Goal: Check status: Check status

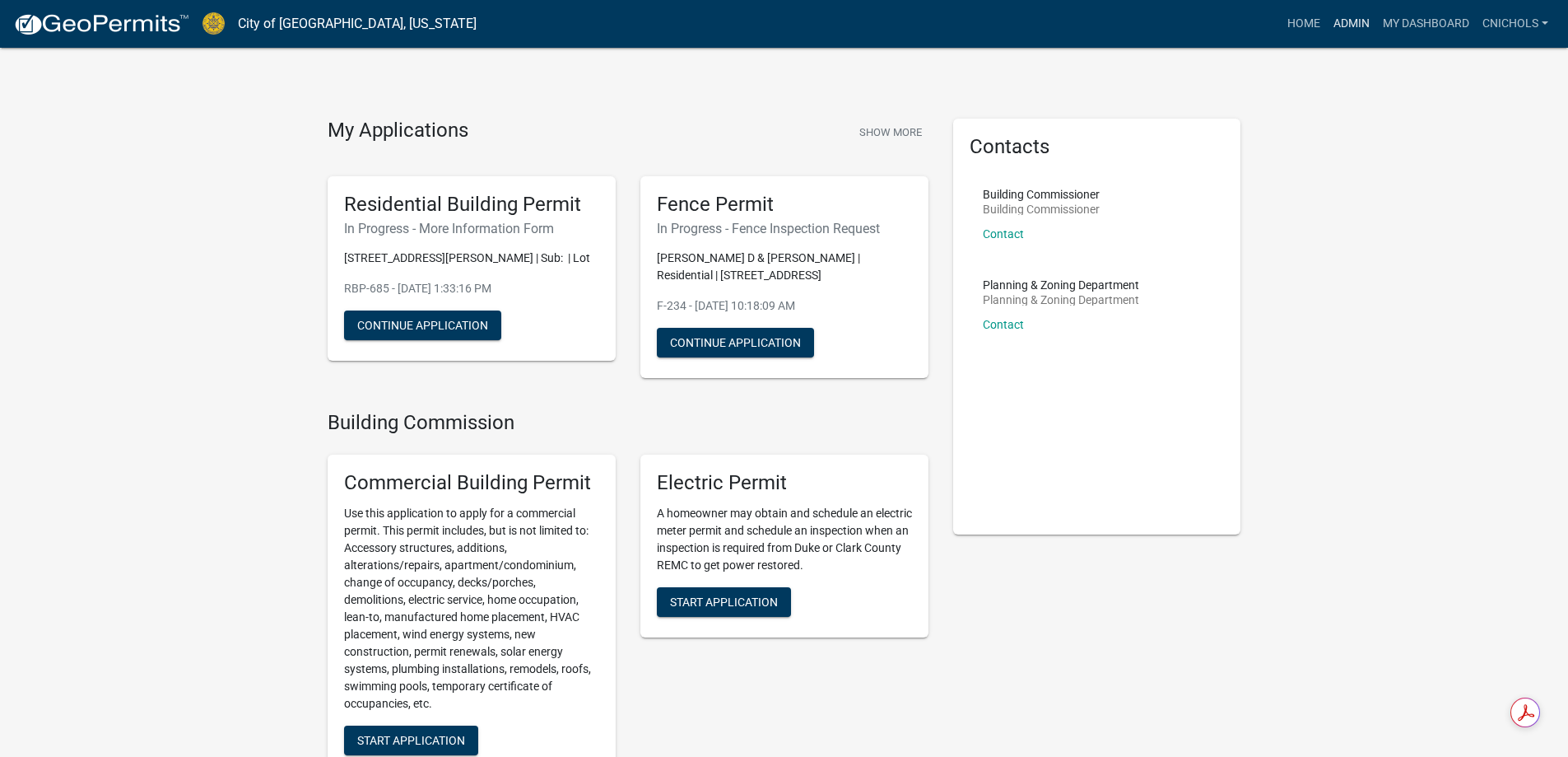
click at [1350, 18] on link "Admin" at bounding box center [1352, 24] width 50 height 32
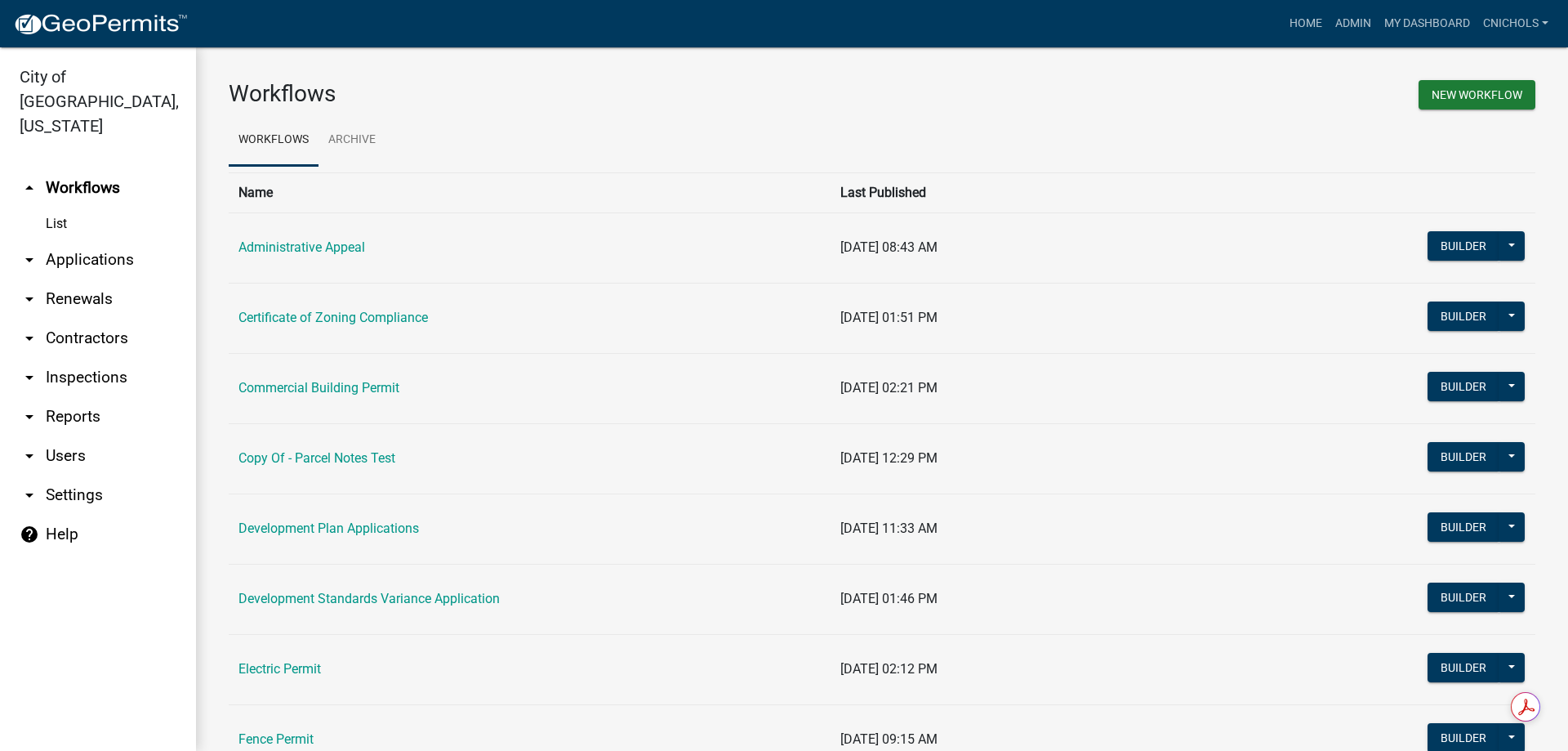
click at [100, 240] on link "arrow_drop_down Applications" at bounding box center [98, 260] width 196 height 39
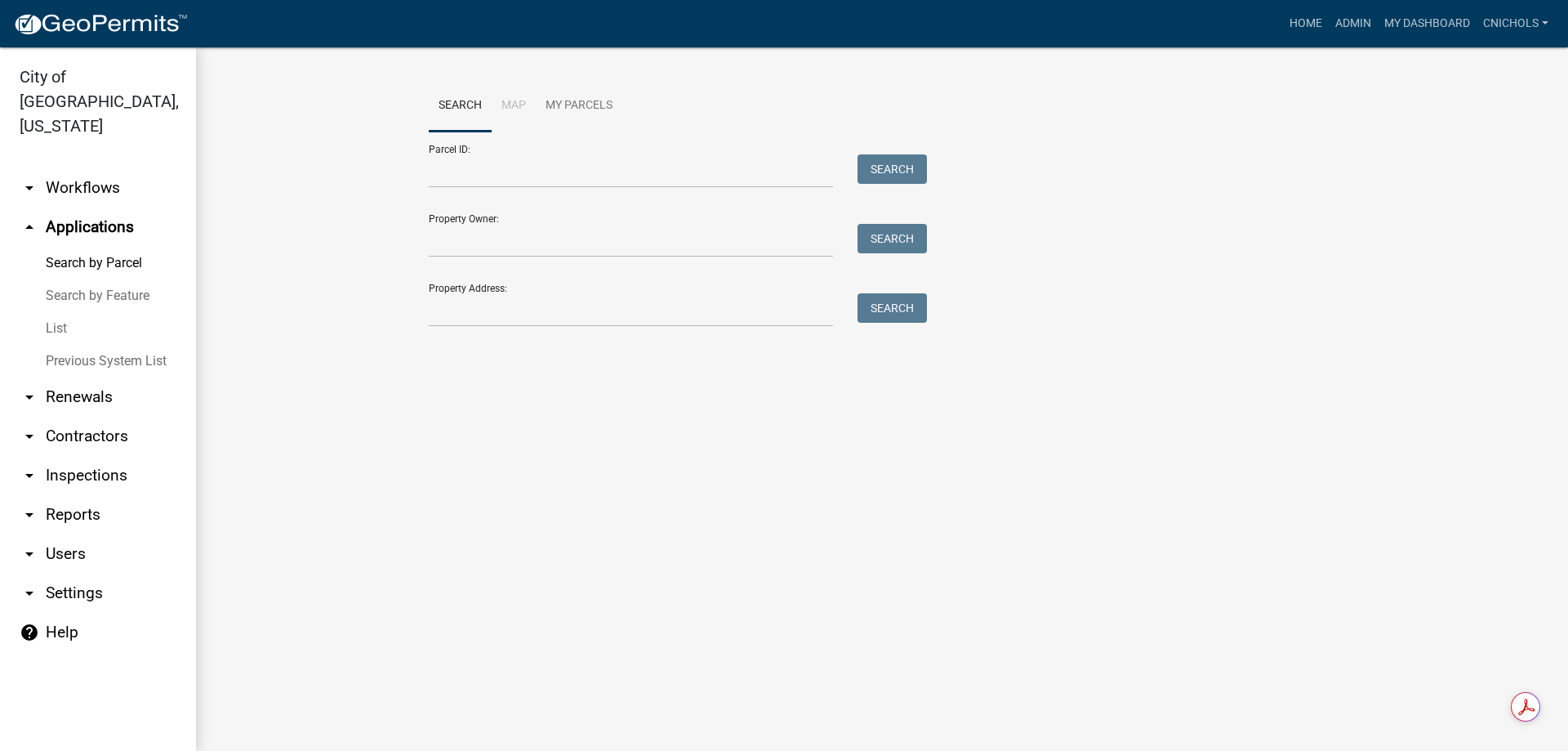
click at [58, 312] on link "List" at bounding box center [98, 328] width 196 height 33
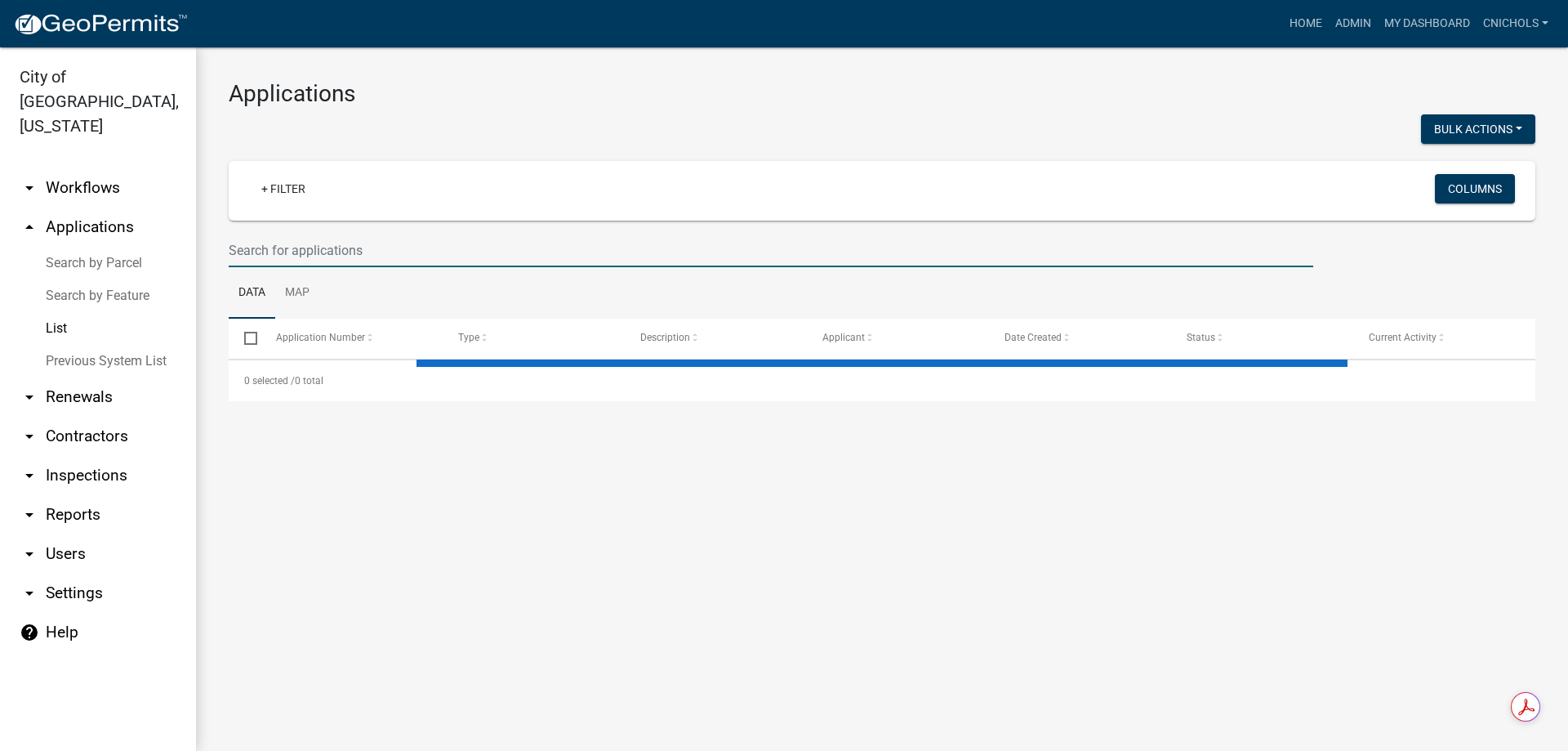
click at [270, 241] on input "text" at bounding box center [770, 250] width 1084 height 34
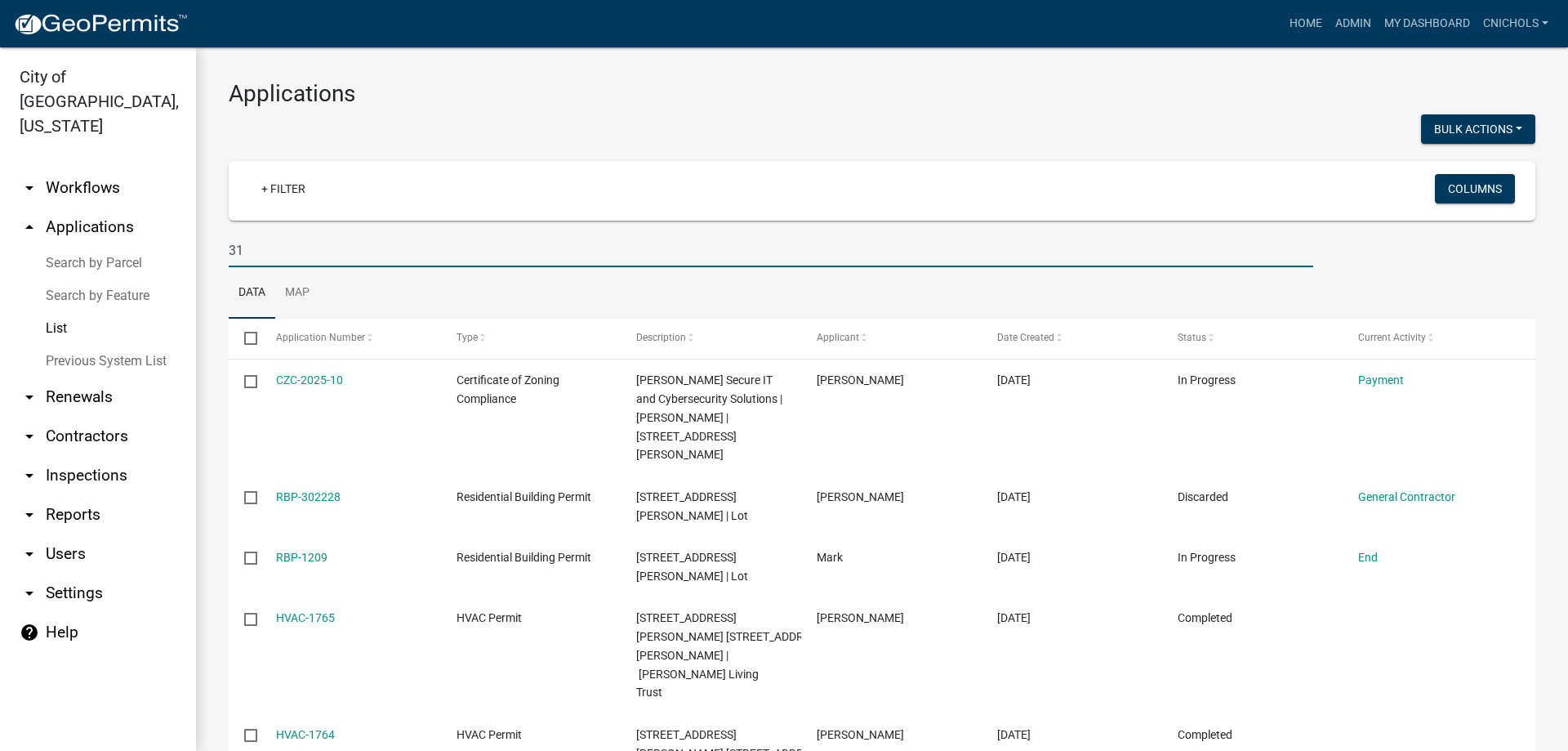
type input "3"
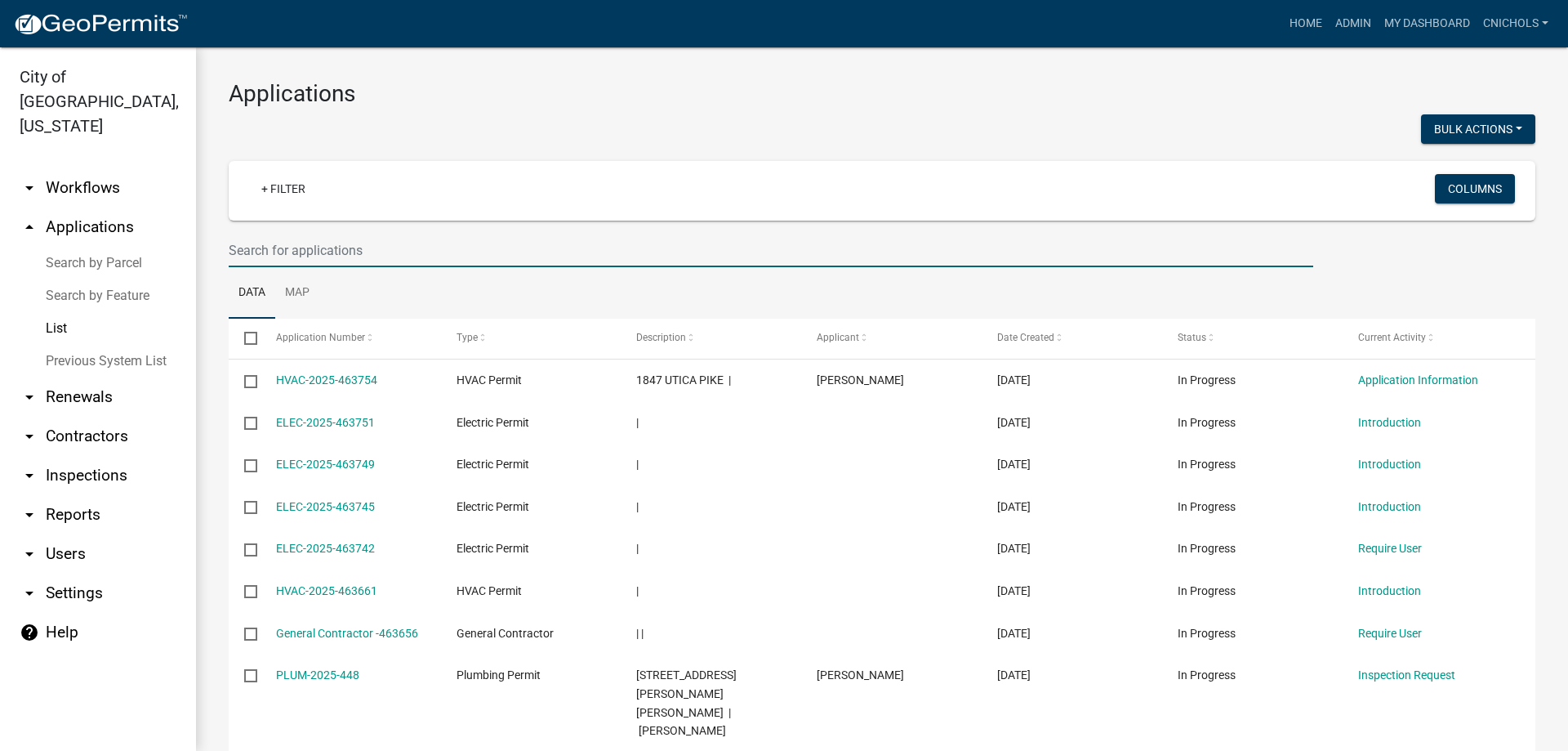
click at [79, 246] on link "Search by Parcel" at bounding box center [98, 262] width 196 height 33
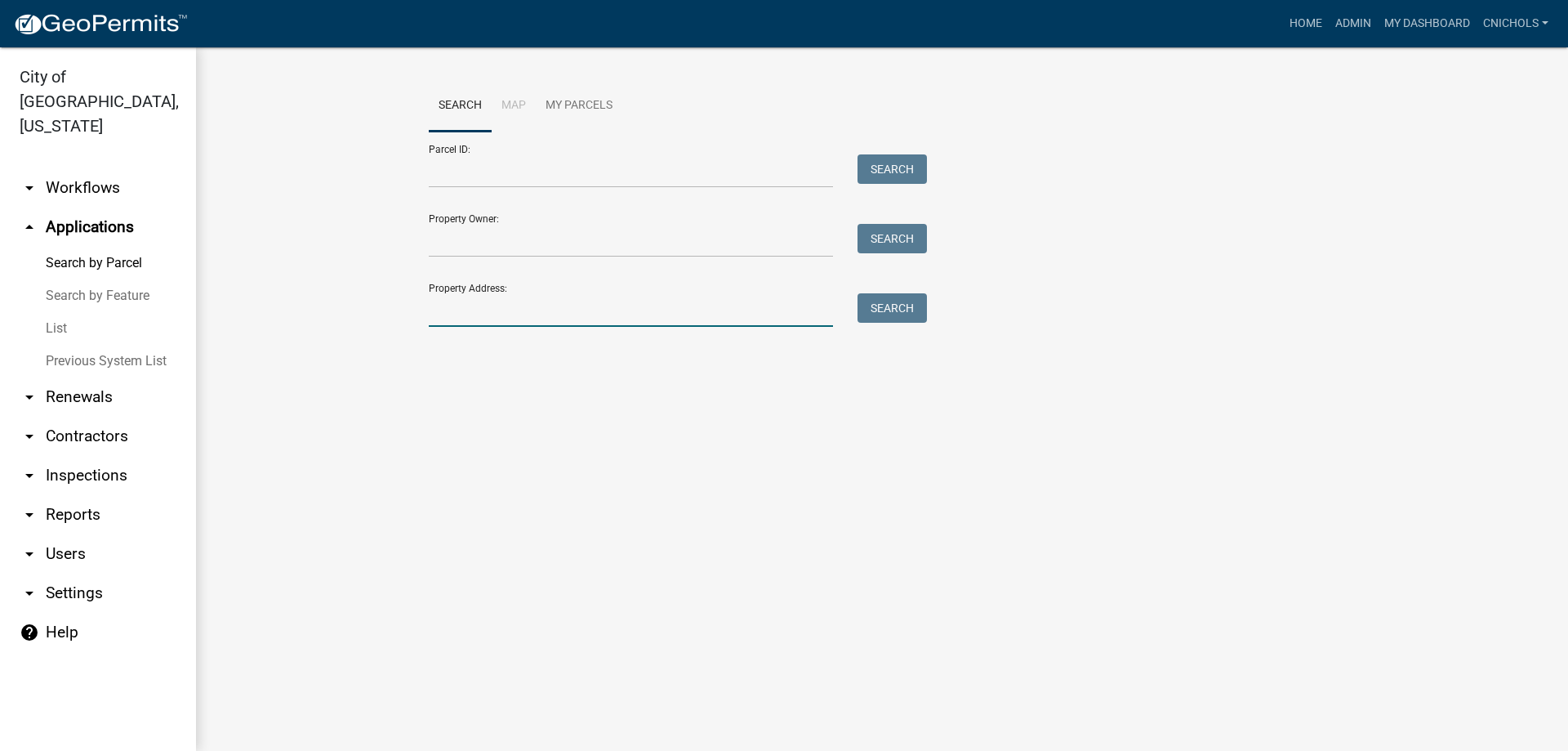
click at [459, 304] on input "Property Address:" at bounding box center [630, 310] width 404 height 34
type input "315 thomp"
click at [888, 306] on button "Search" at bounding box center [891, 308] width 69 height 30
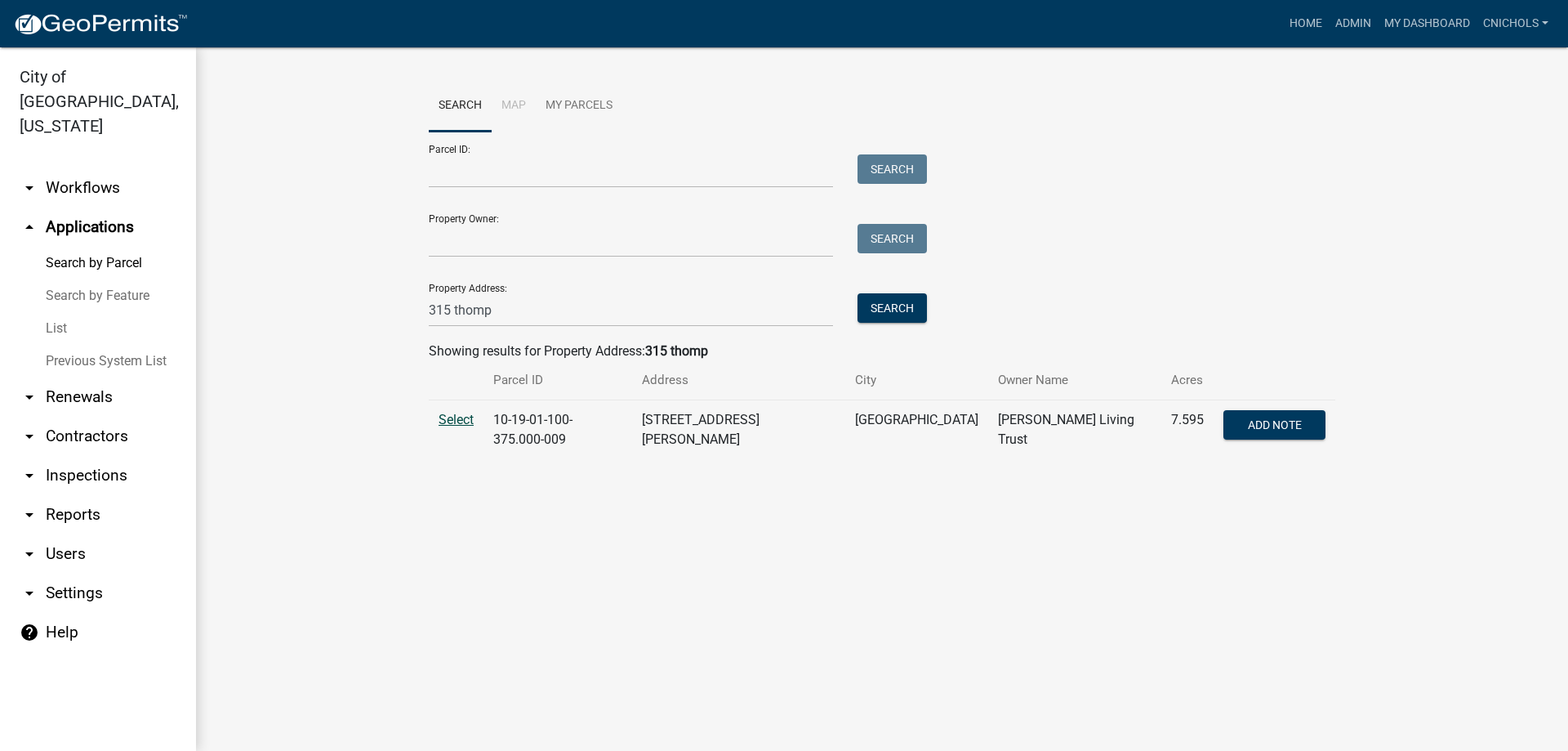
click at [460, 416] on span "Select" at bounding box center [456, 420] width 35 height 16
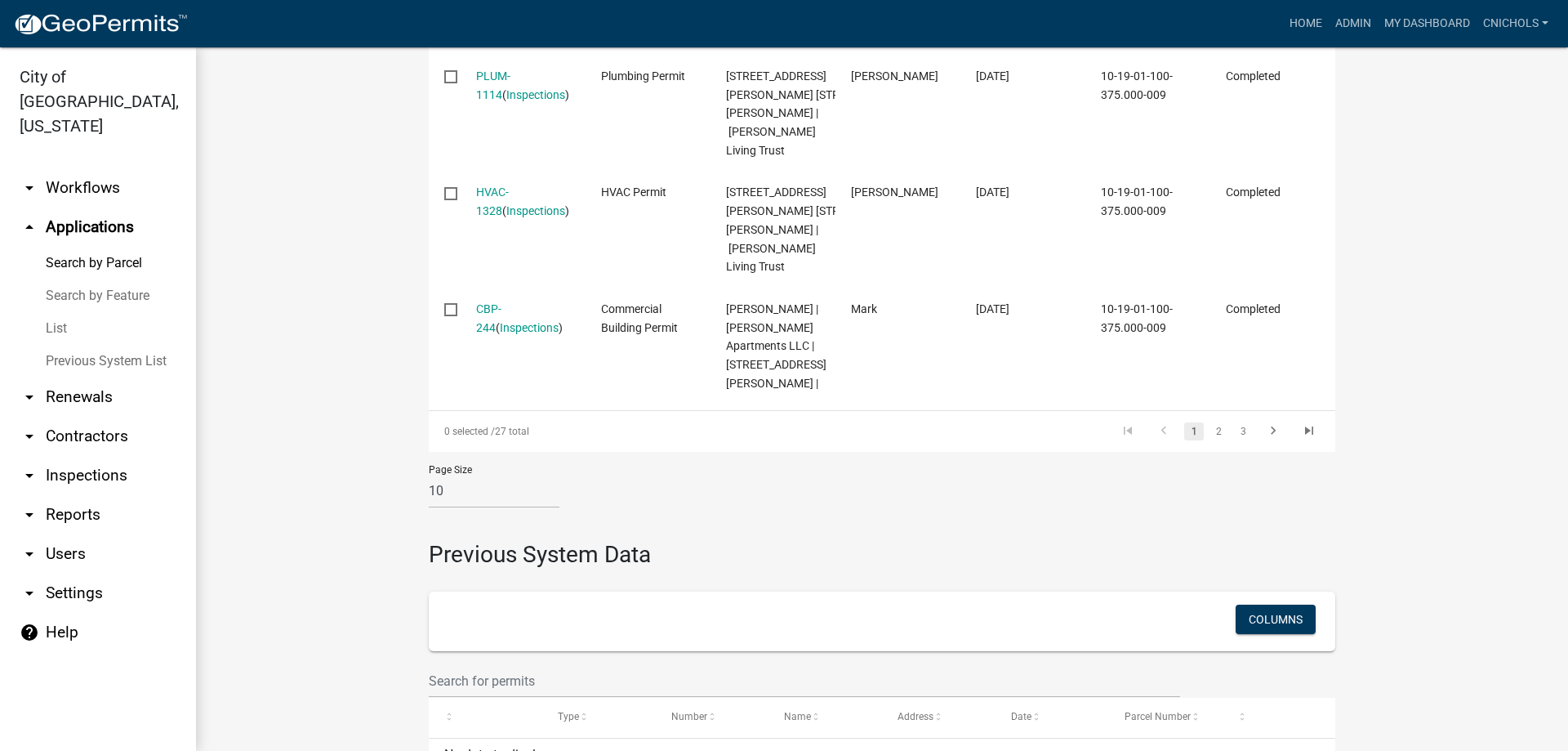
scroll to position [1470, 0]
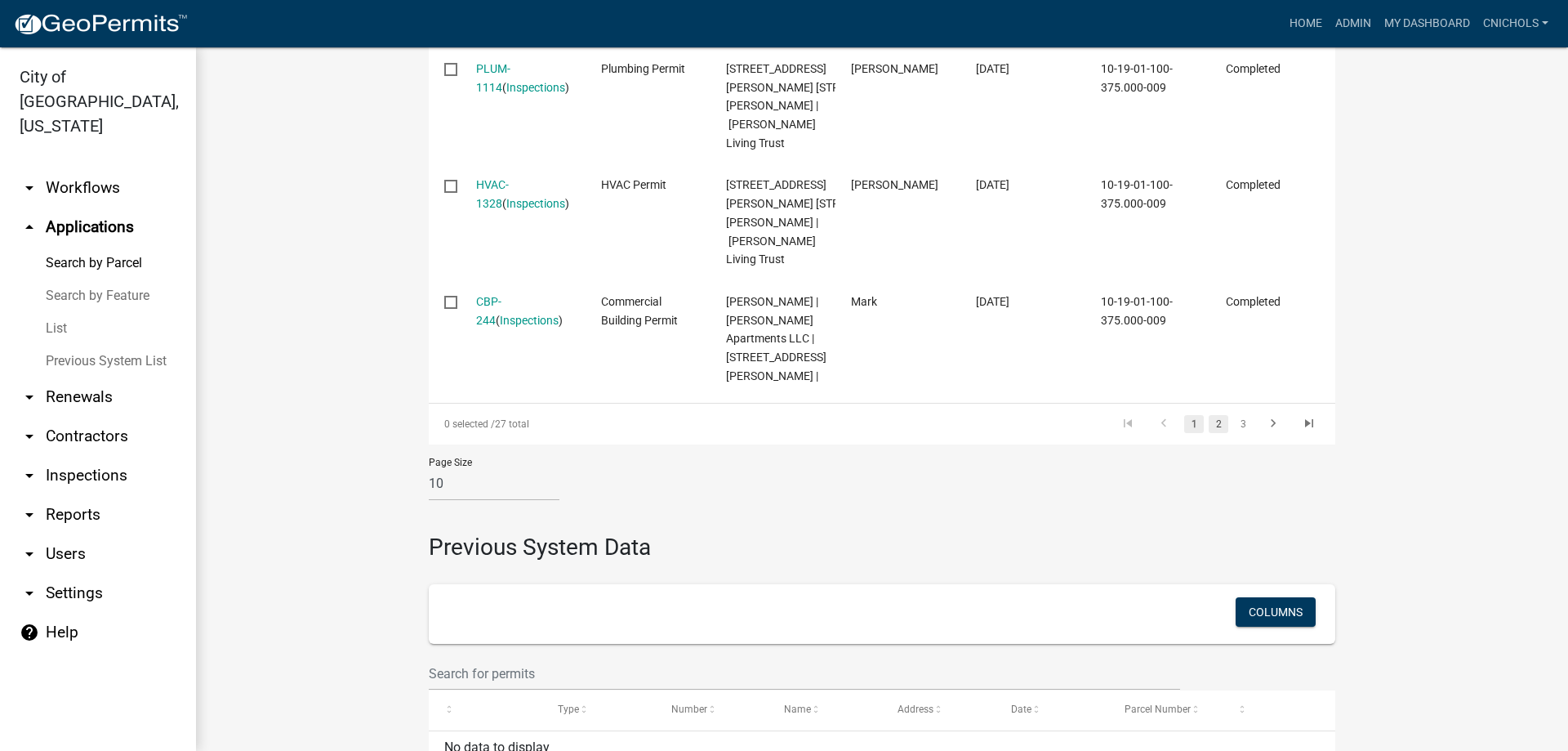
click at [1209, 433] on link "2" at bounding box center [1218, 424] width 20 height 18
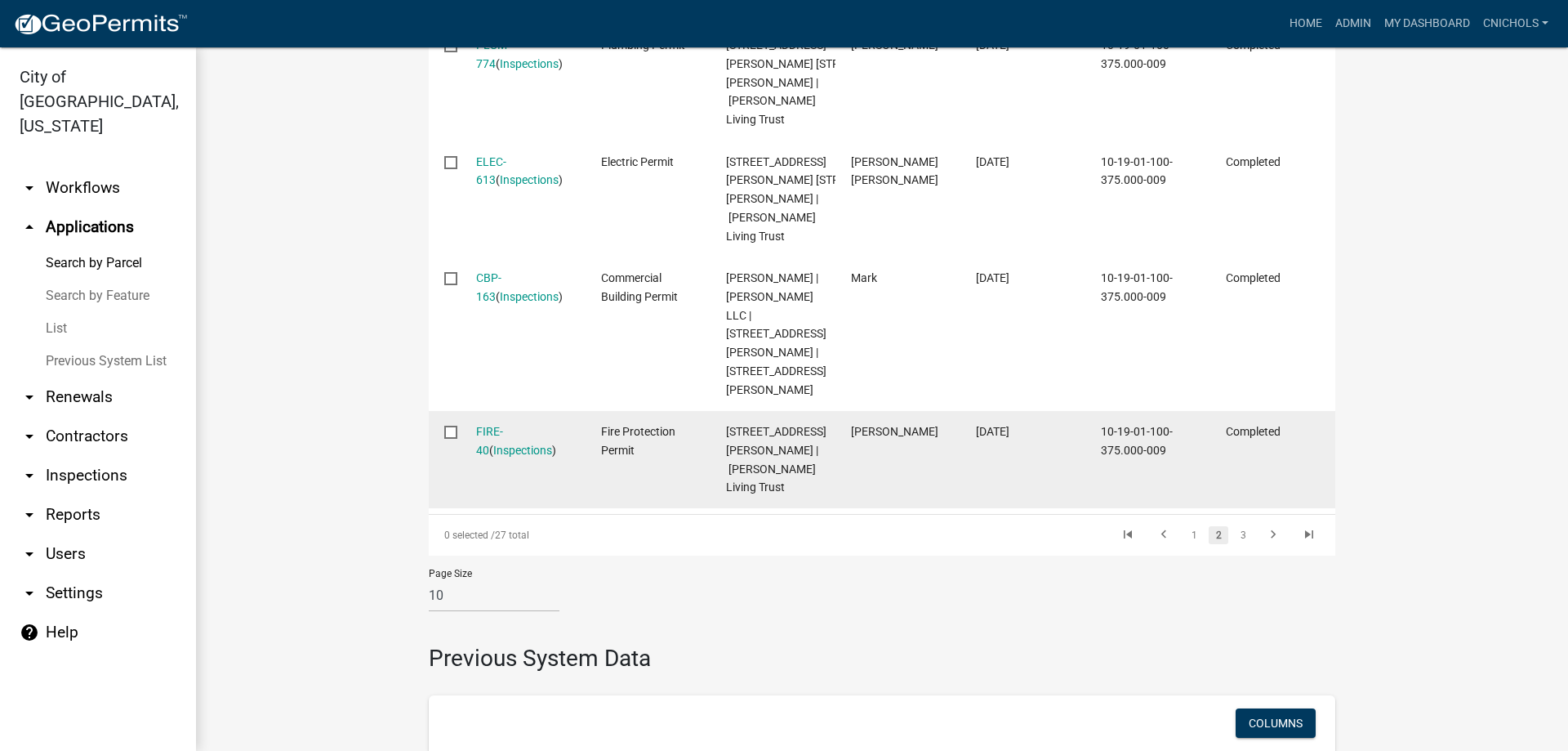
scroll to position [1641, 0]
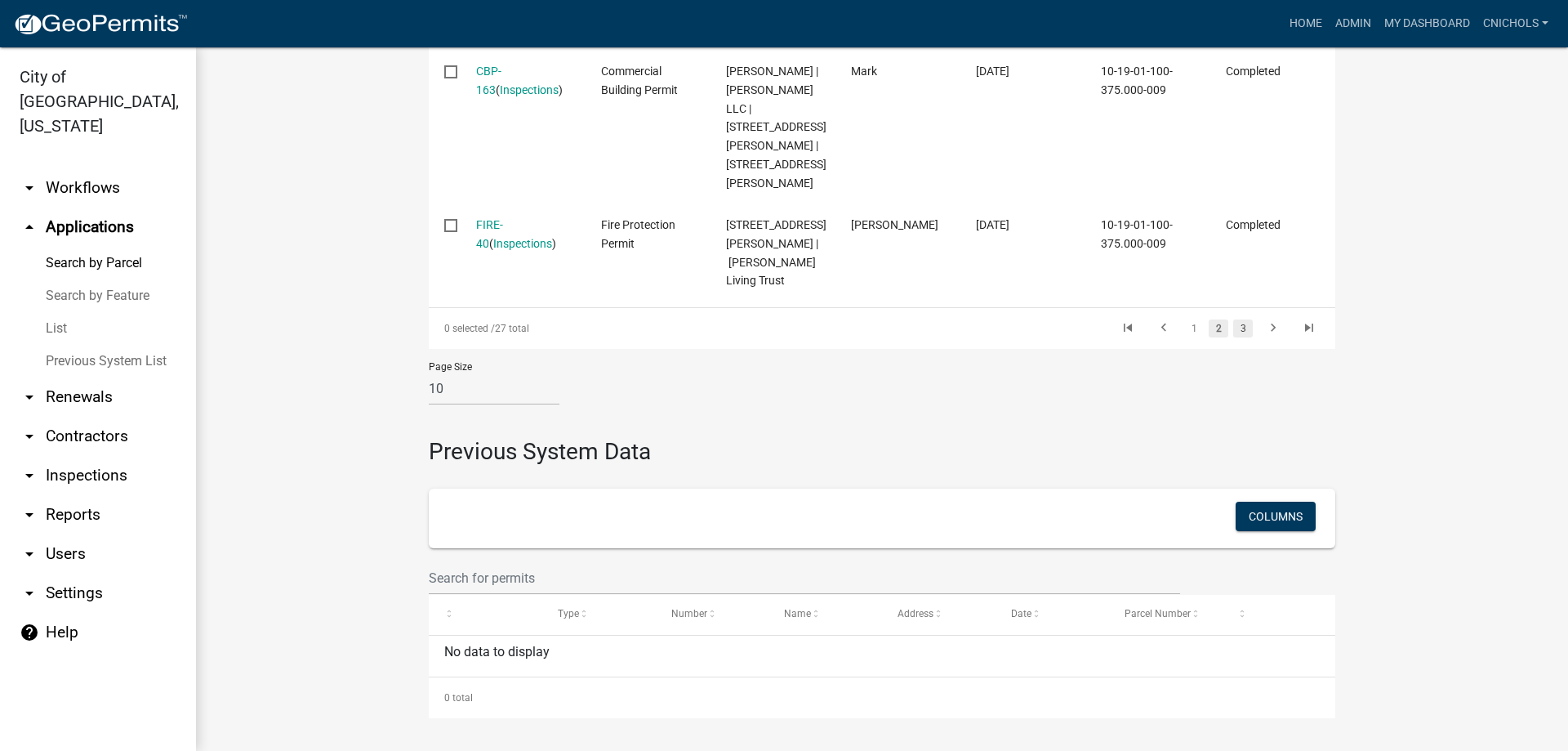
click at [1239, 337] on link "3" at bounding box center [1243, 328] width 20 height 18
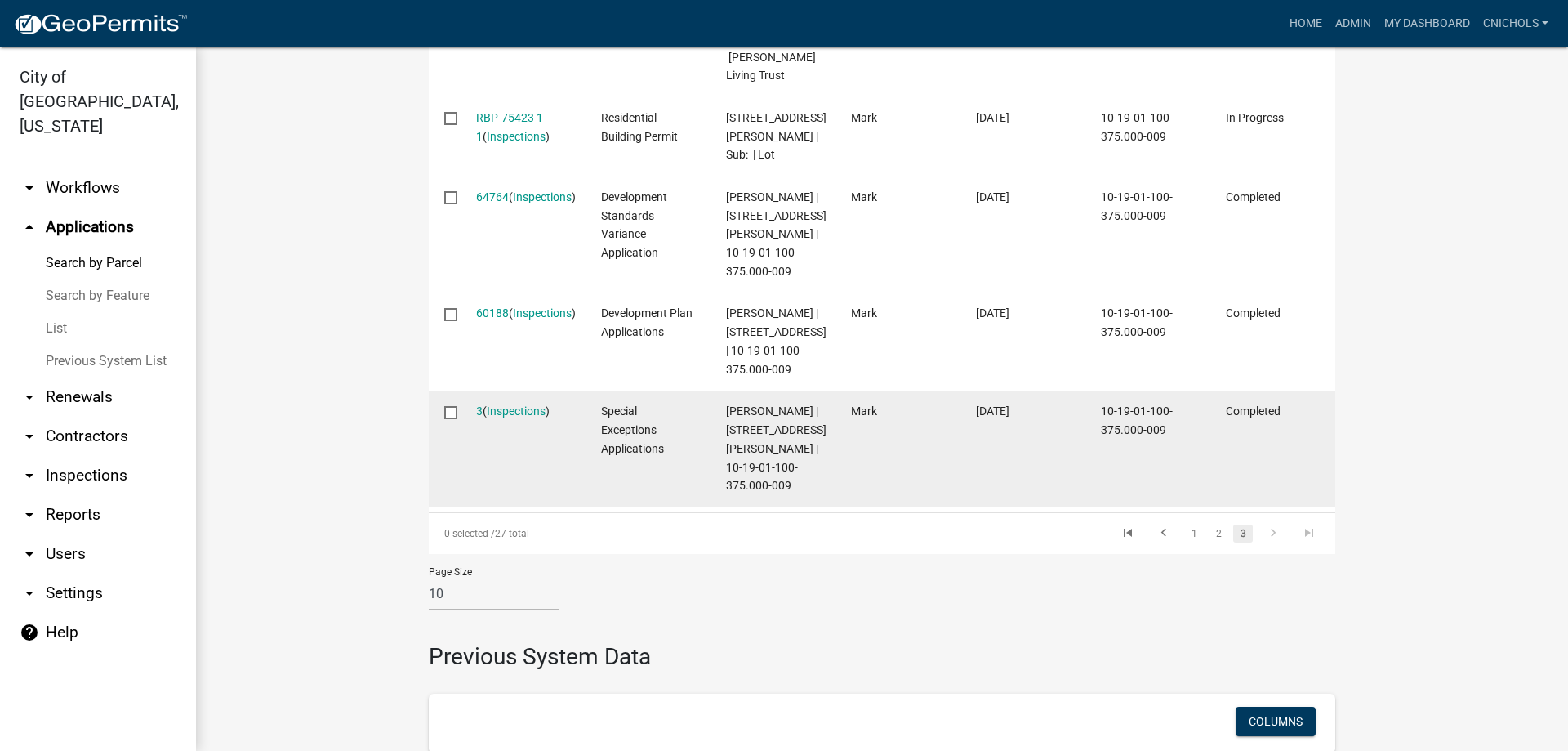
scroll to position [853, 0]
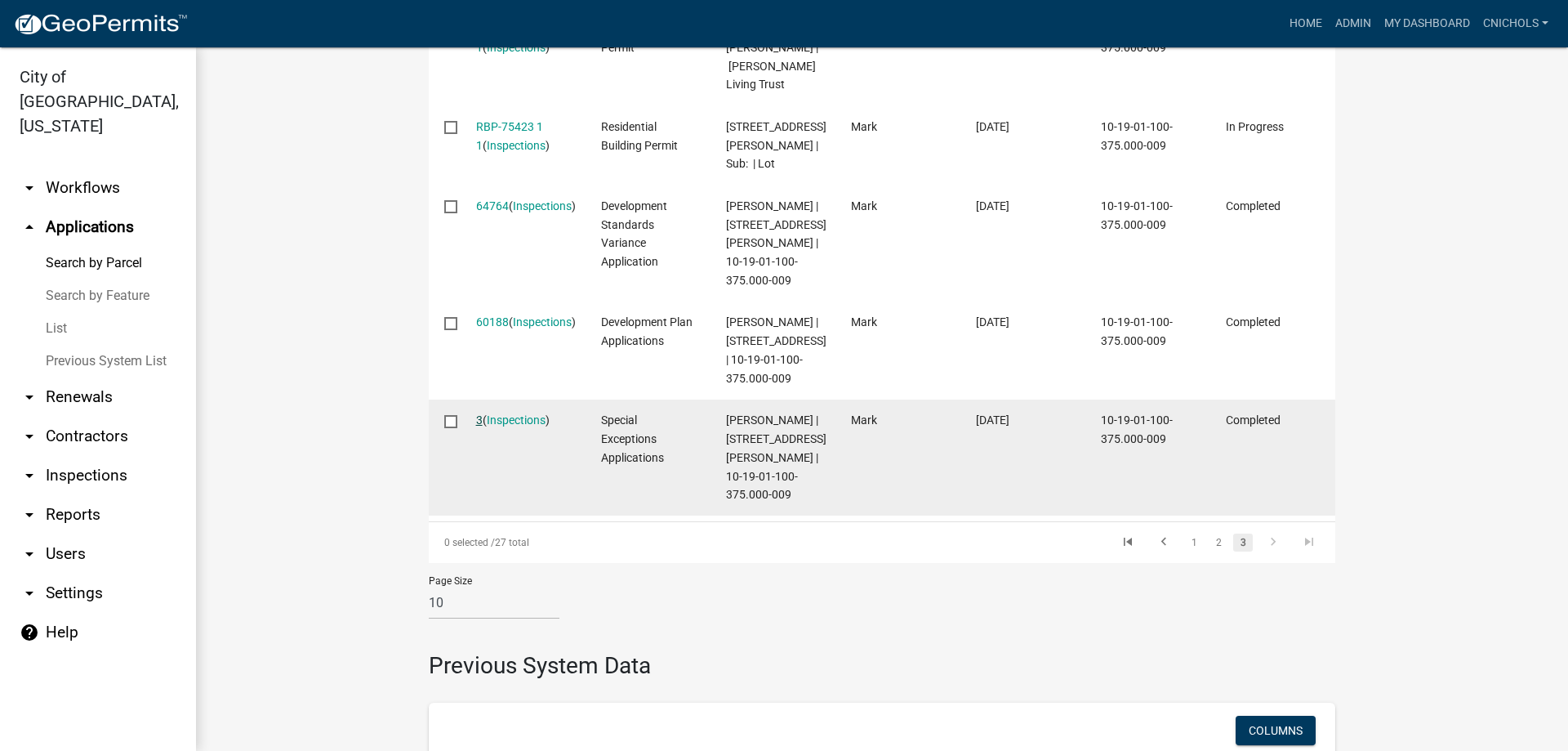
click at [476, 427] on link "3" at bounding box center [479, 419] width 7 height 13
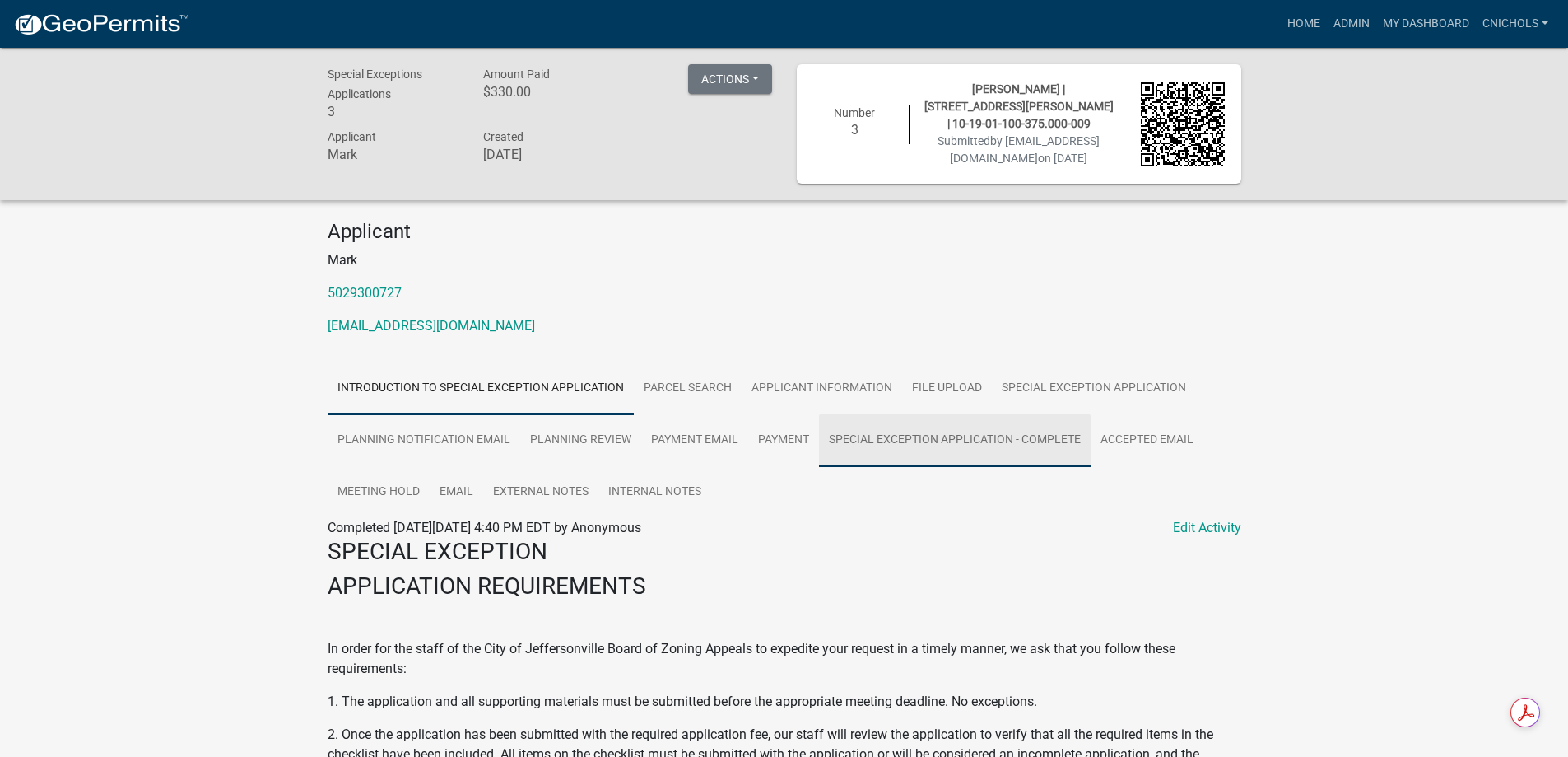
click at [871, 441] on link "Special Exception Application - Complete" at bounding box center [955, 440] width 272 height 53
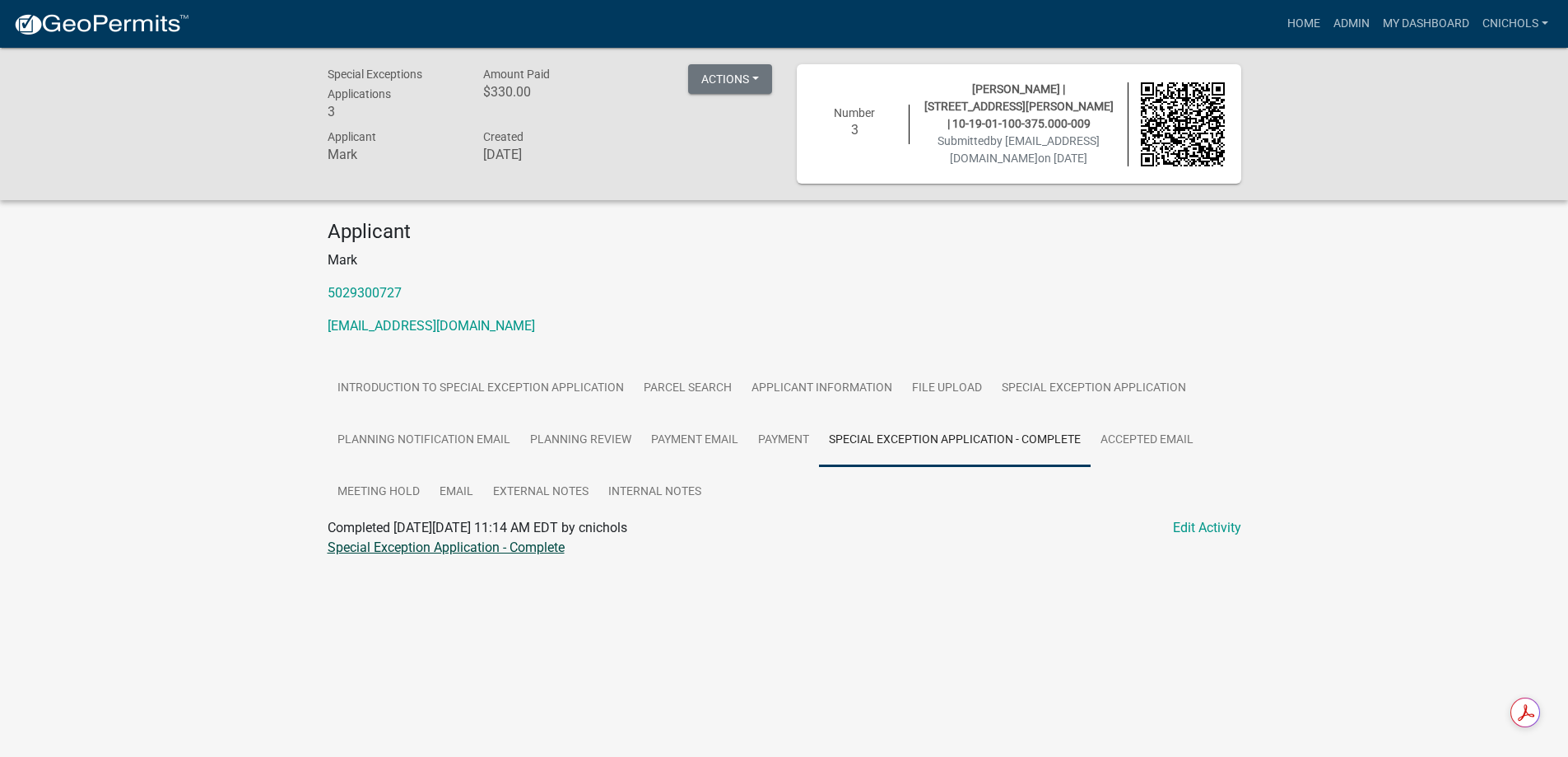
click at [512, 541] on link "Special Exception Application - Complete" at bounding box center [446, 547] width 237 height 16
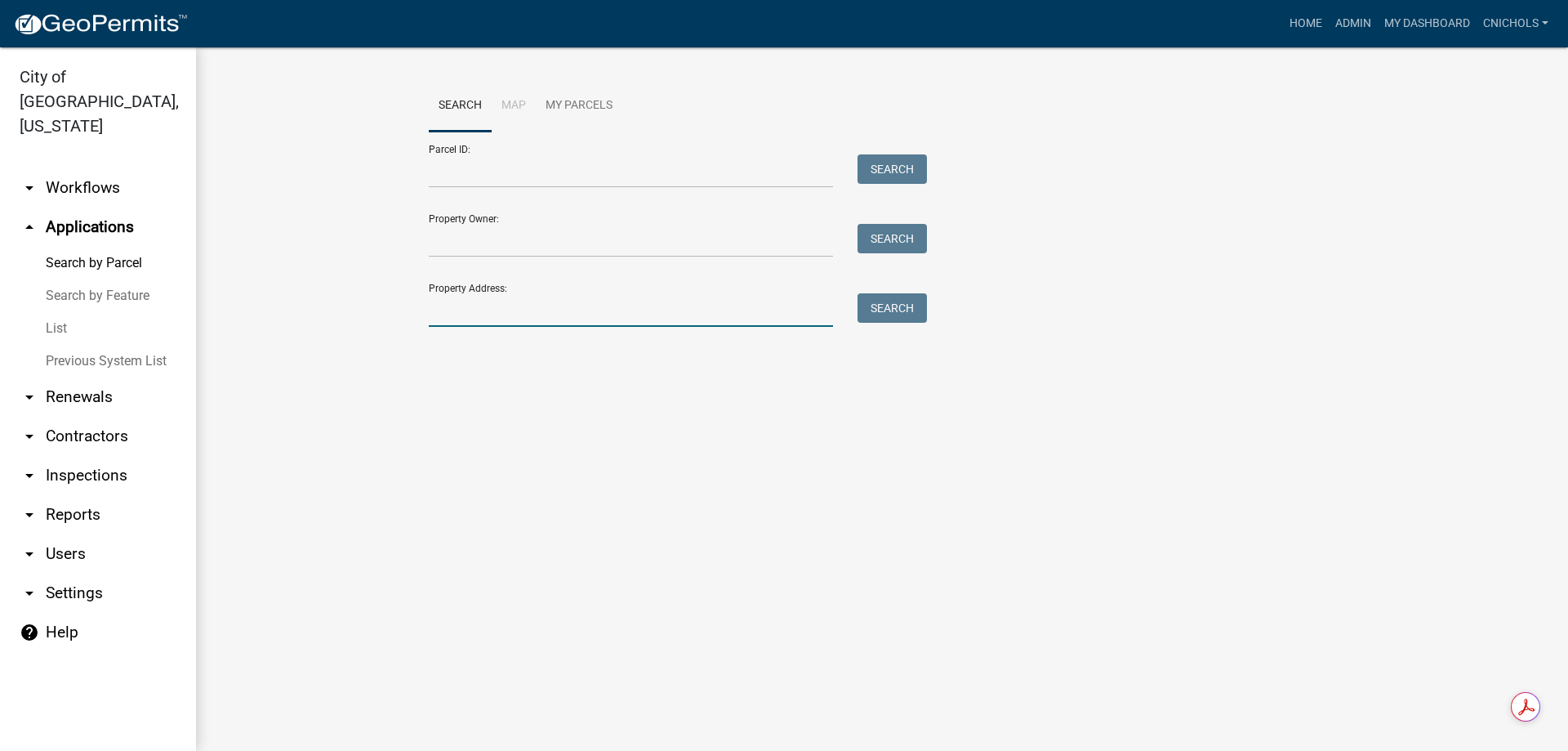
click at [467, 304] on input "Property Address:" at bounding box center [630, 310] width 404 height 34
type input "315 thomp"
click at [907, 308] on button "Search" at bounding box center [891, 308] width 69 height 30
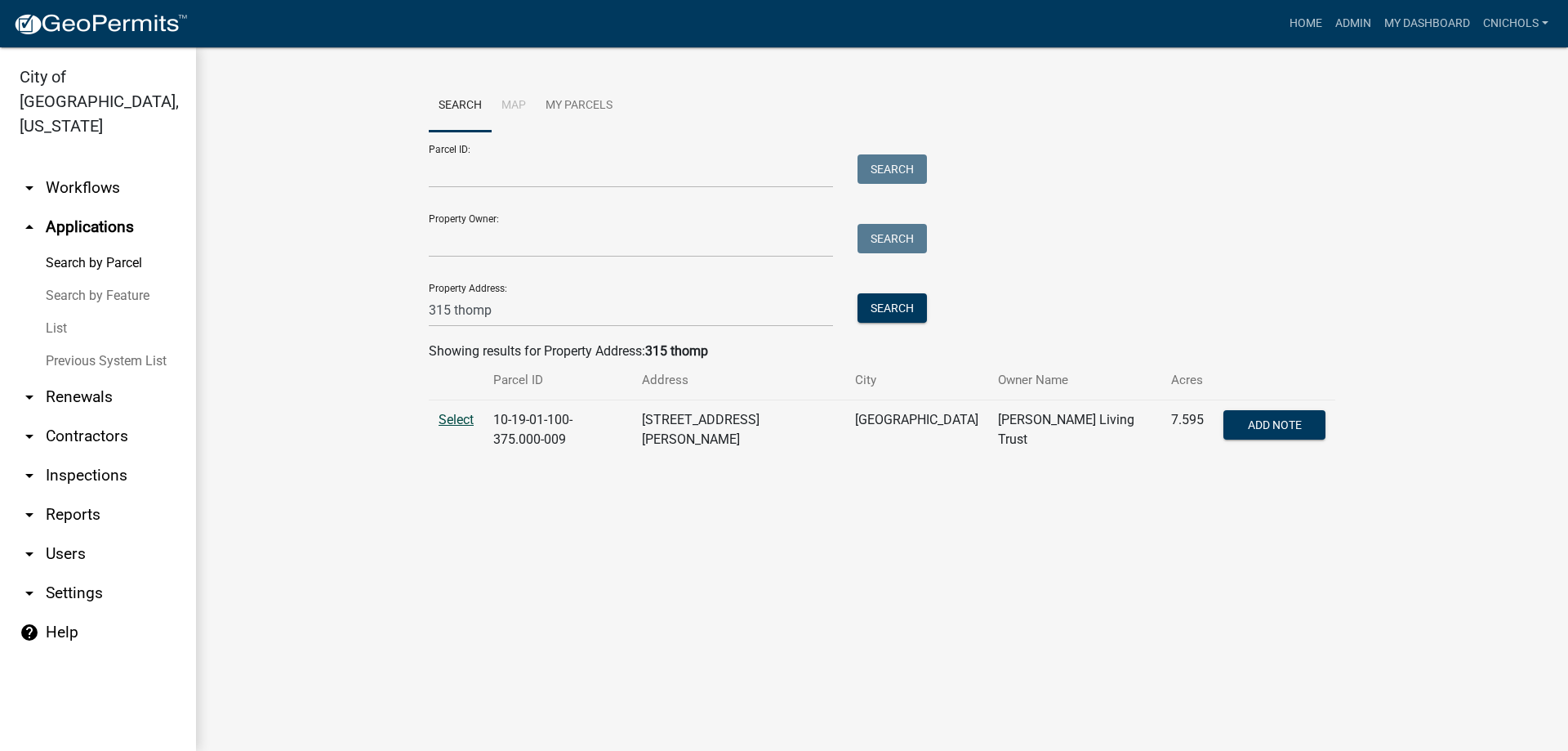
click at [462, 418] on span "Select" at bounding box center [456, 420] width 35 height 16
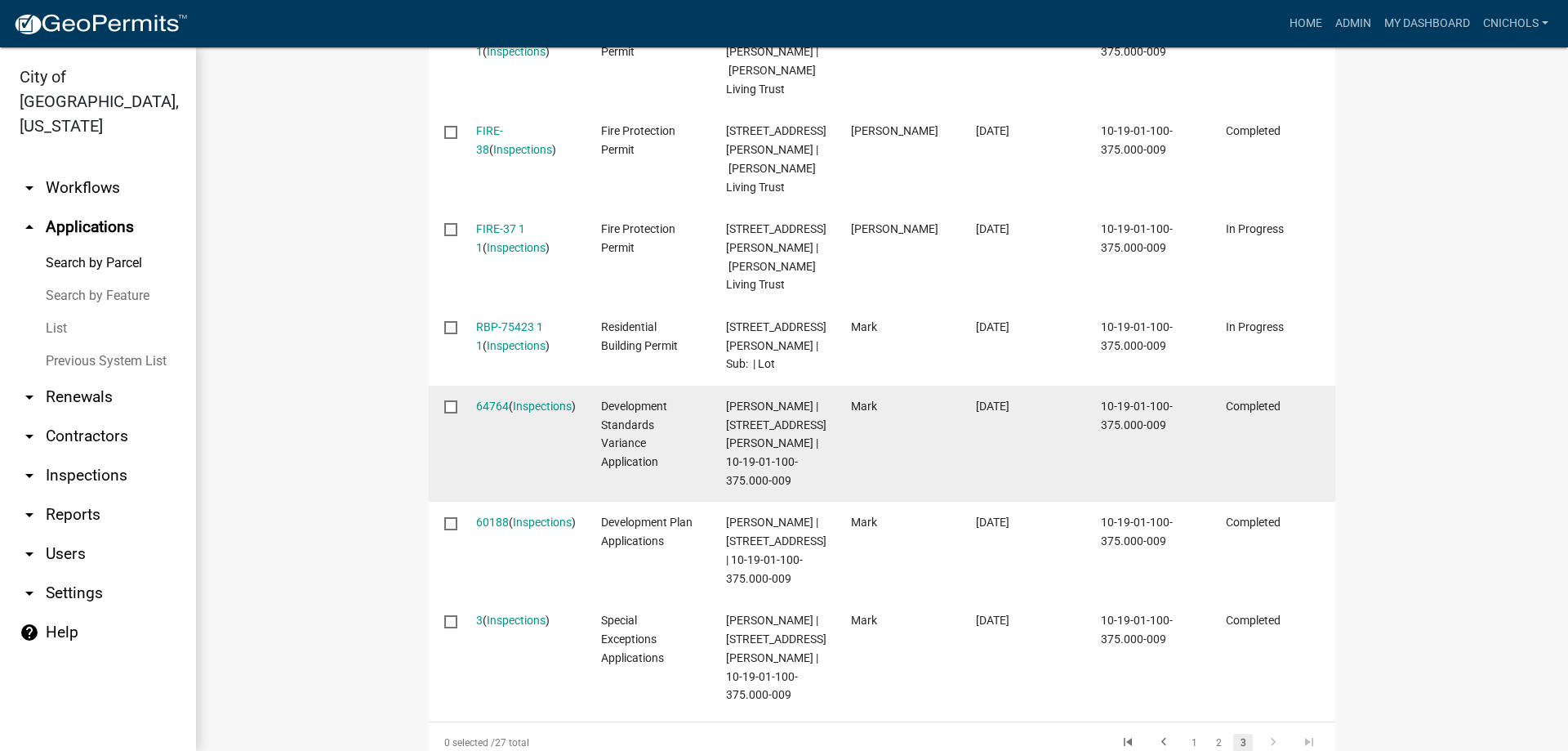
scroll to position [774, 0]
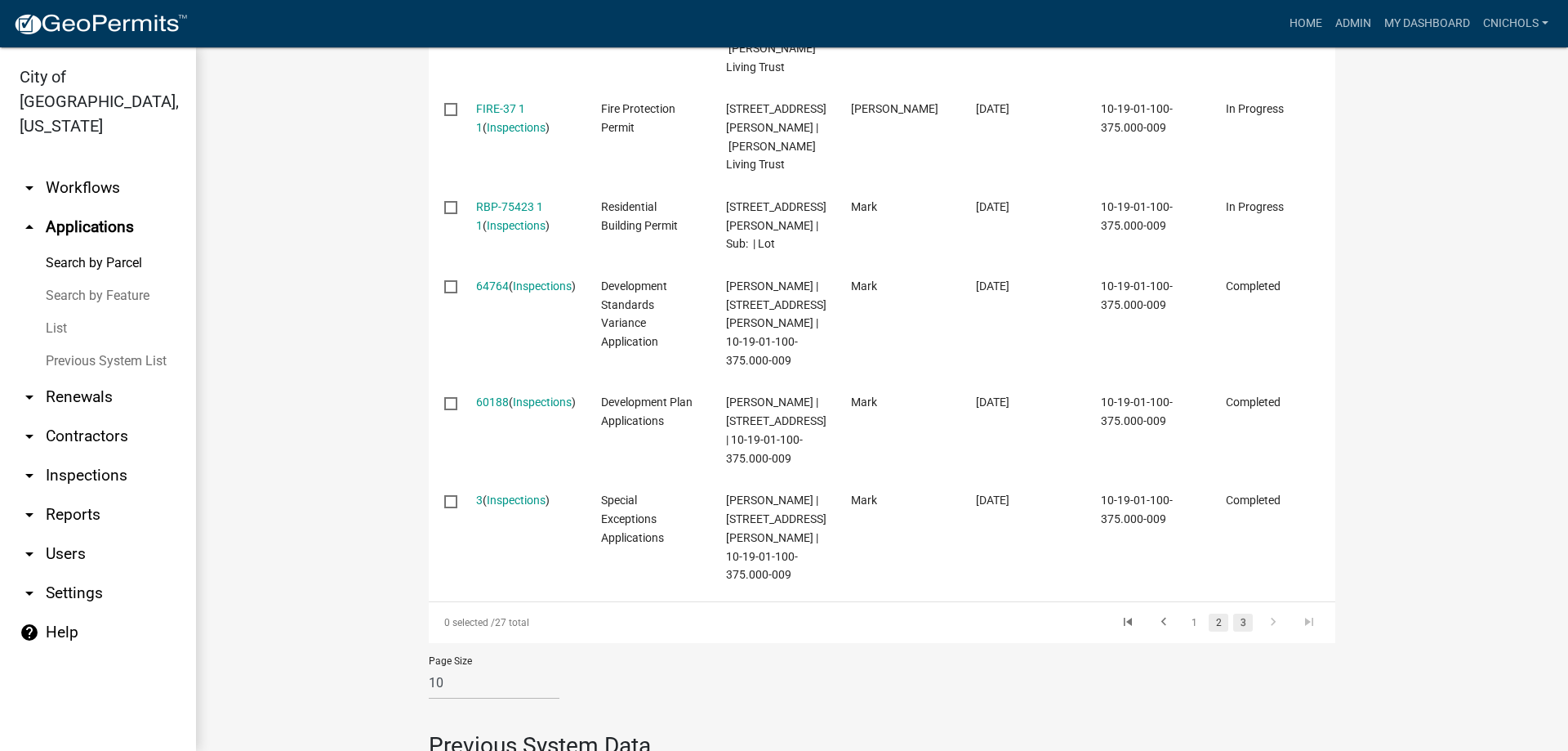
click at [1214, 632] on link "2" at bounding box center [1218, 623] width 20 height 18
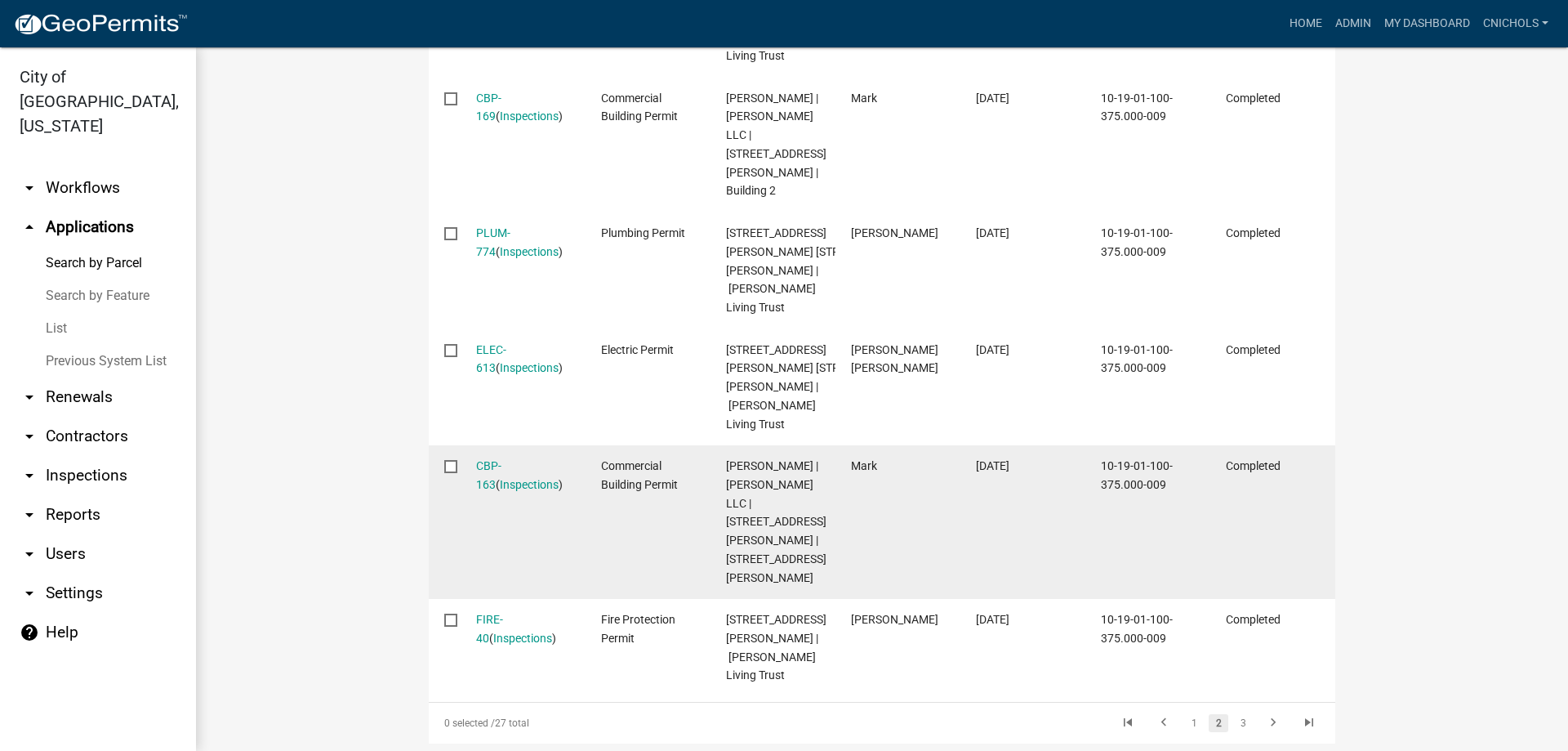
scroll to position [1345, 0]
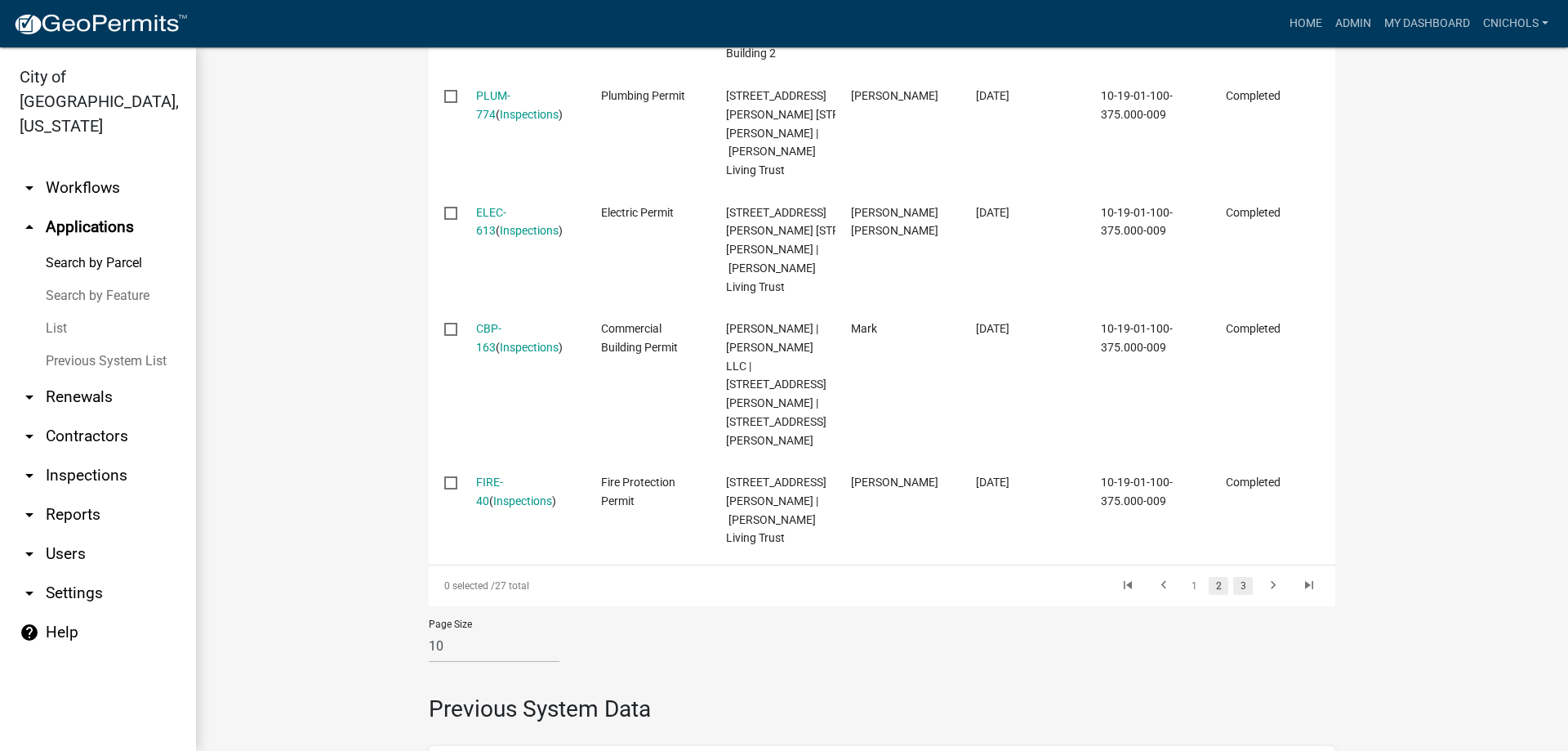
click at [1234, 594] on link "3" at bounding box center [1243, 585] width 20 height 18
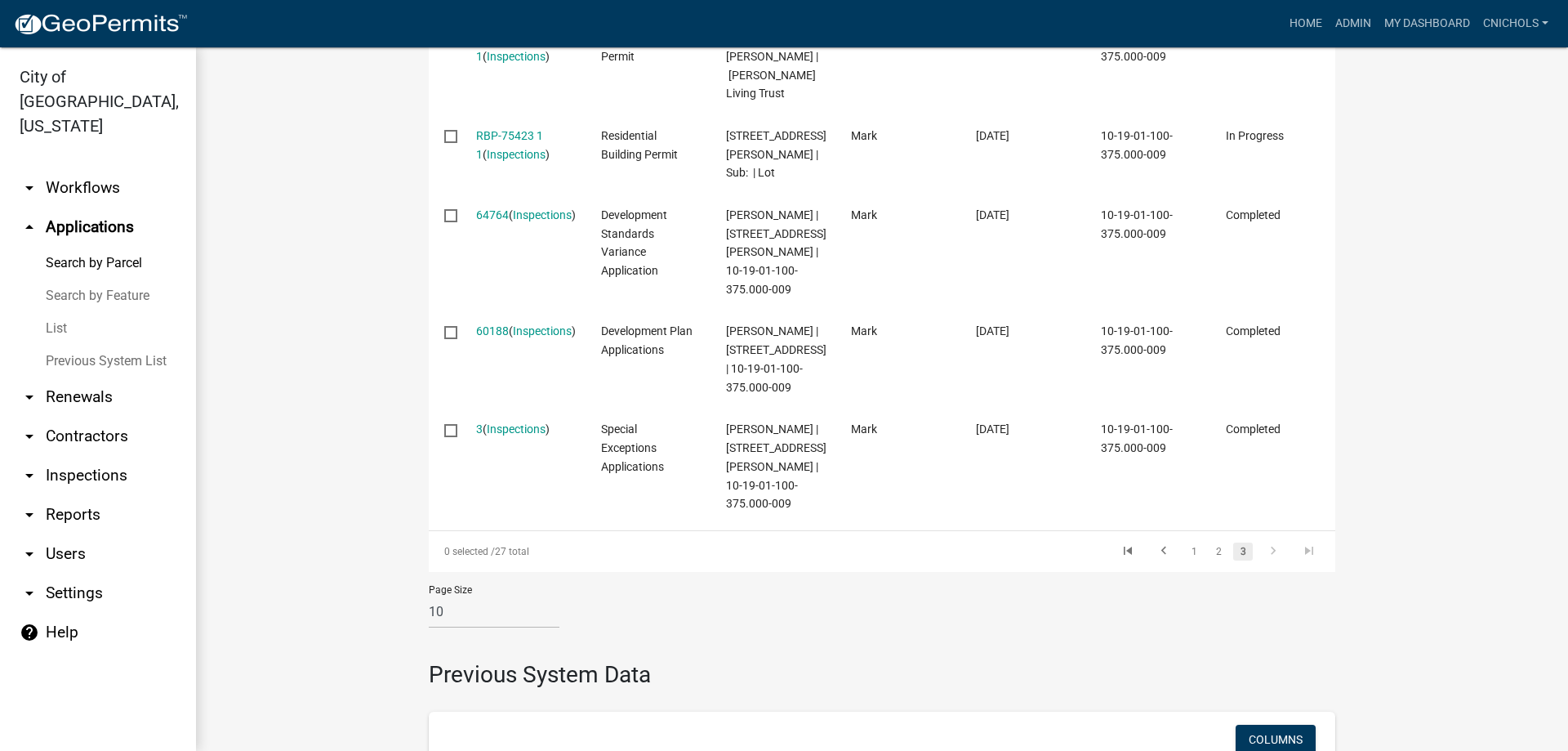
scroll to position [935, 0]
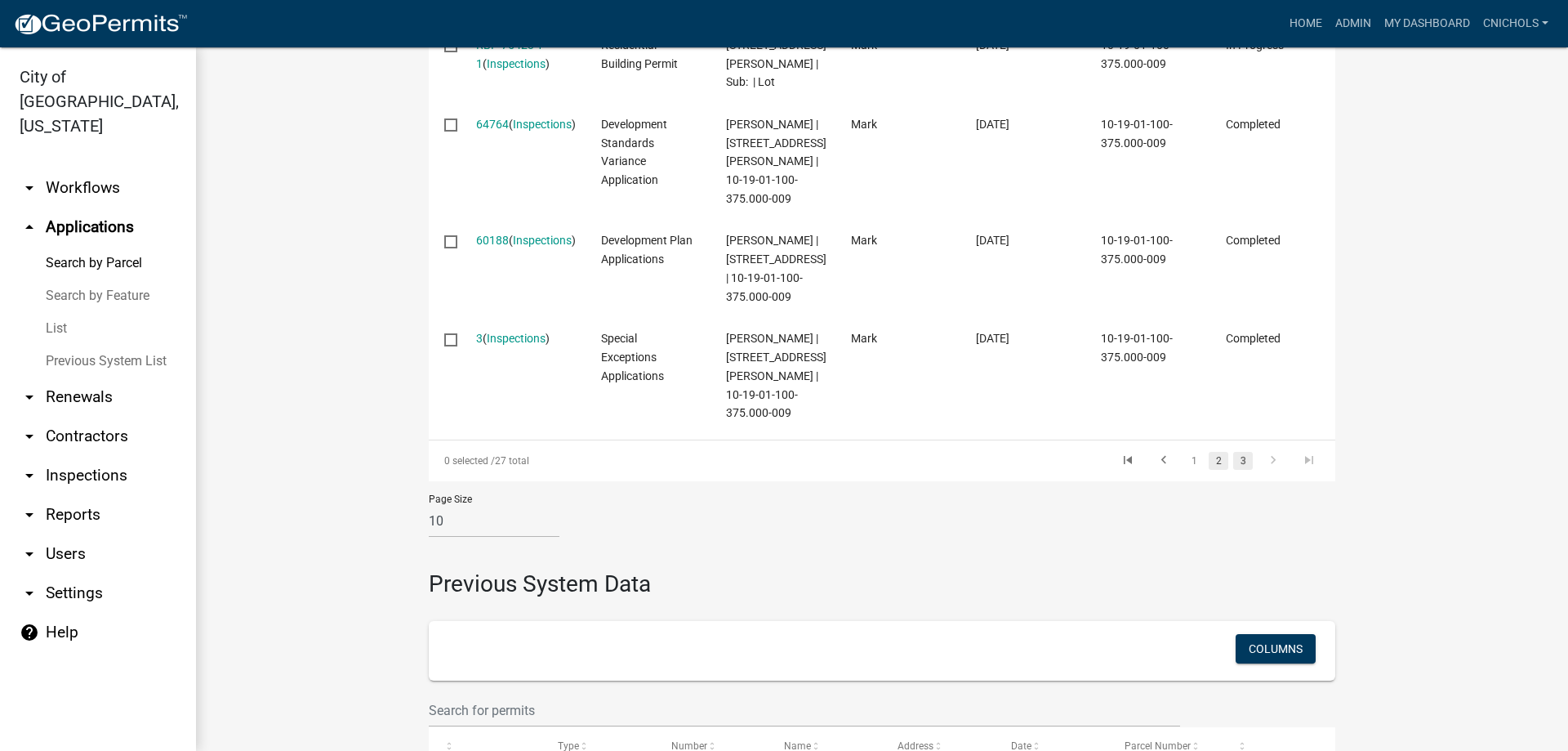
click at [1213, 470] on link "2" at bounding box center [1218, 460] width 20 height 18
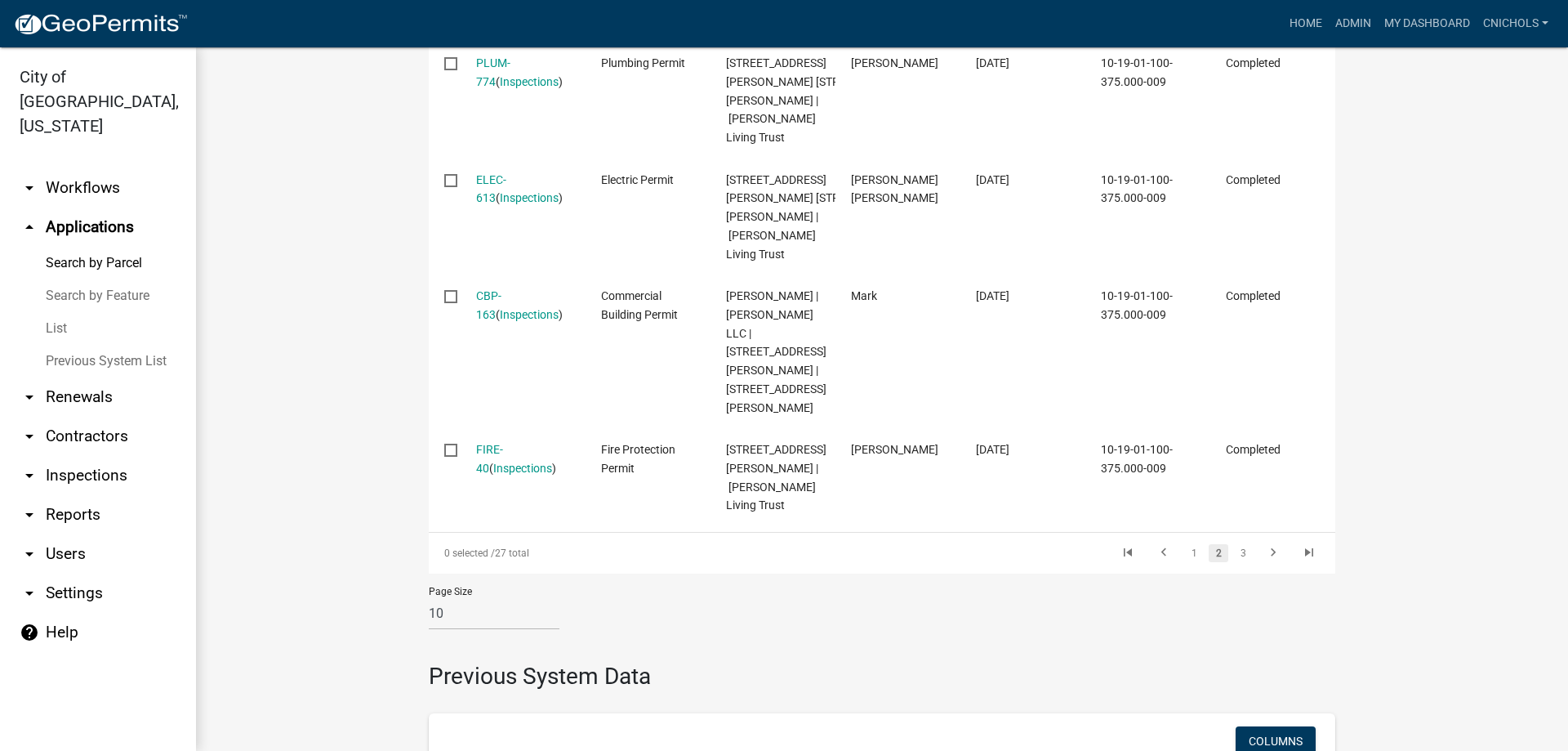
scroll to position [1406, 0]
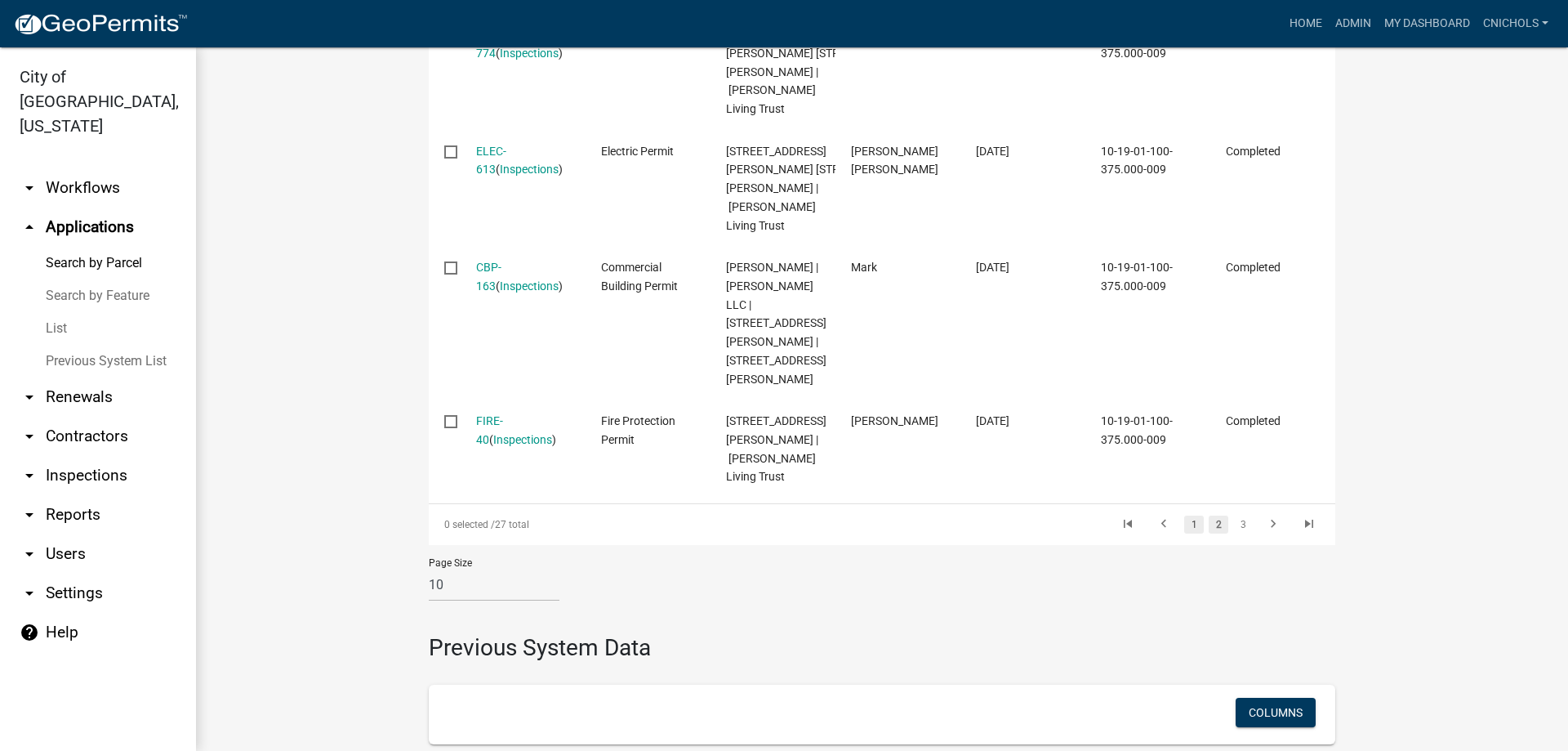
click at [1186, 533] on link "1" at bounding box center [1194, 524] width 20 height 18
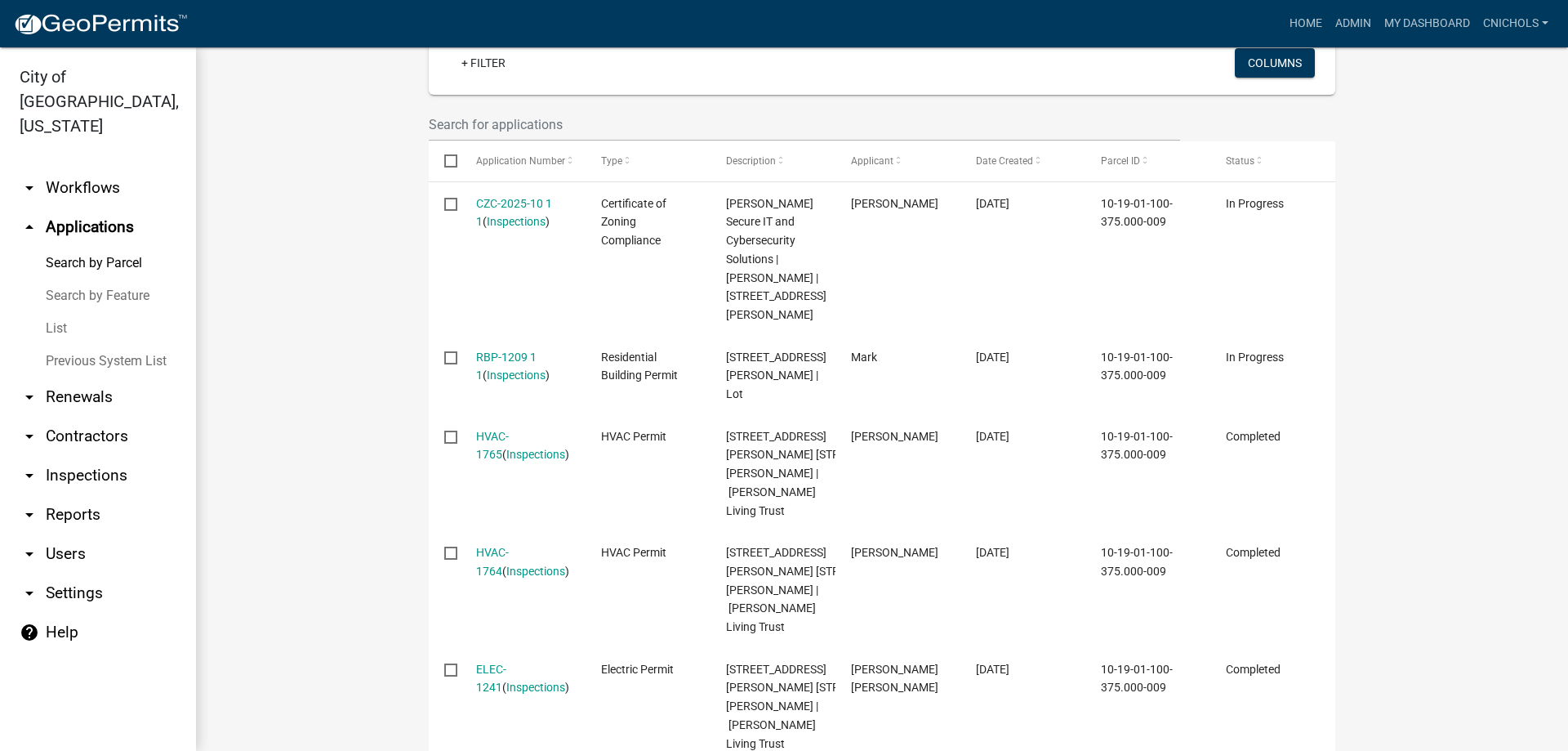
scroll to position [400, 0]
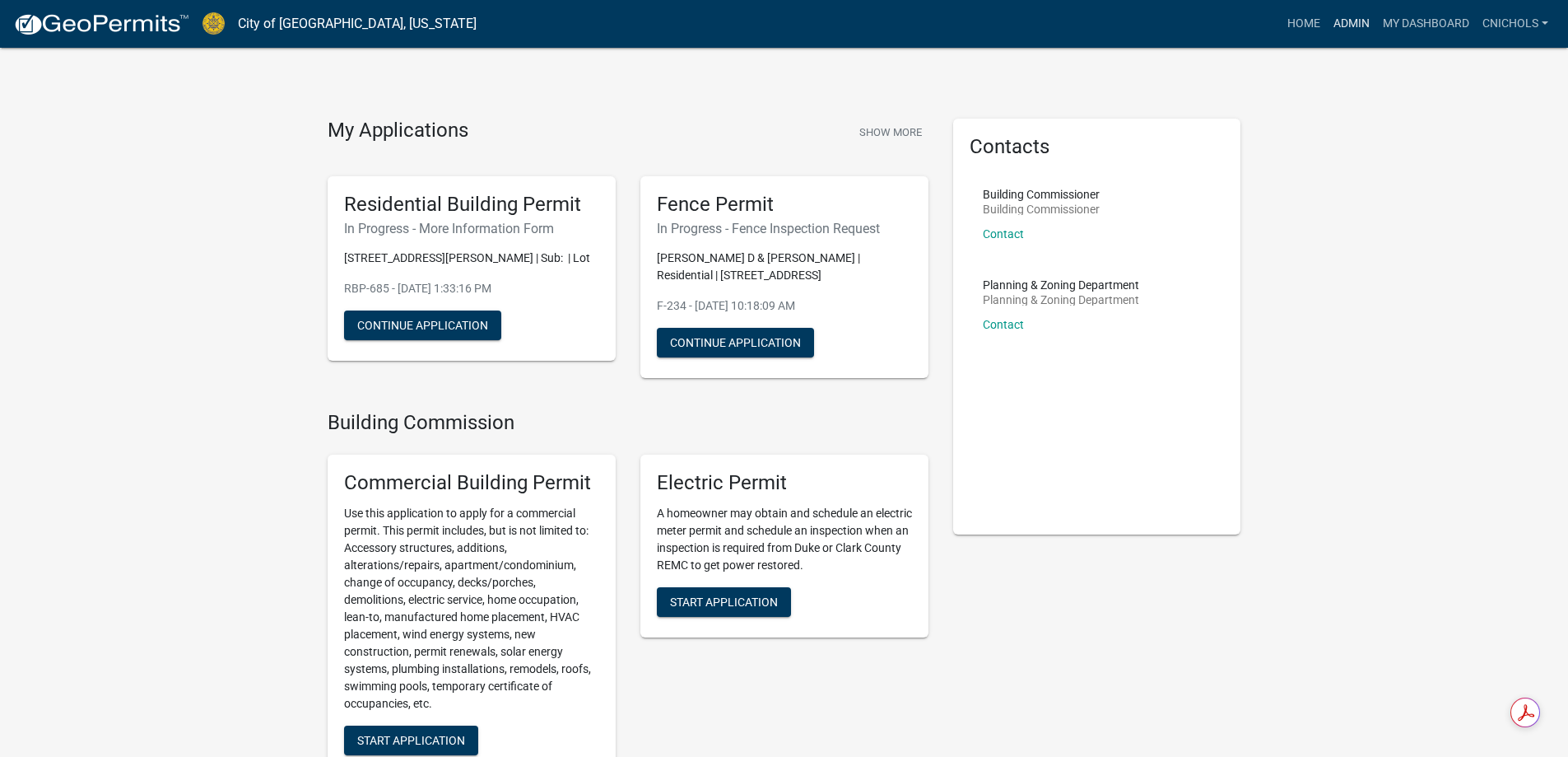
click at [1349, 21] on link "Admin" at bounding box center [1352, 24] width 50 height 32
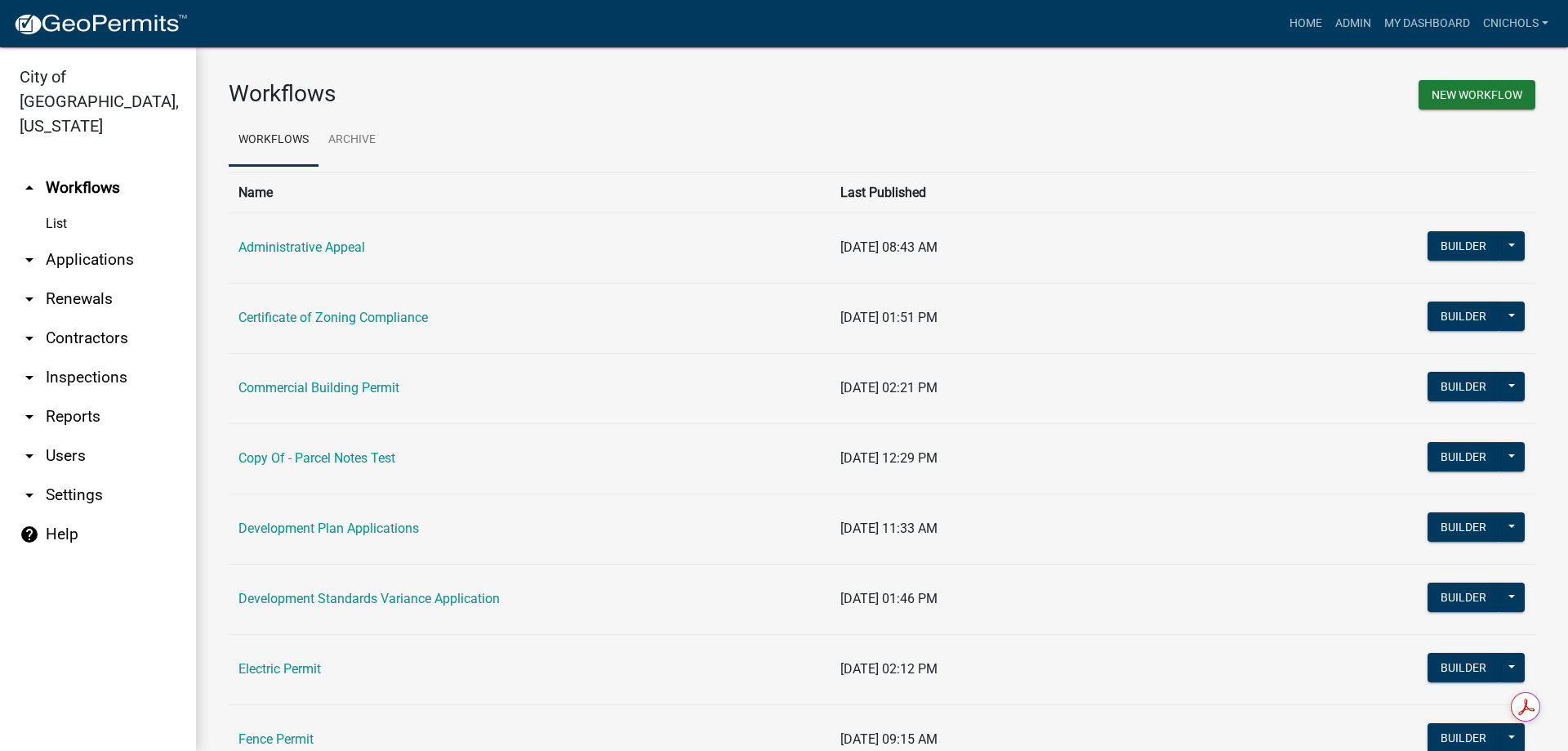
click at [84, 240] on link "arrow_drop_down Applications" at bounding box center [98, 260] width 196 height 39
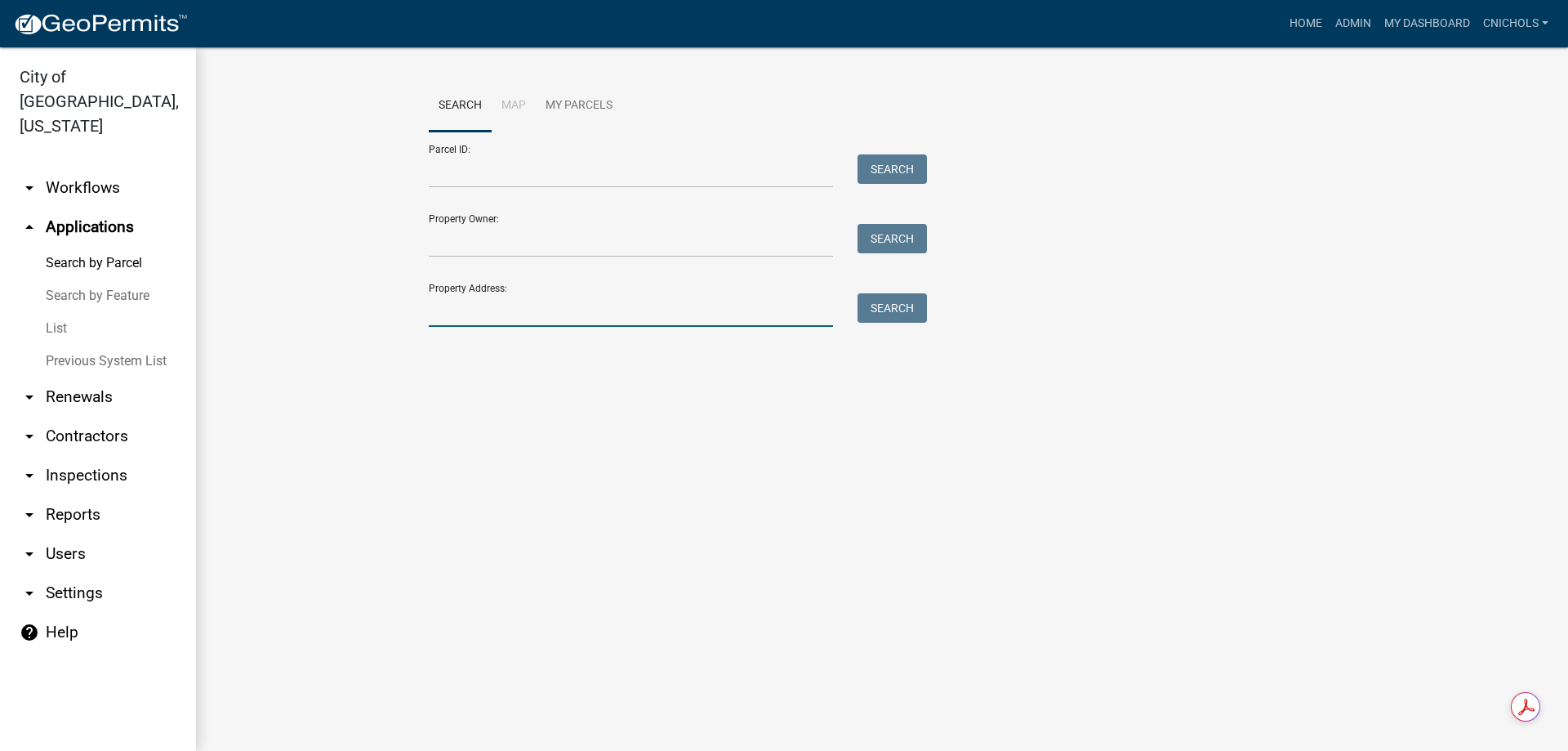
click at [512, 304] on input "Property Address:" at bounding box center [630, 310] width 404 height 34
type input "315 thomp"
click at [877, 312] on button "Search" at bounding box center [891, 308] width 69 height 30
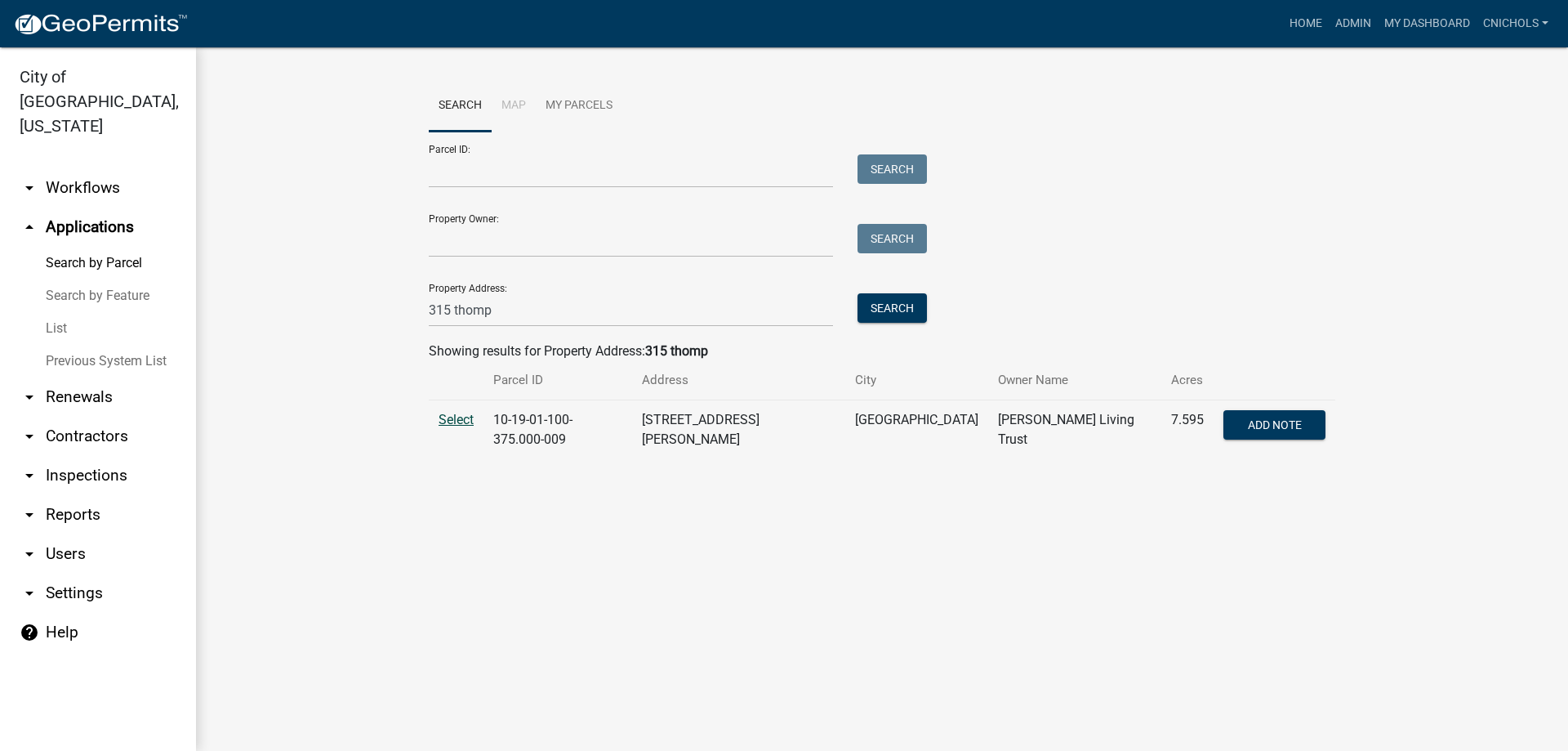
click at [449, 420] on span "Select" at bounding box center [456, 420] width 35 height 16
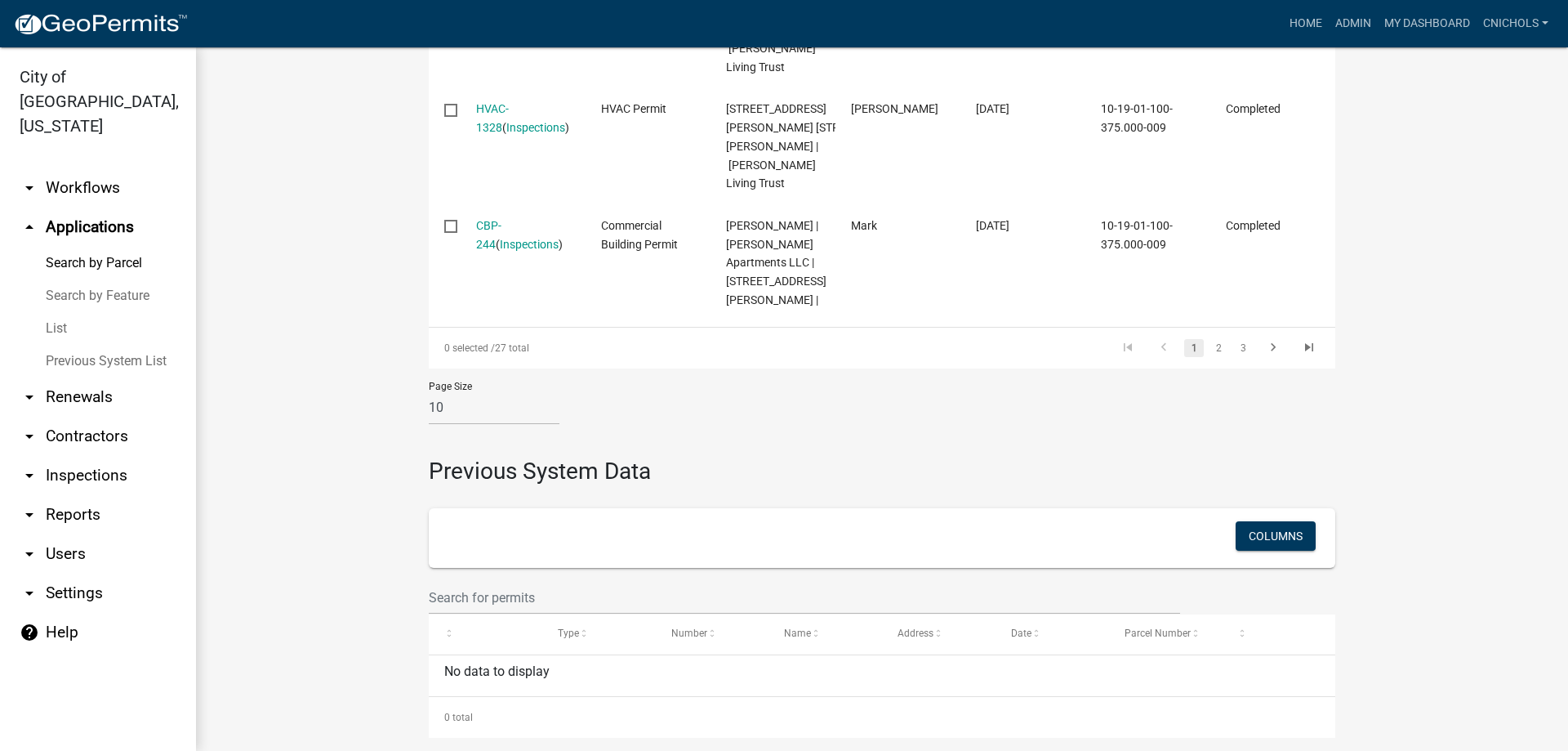
scroll to position [1552, 0]
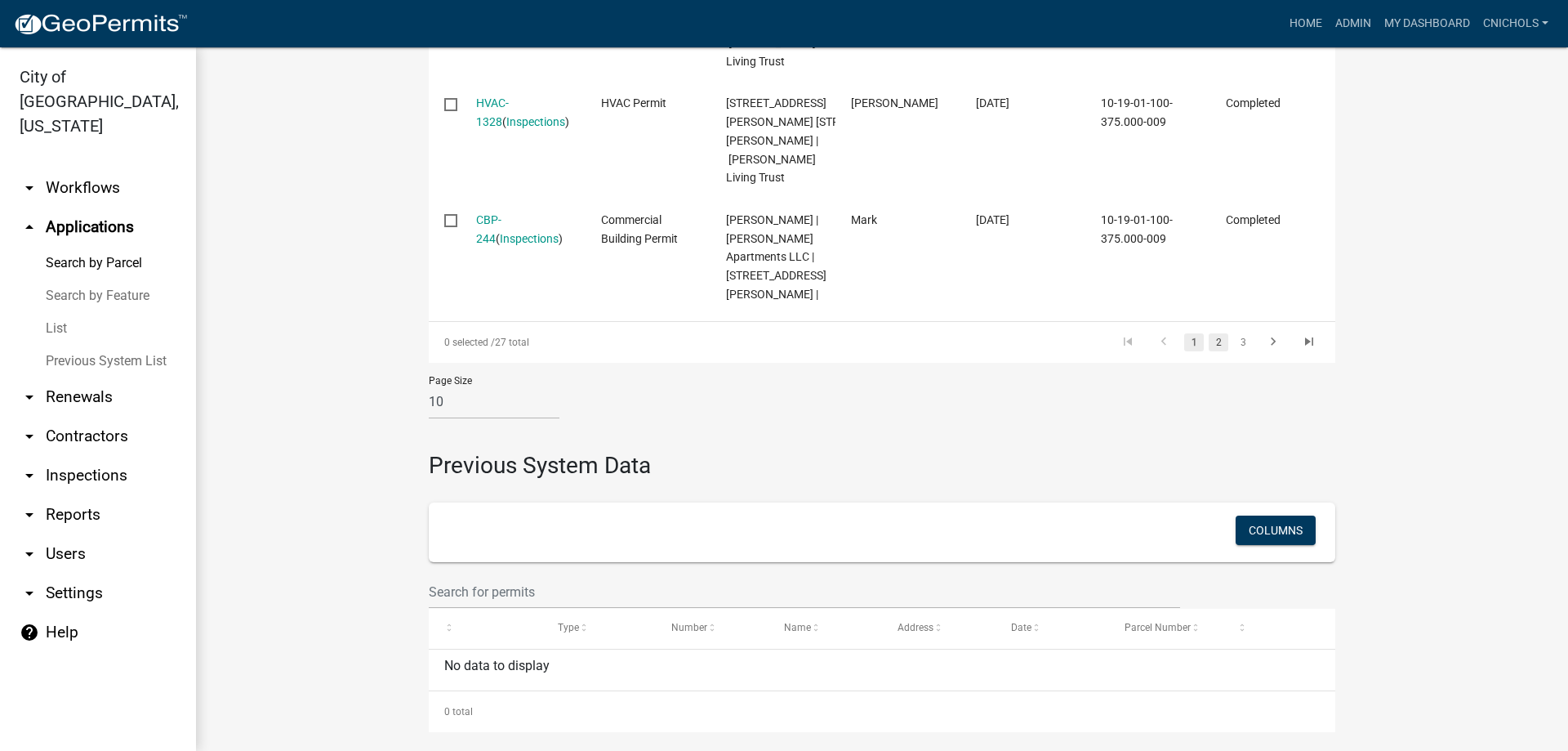
click at [1210, 351] on link "2" at bounding box center [1218, 342] width 20 height 18
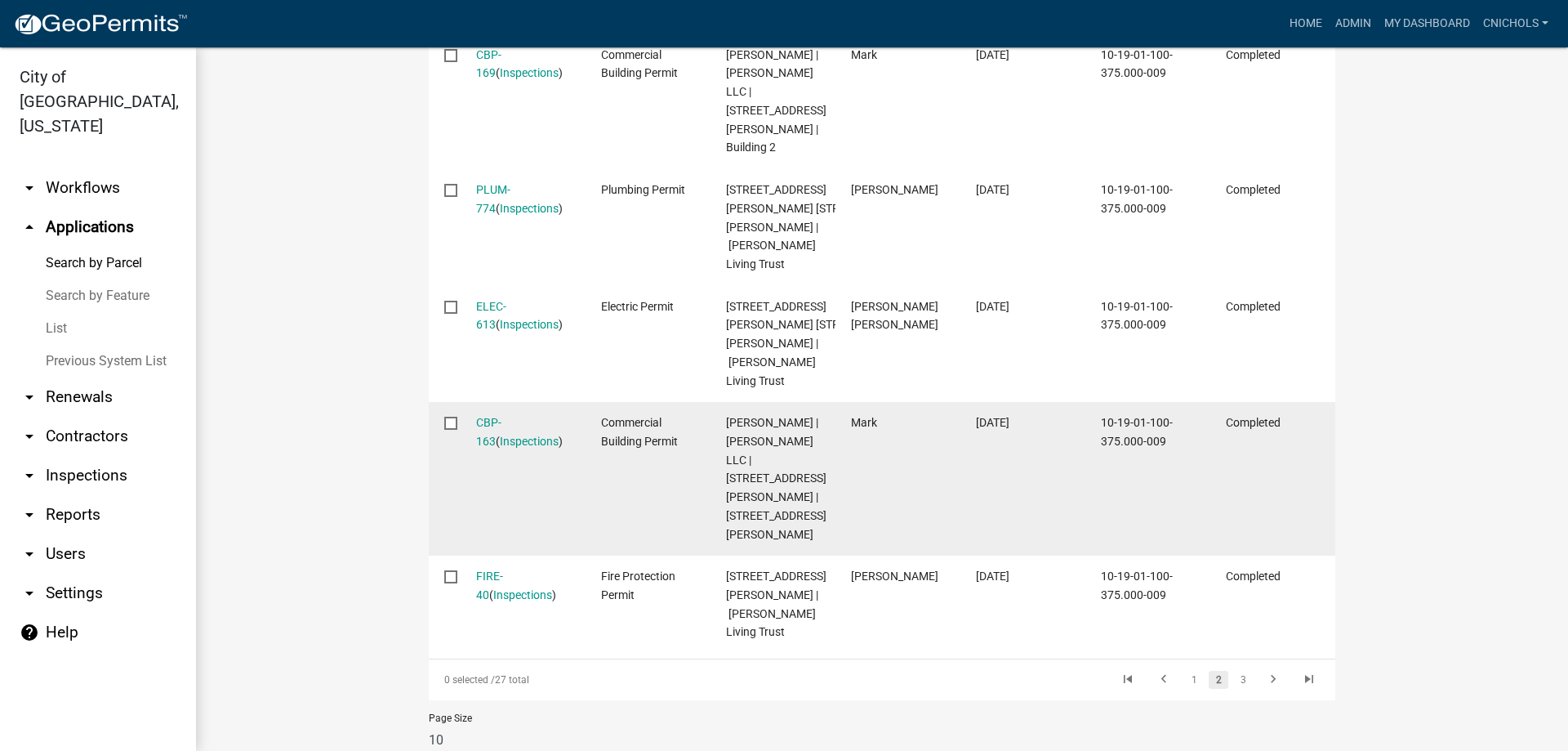
scroll to position [1497, 0]
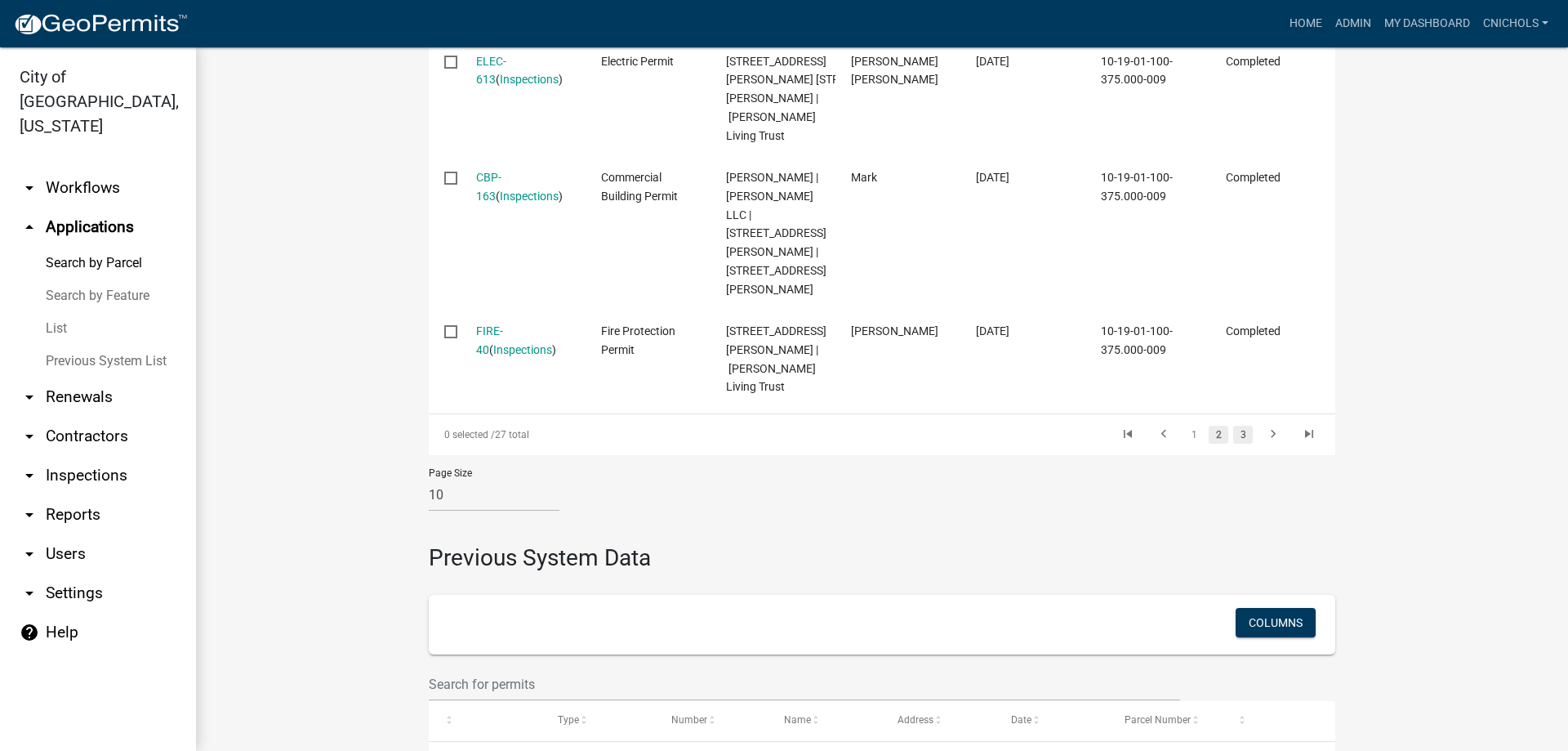
click at [1235, 444] on link "3" at bounding box center [1243, 435] width 20 height 18
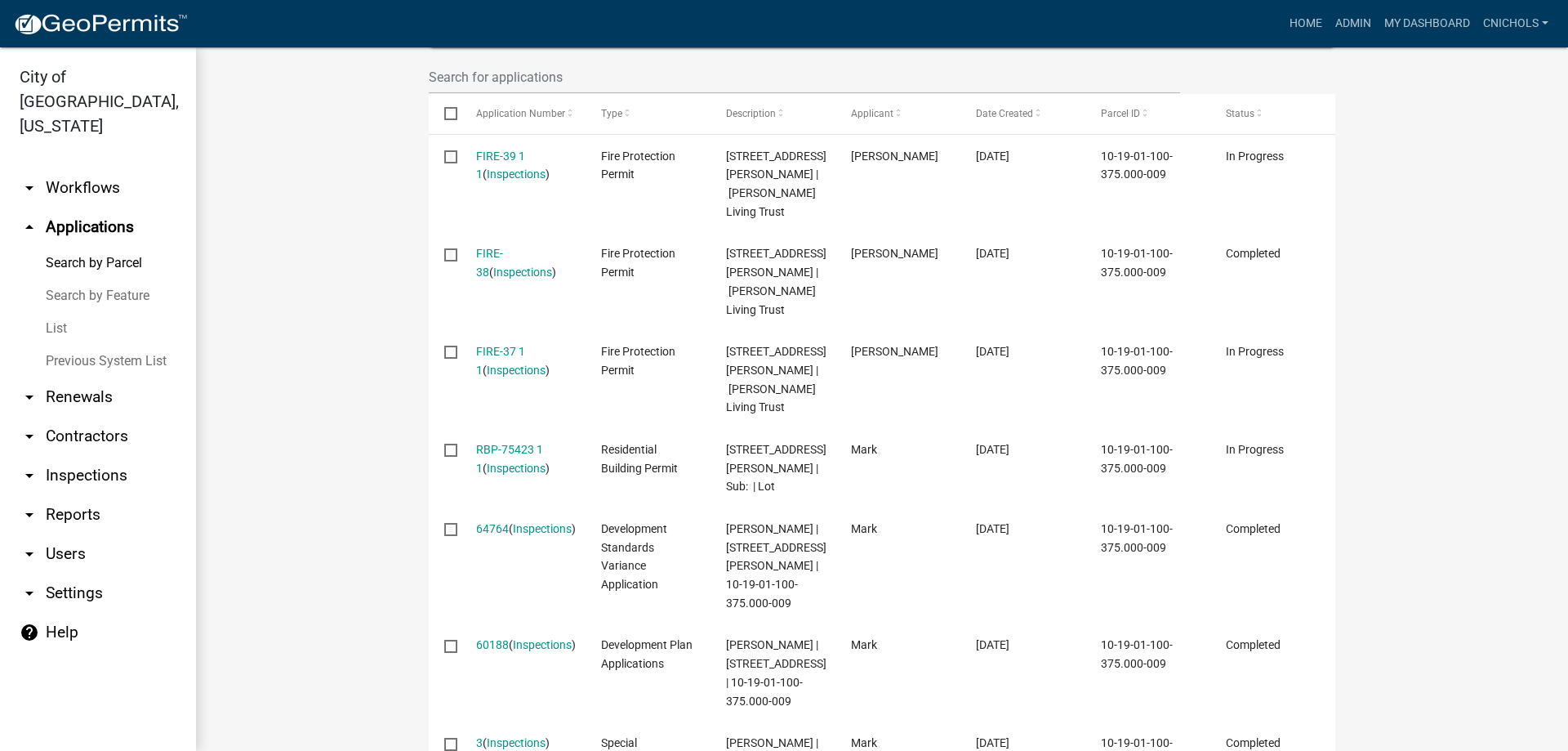
scroll to position [527, 0]
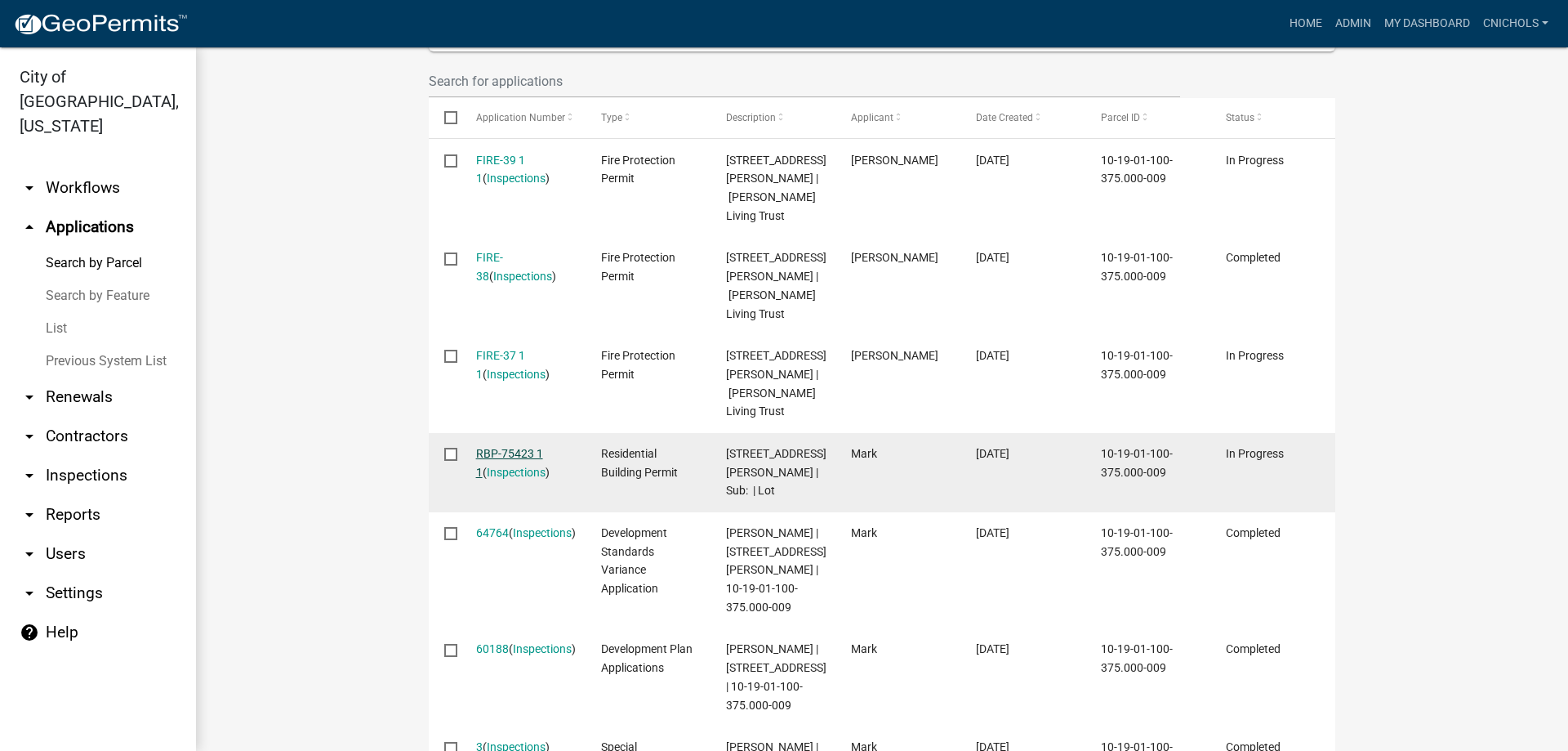
click at [517, 479] on link "RBP-75423 1 1" at bounding box center [509, 462] width 67 height 32
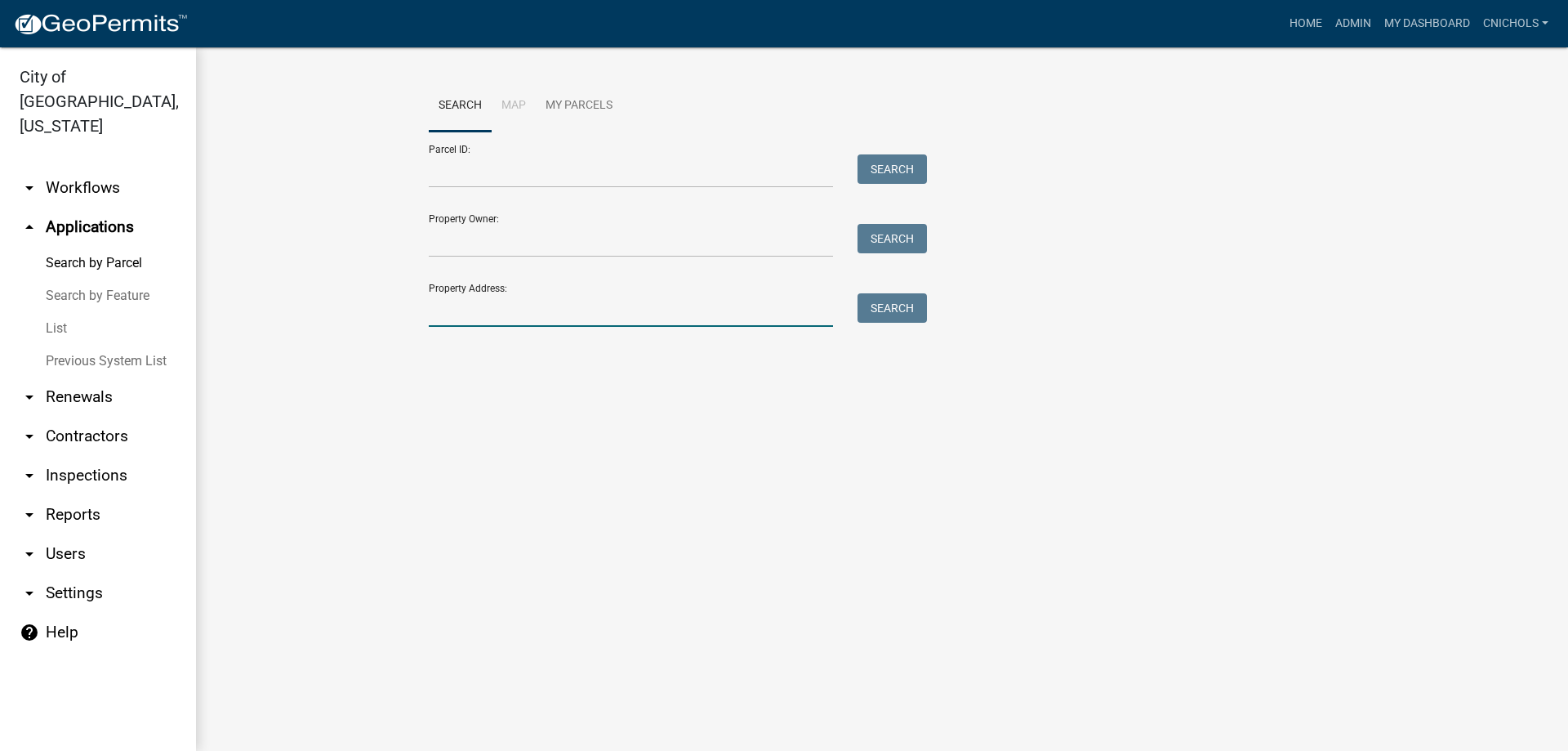
click at [463, 319] on input "Property Address:" at bounding box center [630, 310] width 404 height 34
type input "315 thomp"
click at [879, 312] on button "Search" at bounding box center [891, 308] width 69 height 30
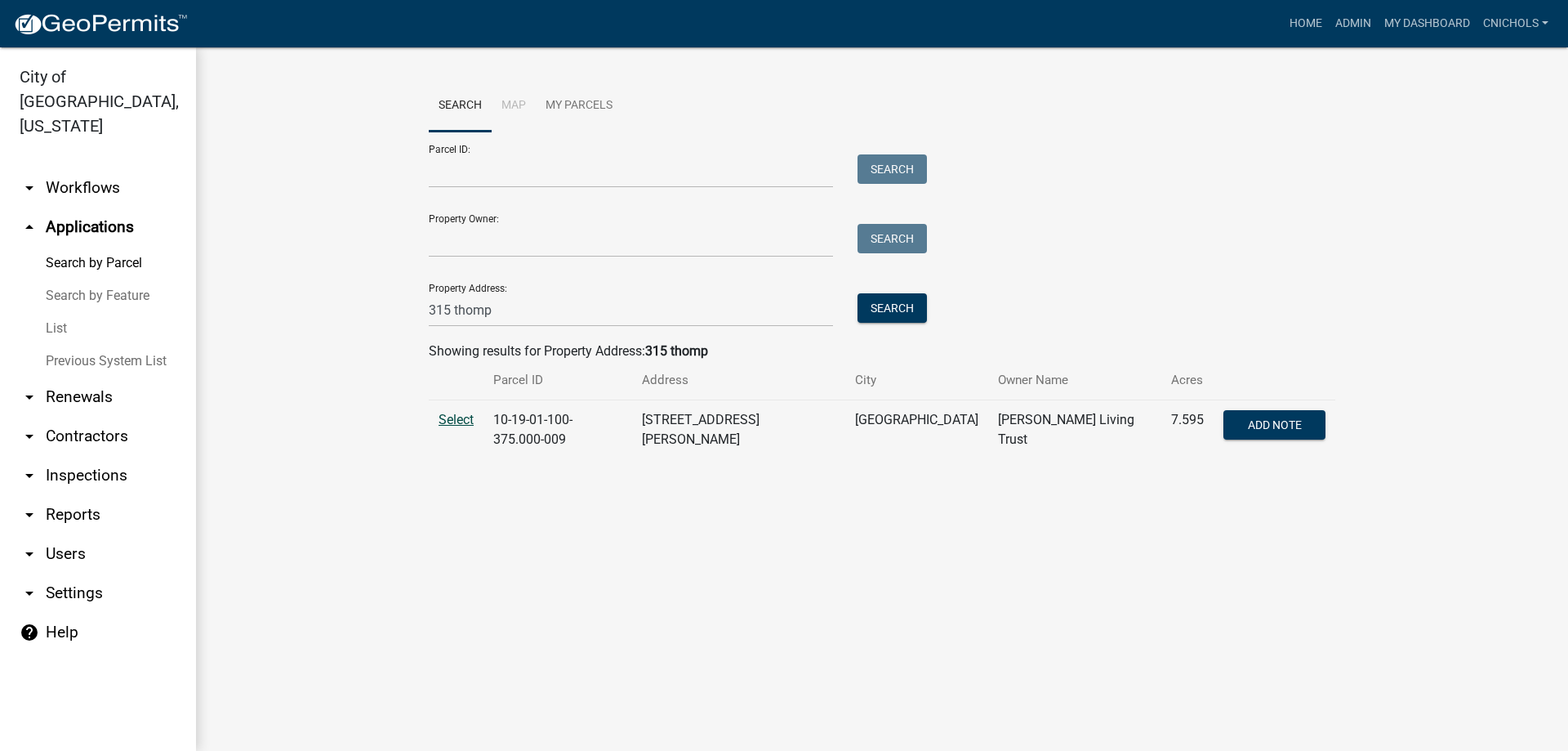
click at [462, 417] on span "Select" at bounding box center [456, 420] width 35 height 16
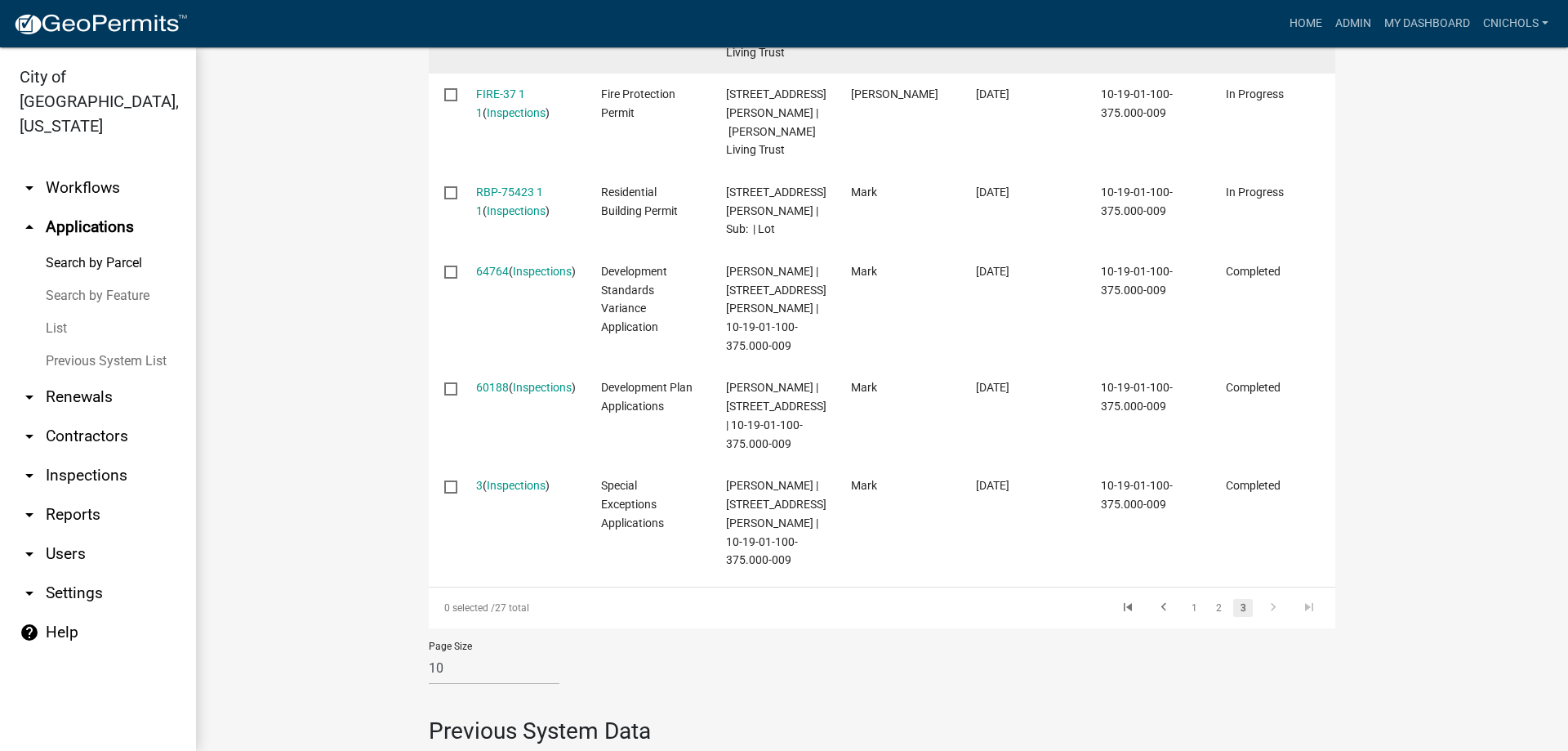
scroll to position [817, 0]
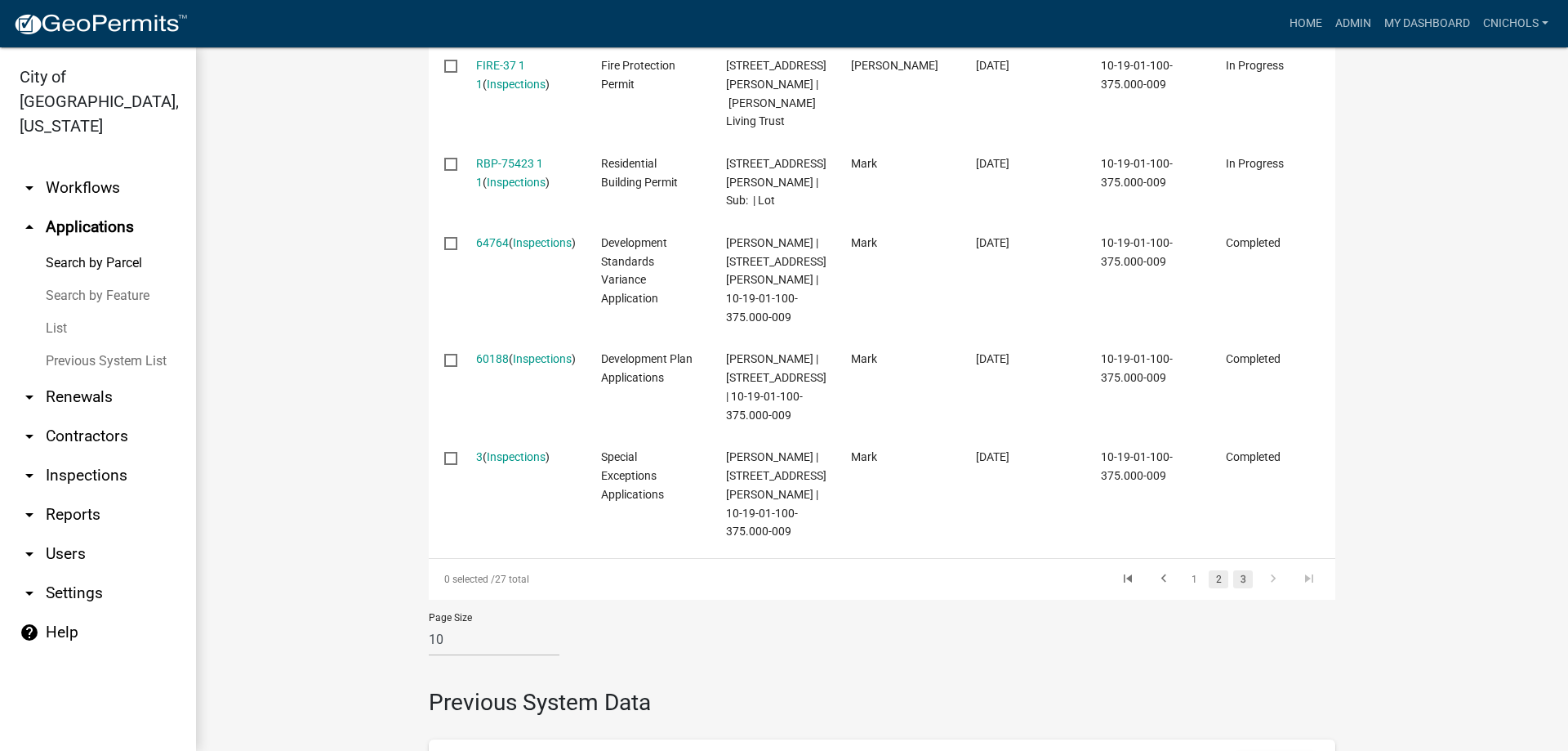
click at [1213, 588] on link "2" at bounding box center [1218, 580] width 20 height 18
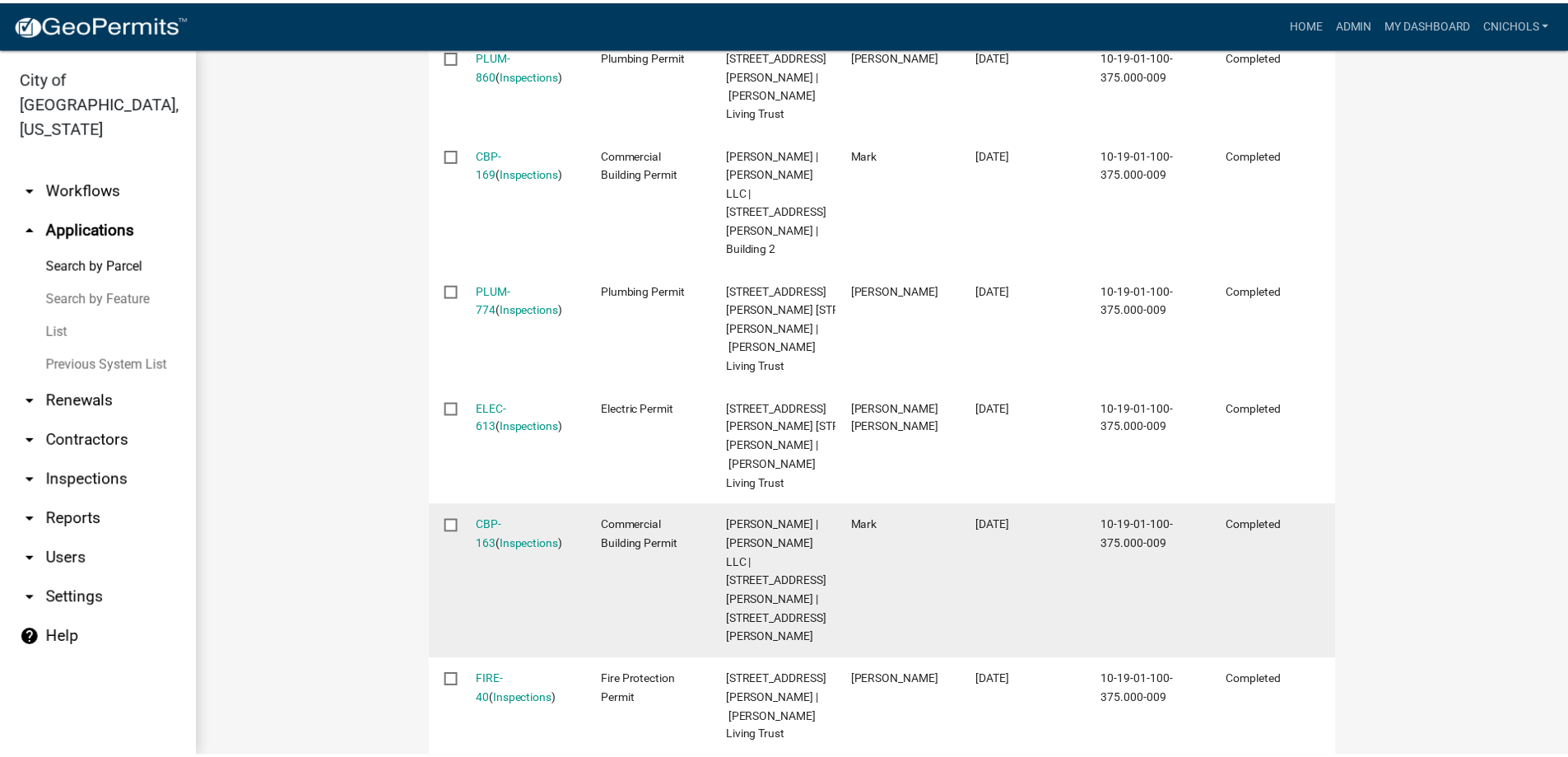
scroll to position [1153, 0]
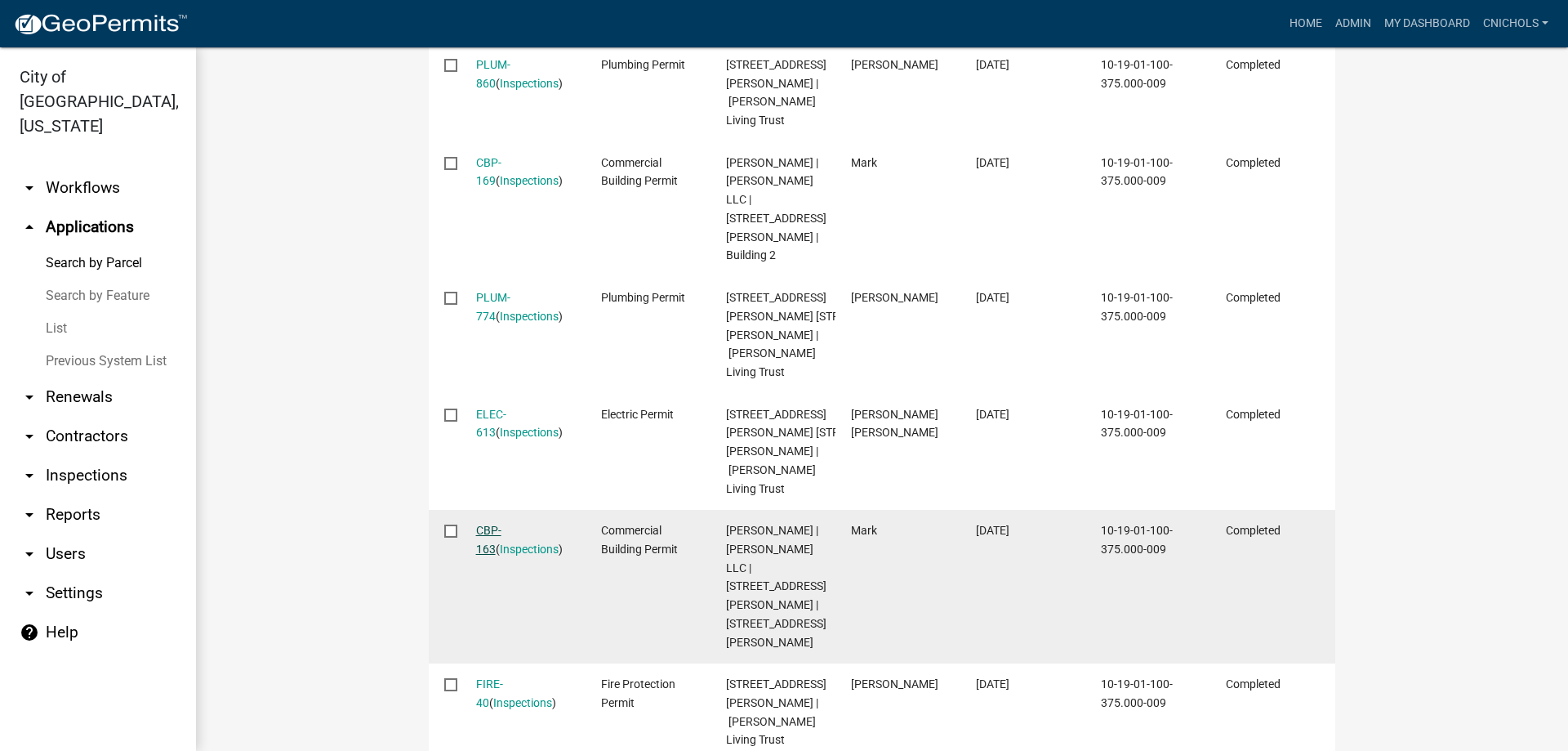
click at [494, 556] on link "CBP-163" at bounding box center [489, 539] width 26 height 32
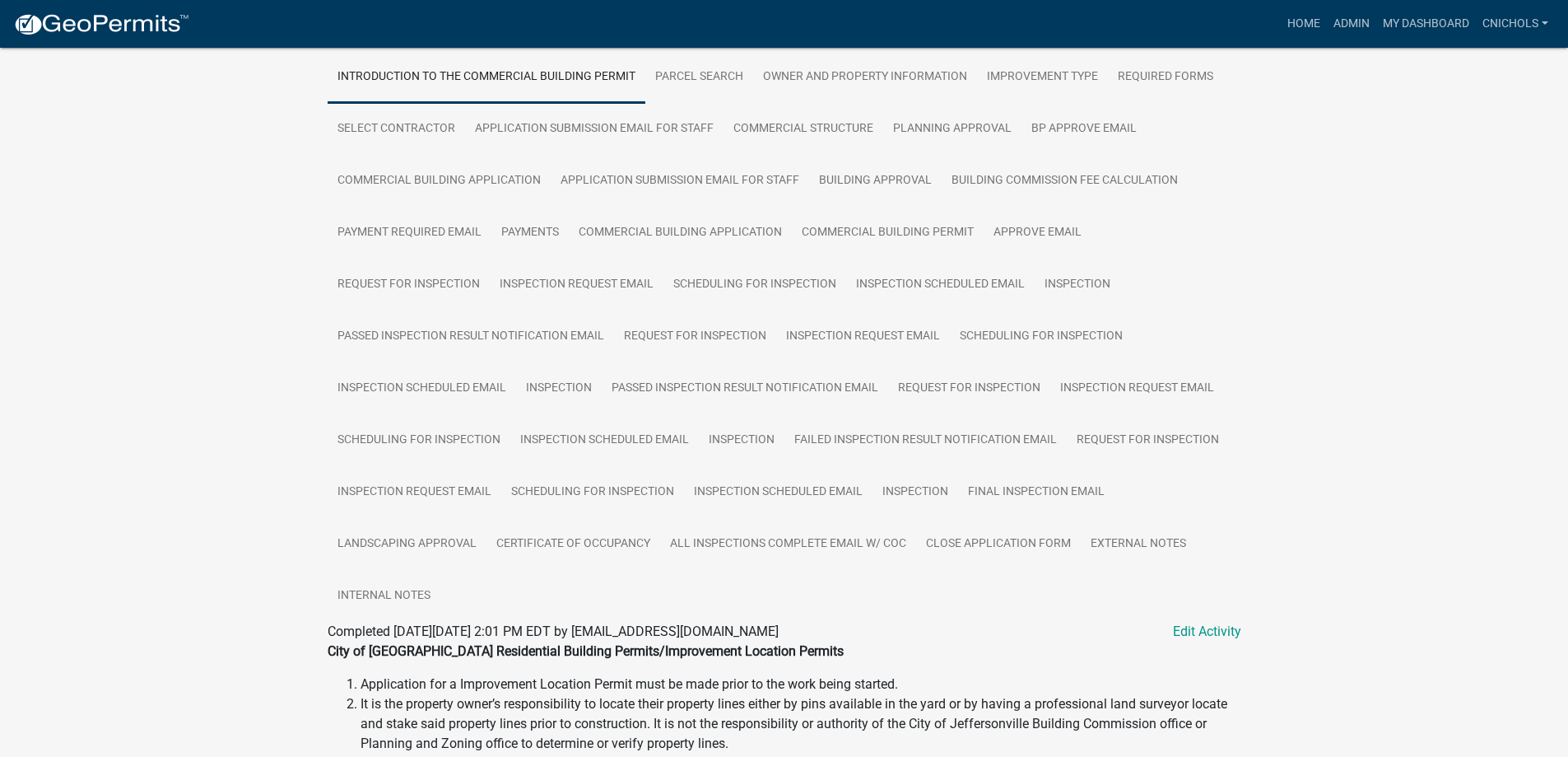
scroll to position [330, 0]
click at [579, 541] on link "Certificate of Occupancy" at bounding box center [573, 543] width 174 height 53
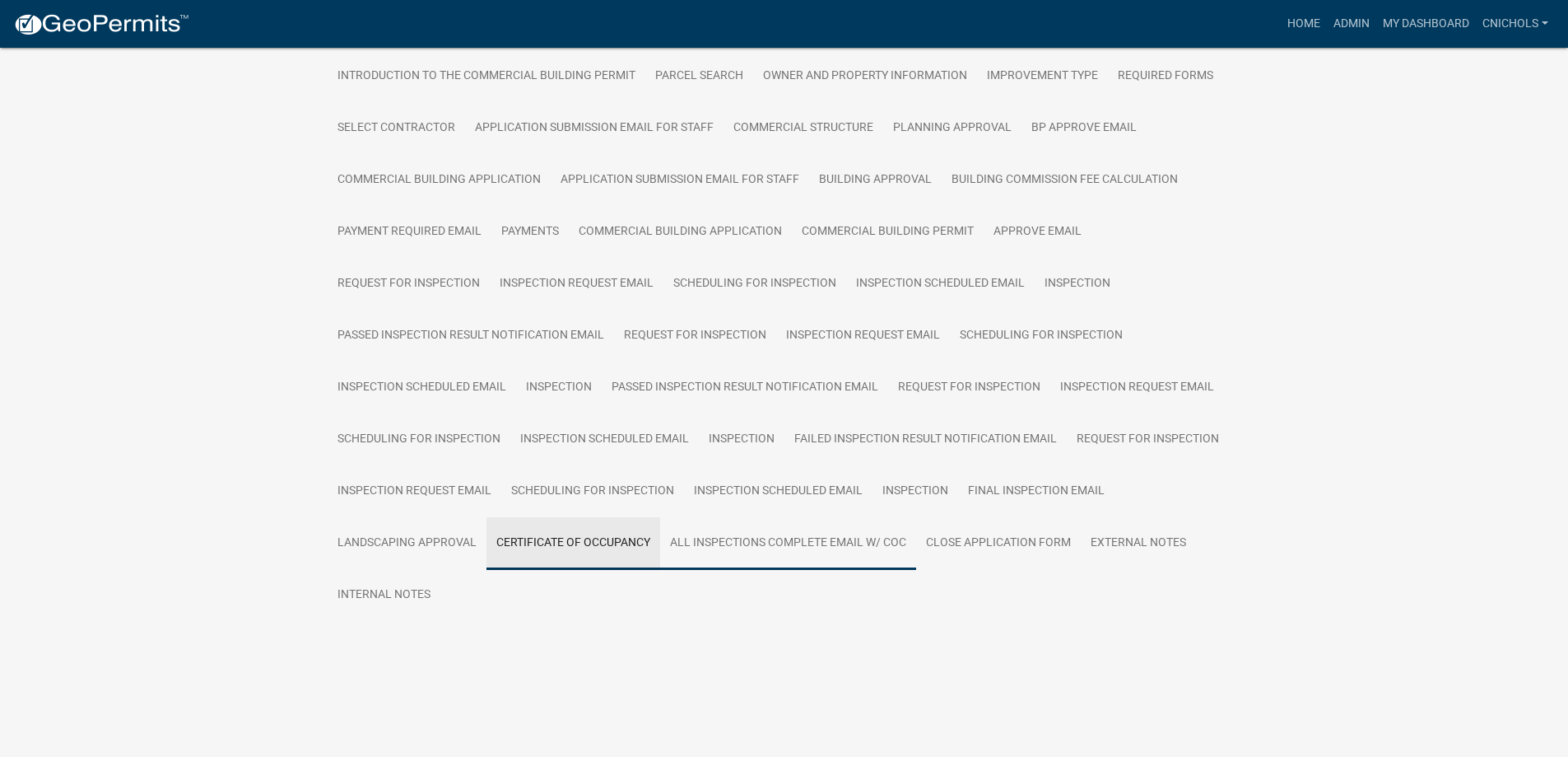
scroll to position [302, 0]
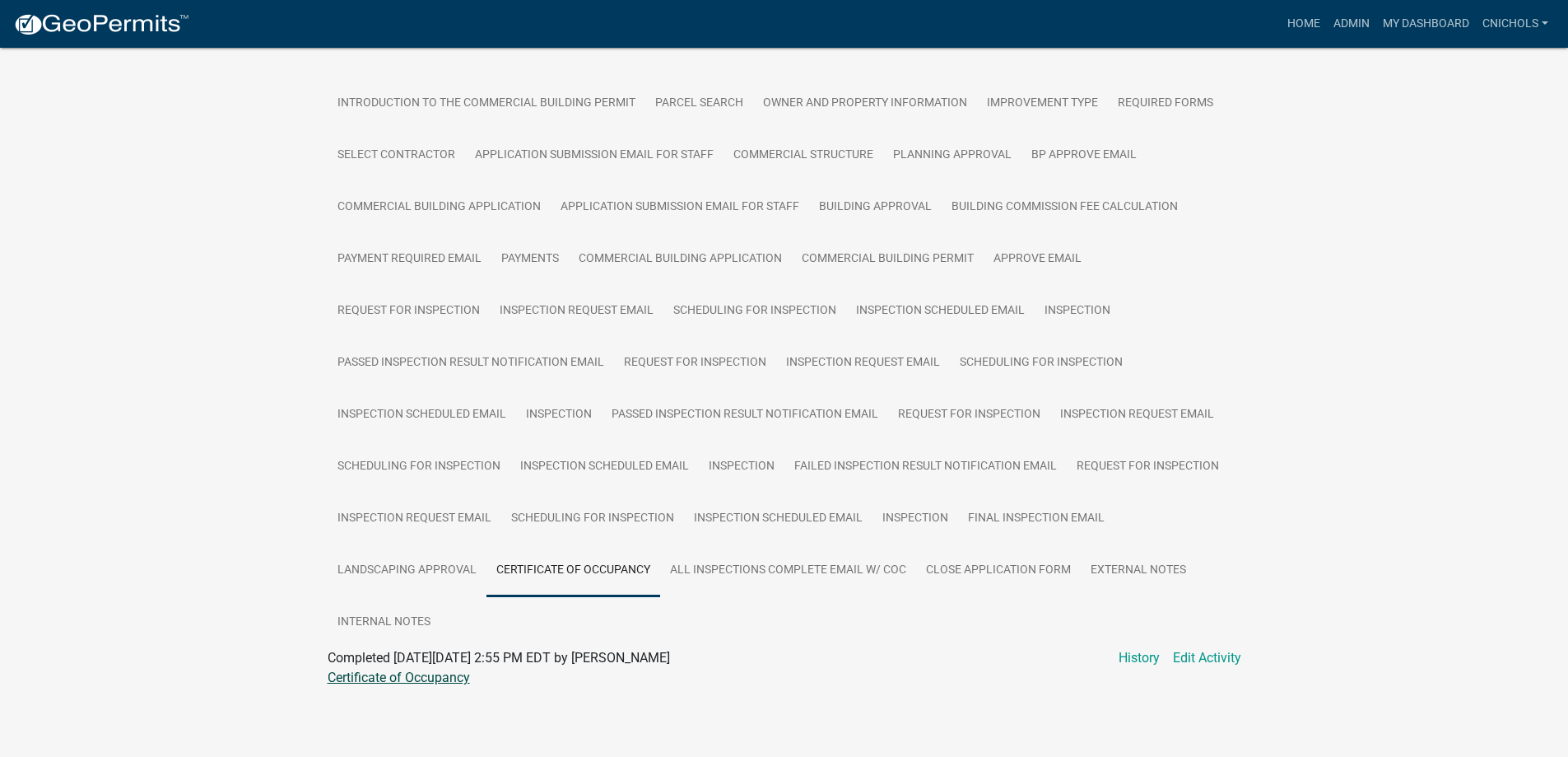
click at [342, 673] on link "Certificate of Occupancy" at bounding box center [398, 678] width 142 height 16
click at [1341, 19] on link "Admin" at bounding box center [1352, 24] width 50 height 32
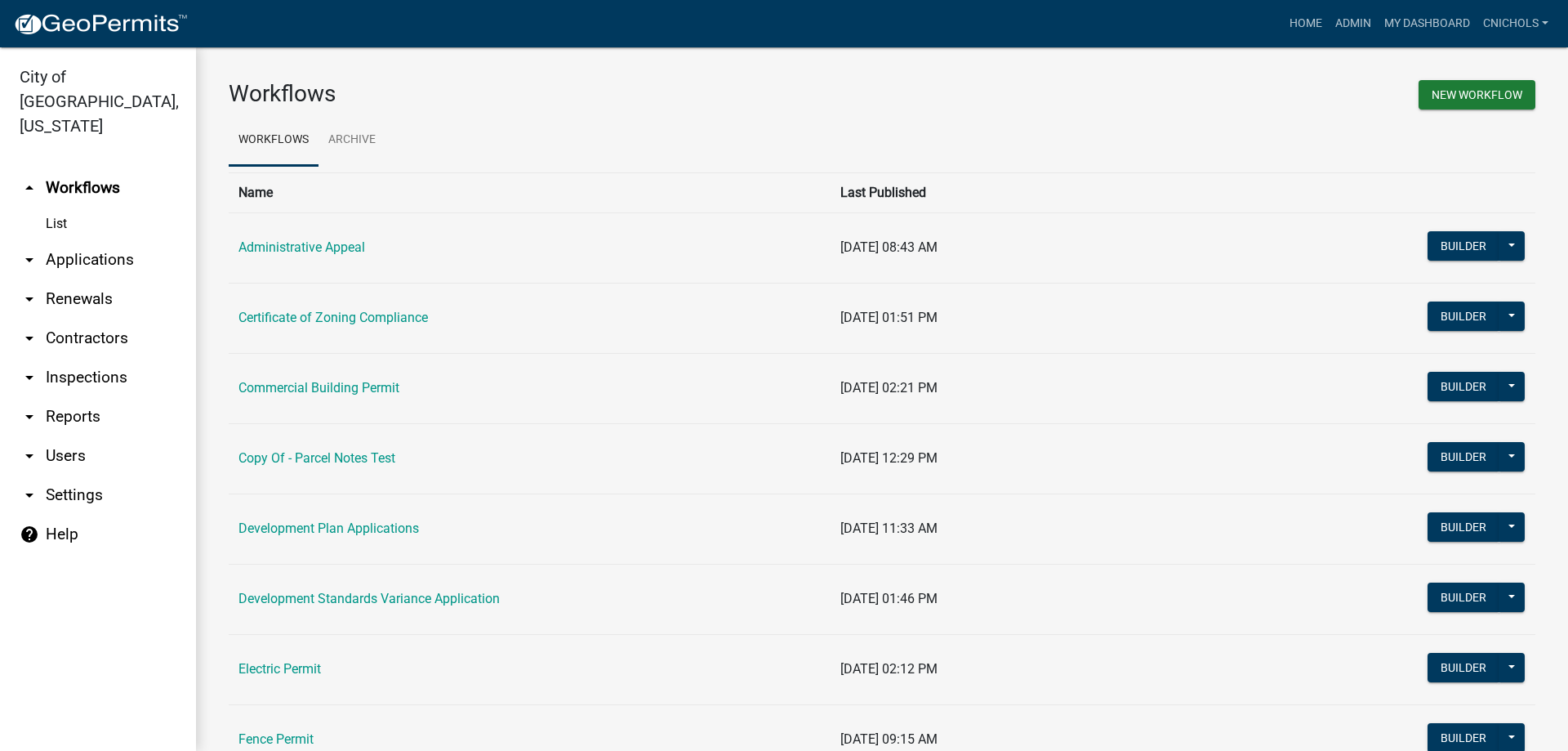
click at [61, 240] on link "arrow_drop_down Applications" at bounding box center [98, 260] width 196 height 39
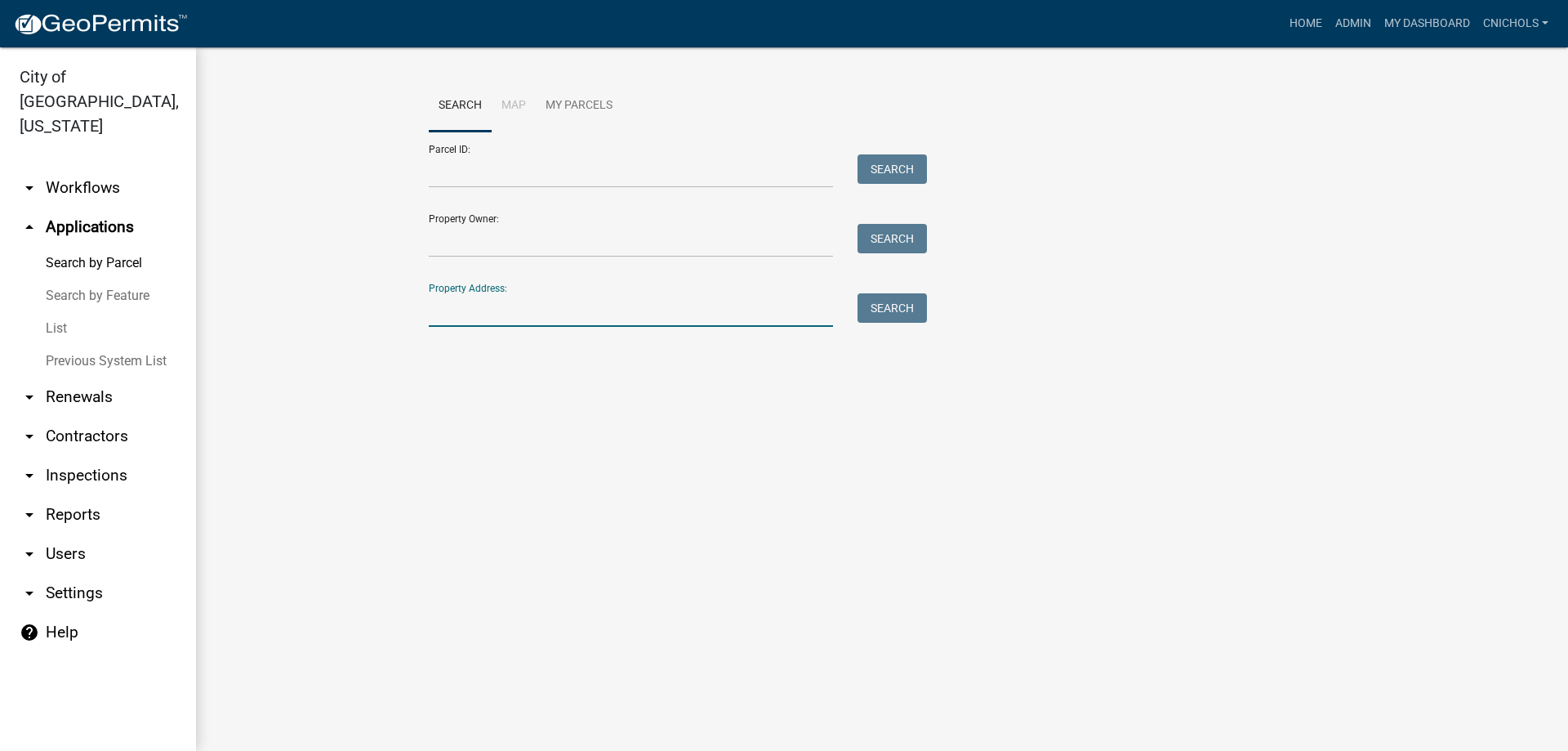
click at [470, 315] on input "Property Address:" at bounding box center [630, 310] width 404 height 34
type input "315 thomp"
click at [902, 307] on button "Search" at bounding box center [891, 308] width 69 height 30
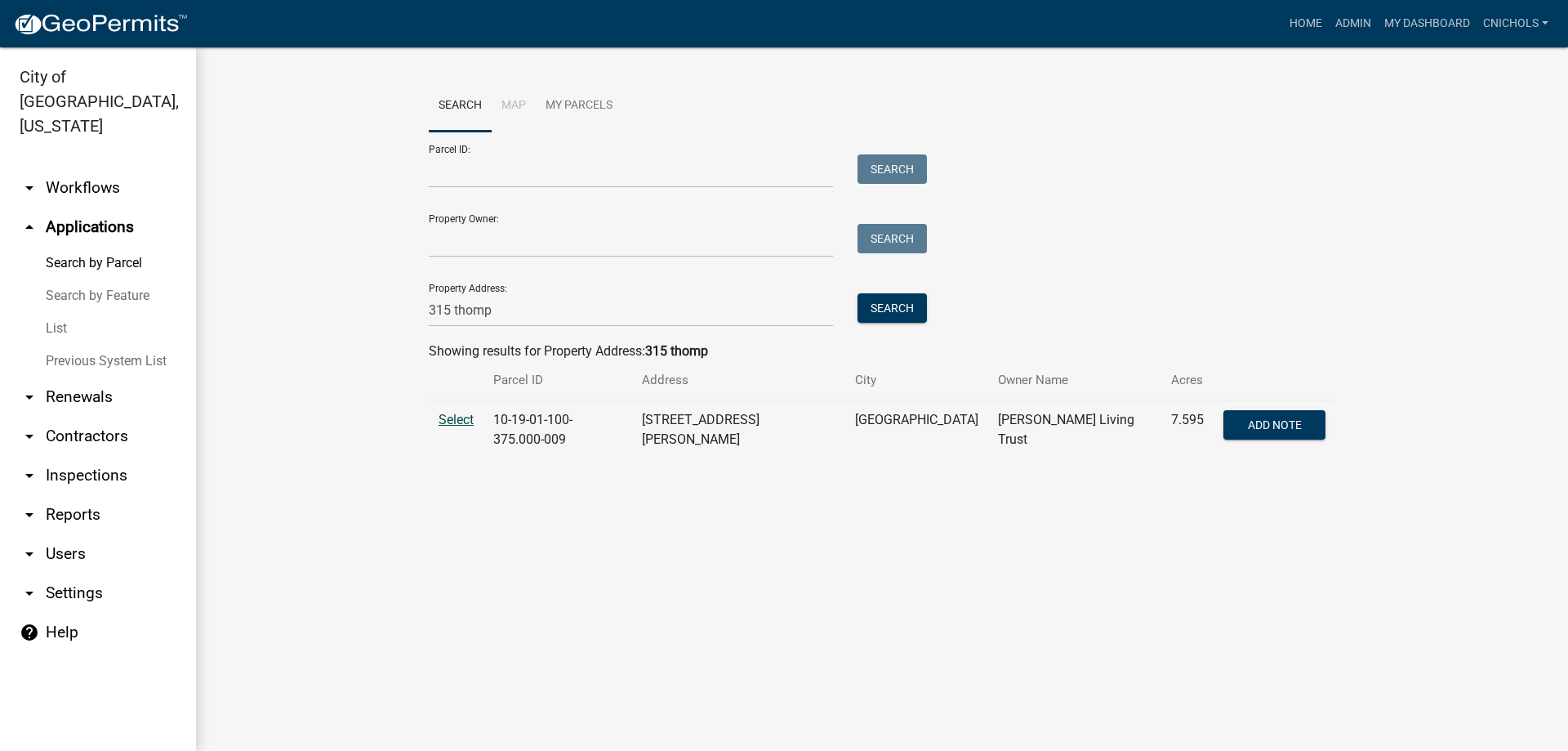
click at [459, 419] on span "Select" at bounding box center [456, 420] width 35 height 16
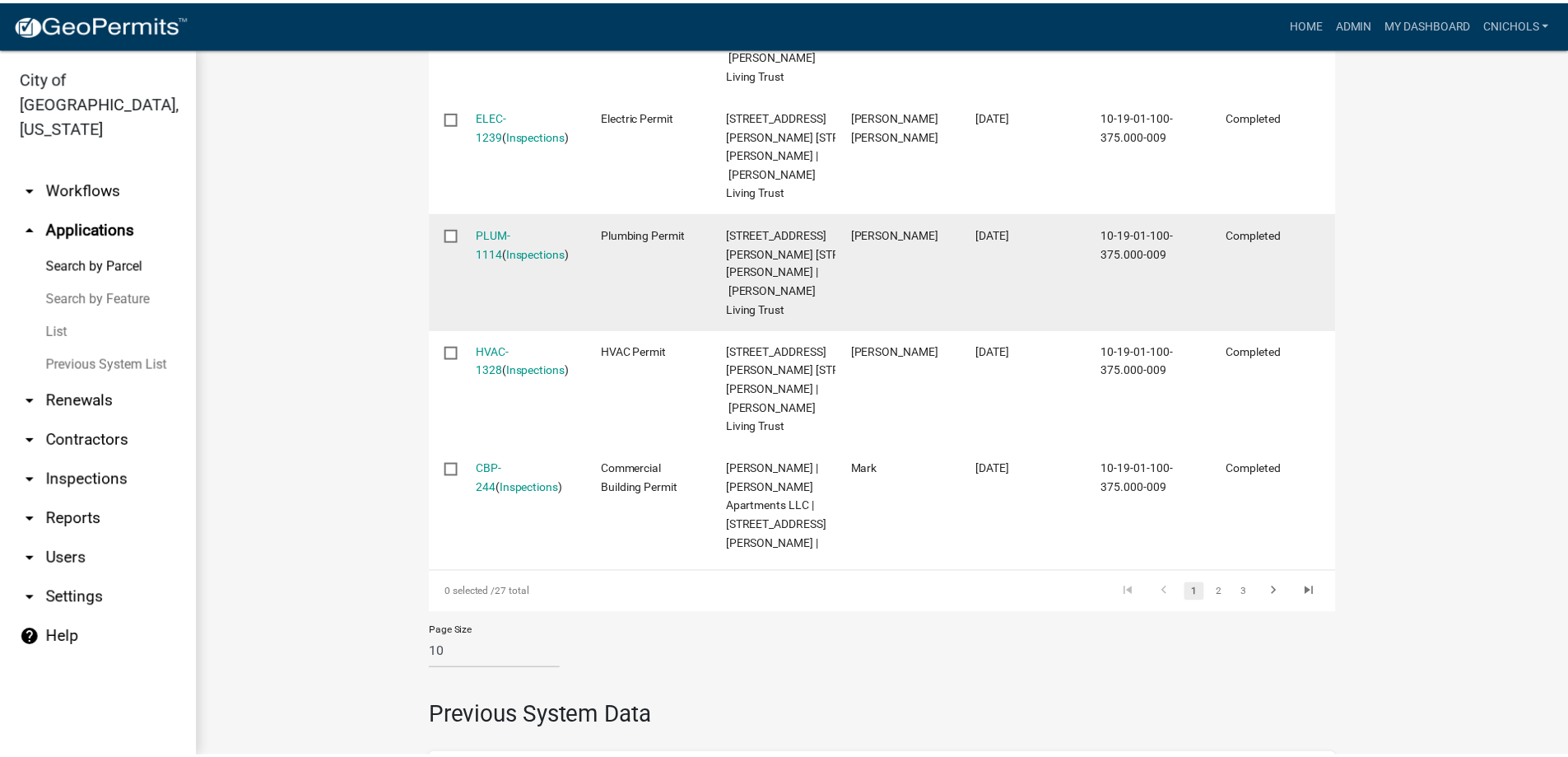
scroll to position [1400, 0]
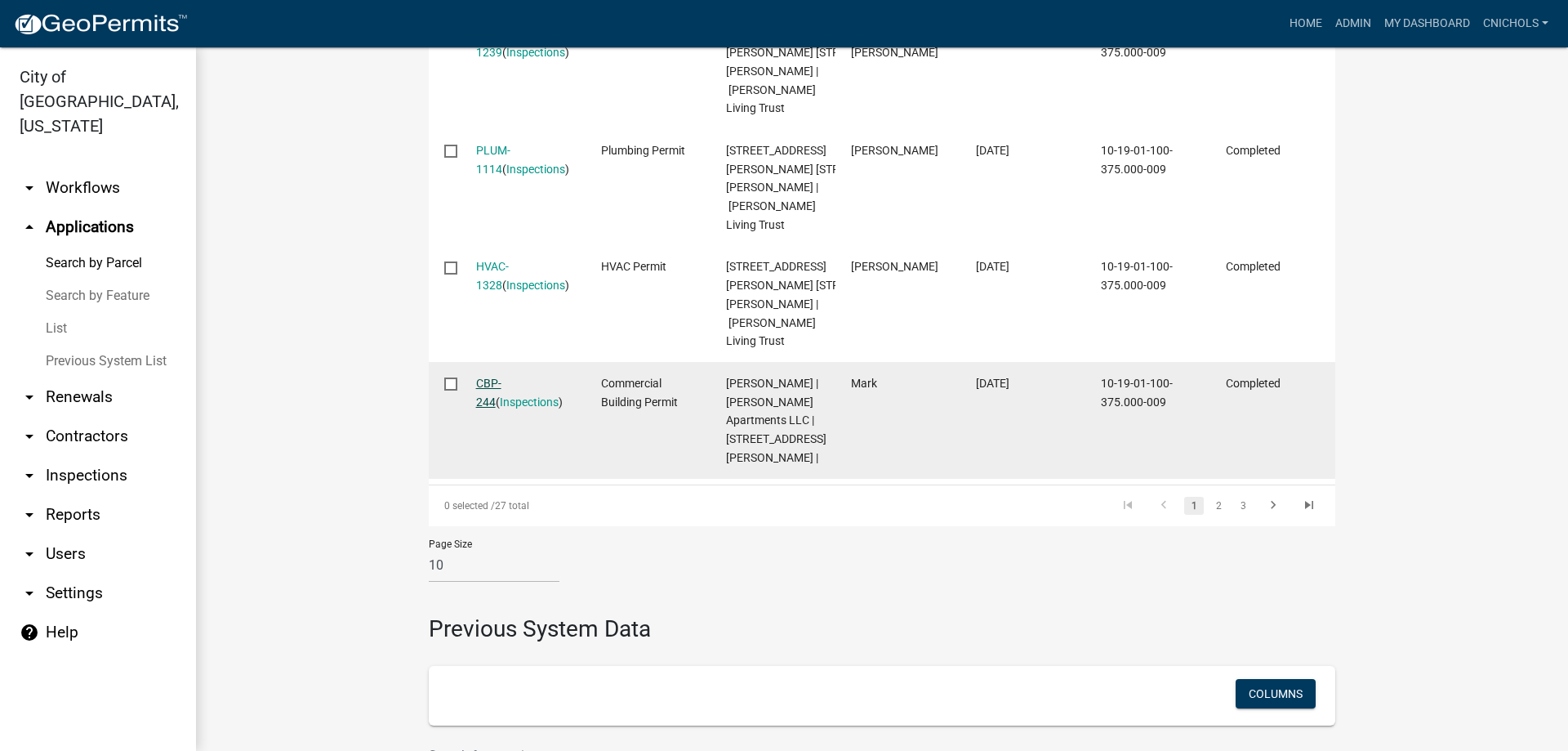
click at [498, 408] on link "CBP-244" at bounding box center [489, 392] width 26 height 32
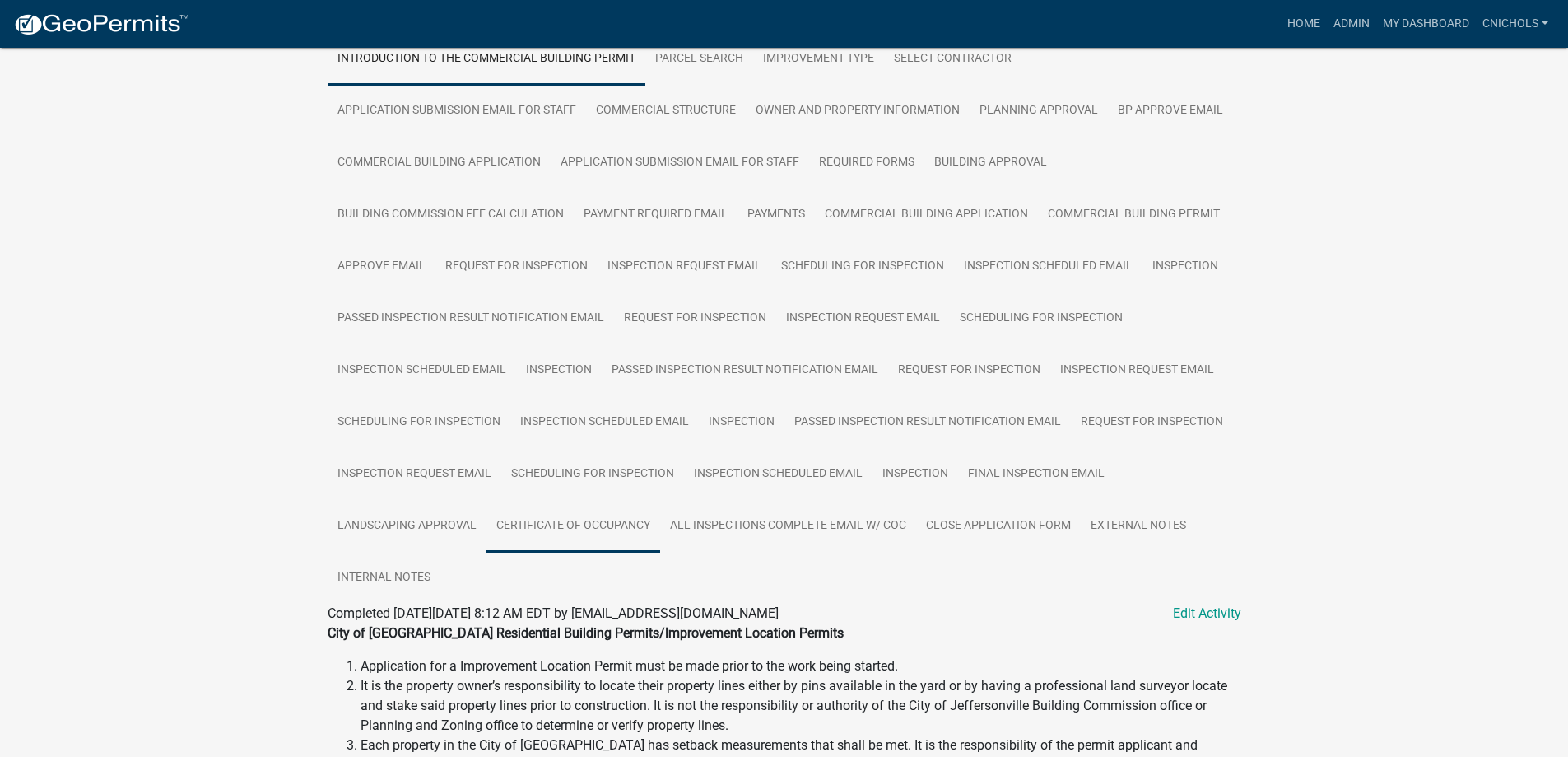
click at [588, 534] on link "Certificate of Occupancy" at bounding box center [573, 526] width 174 height 53
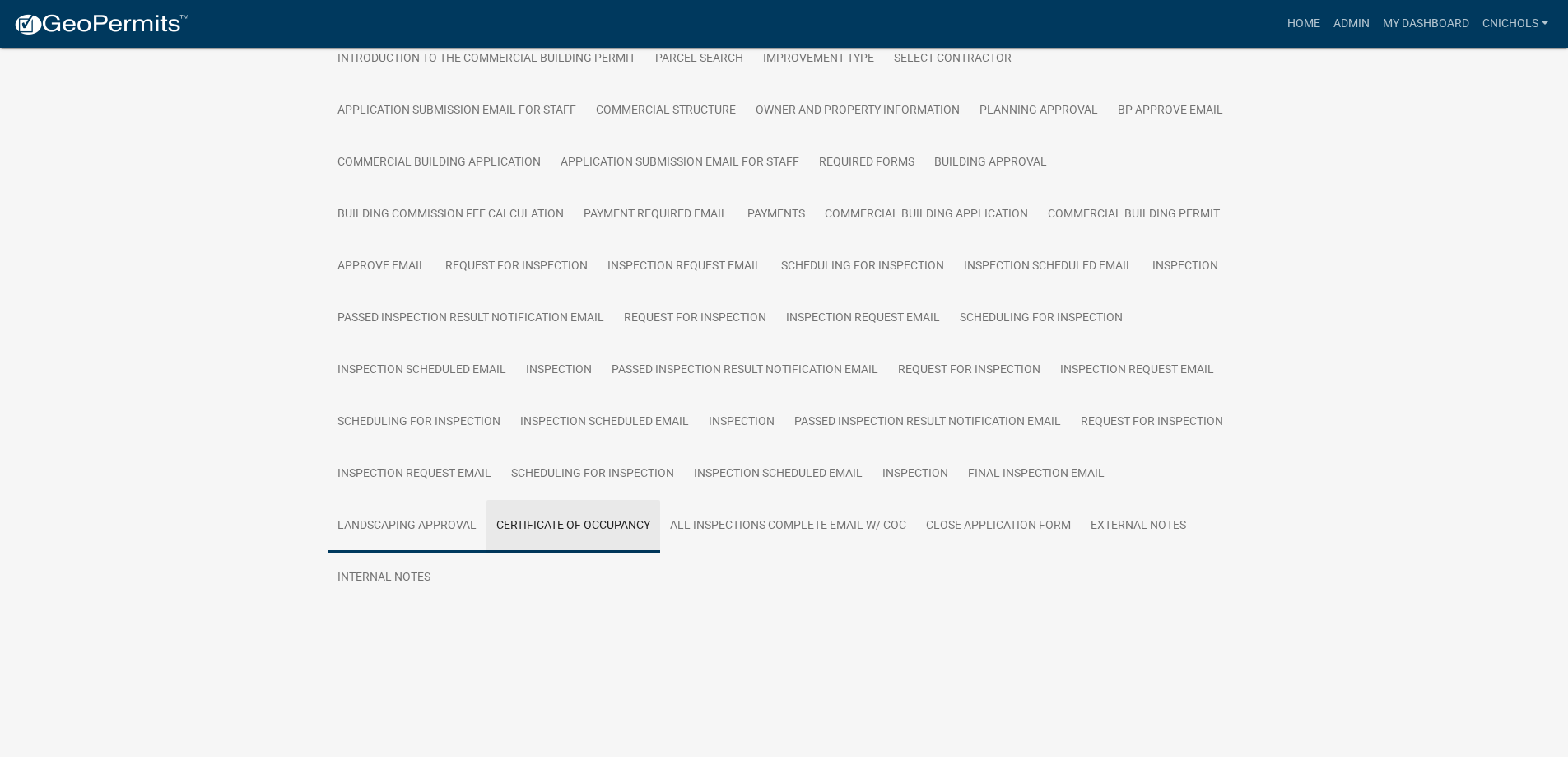
scroll to position [302, 0]
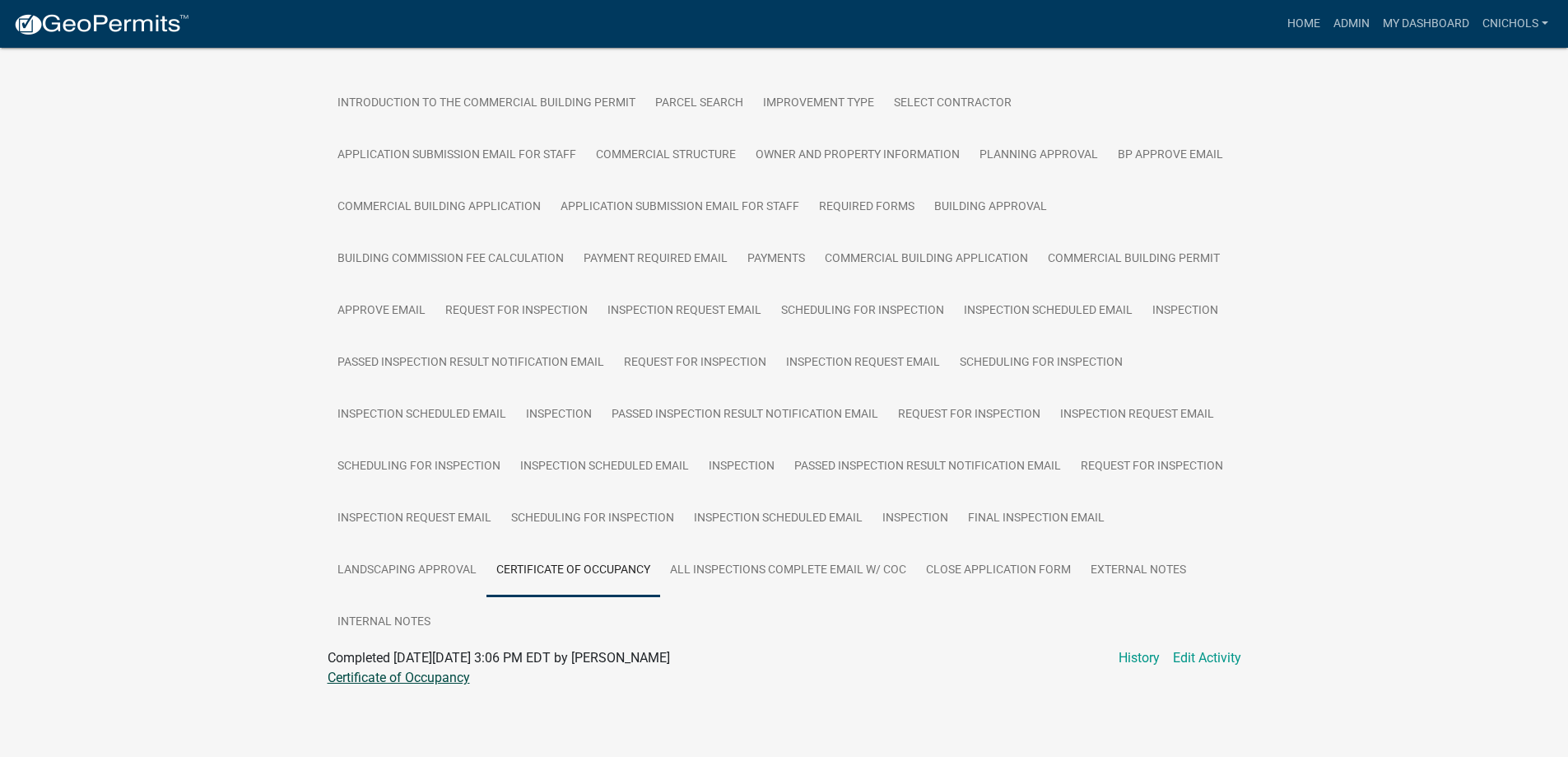
click at [398, 680] on link "Certificate of Occupancy" at bounding box center [398, 678] width 142 height 16
click at [1346, 16] on link "Admin" at bounding box center [1352, 24] width 50 height 32
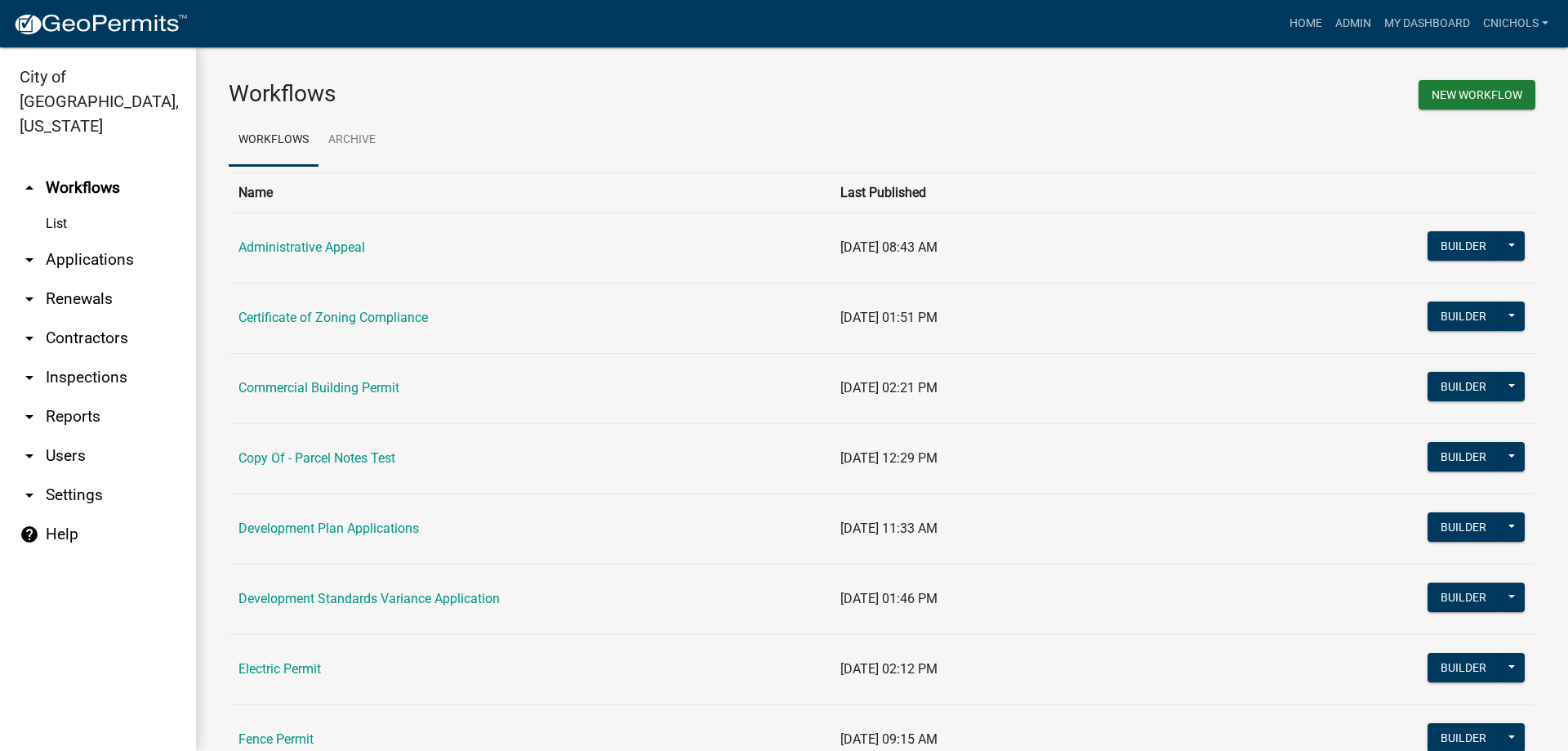
click at [94, 240] on link "arrow_drop_down Applications" at bounding box center [98, 260] width 196 height 39
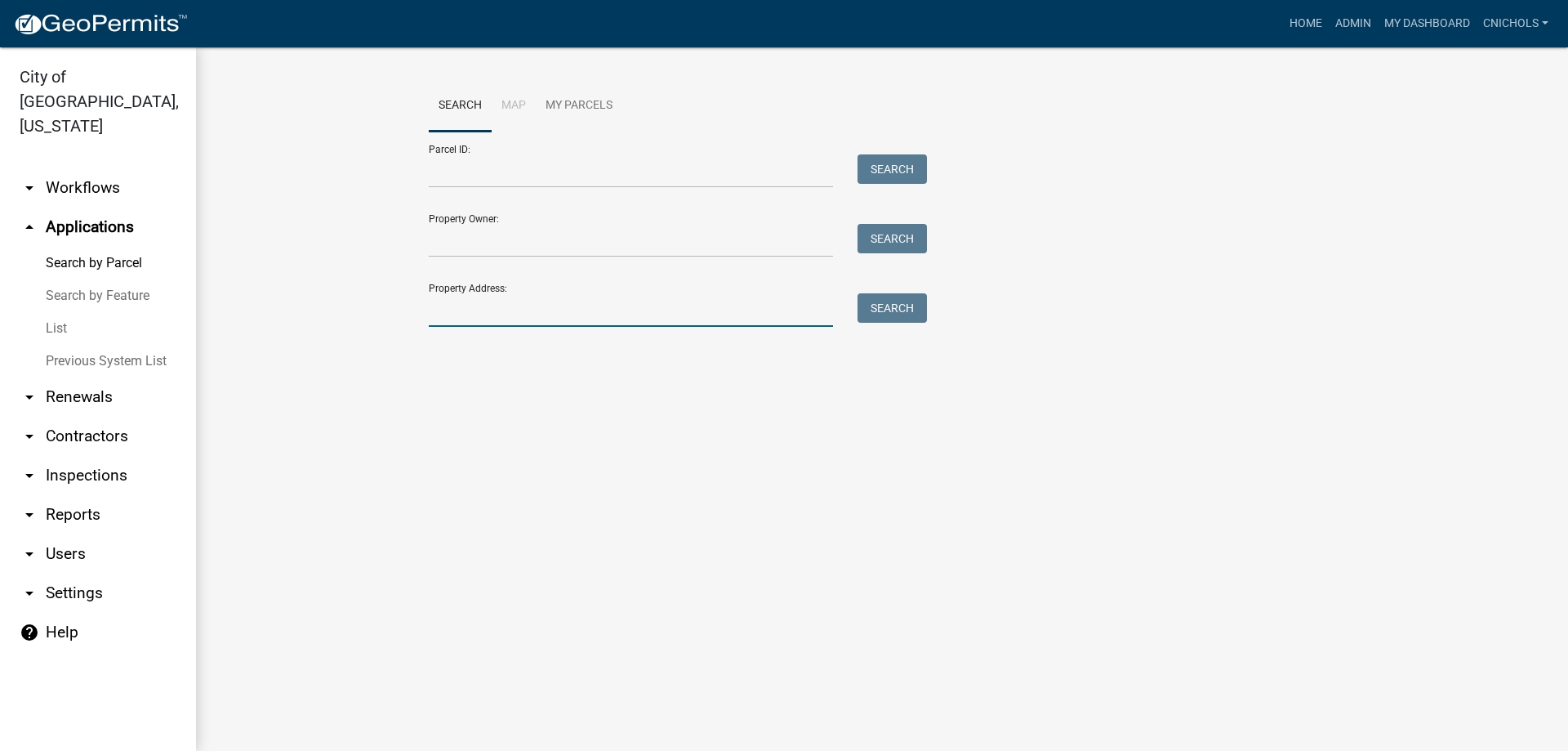
click at [453, 308] on input "Property Address:" at bounding box center [630, 310] width 404 height 34
type input "315 thomp"
click at [889, 304] on button "Search" at bounding box center [891, 308] width 69 height 30
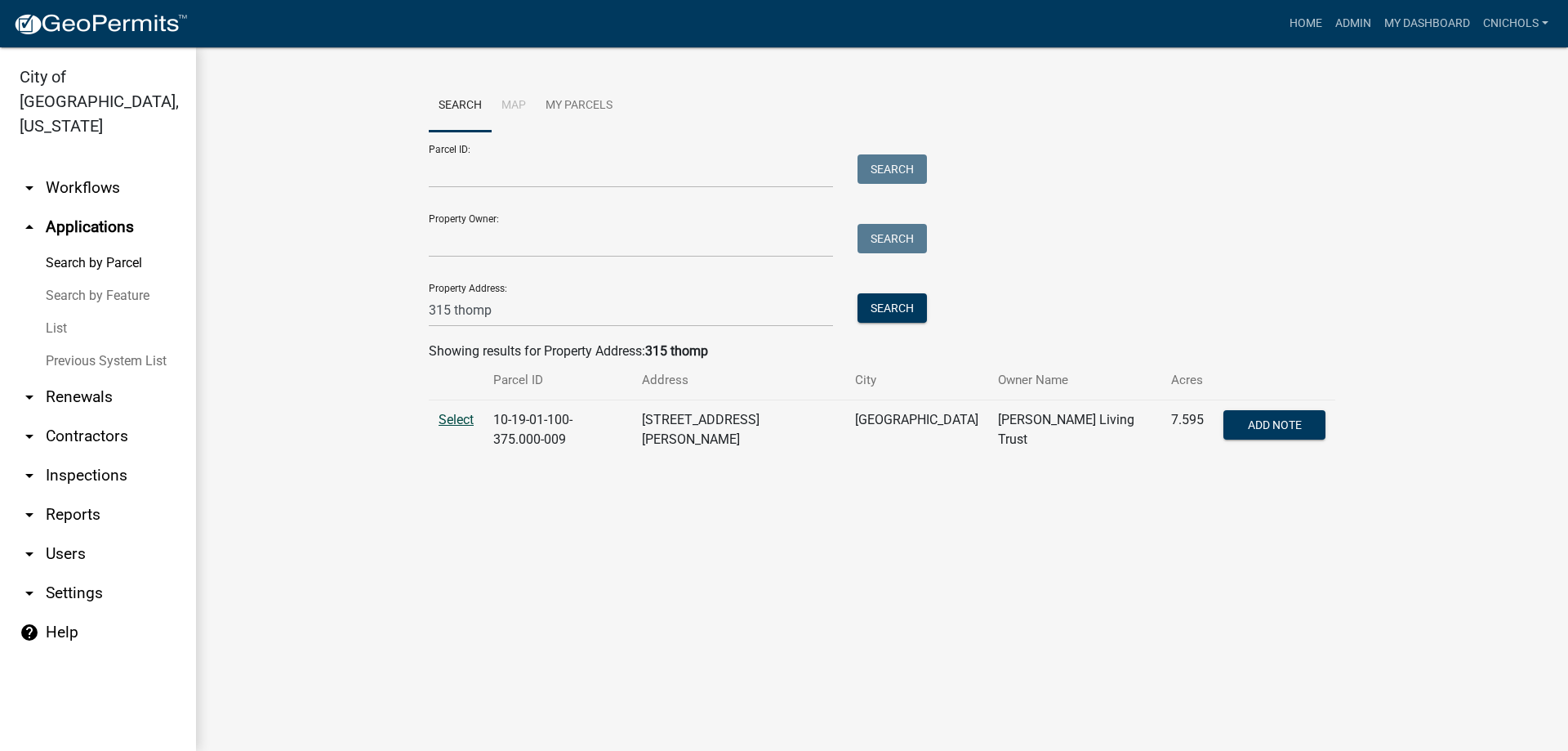
click at [464, 418] on span "Select" at bounding box center [456, 420] width 35 height 16
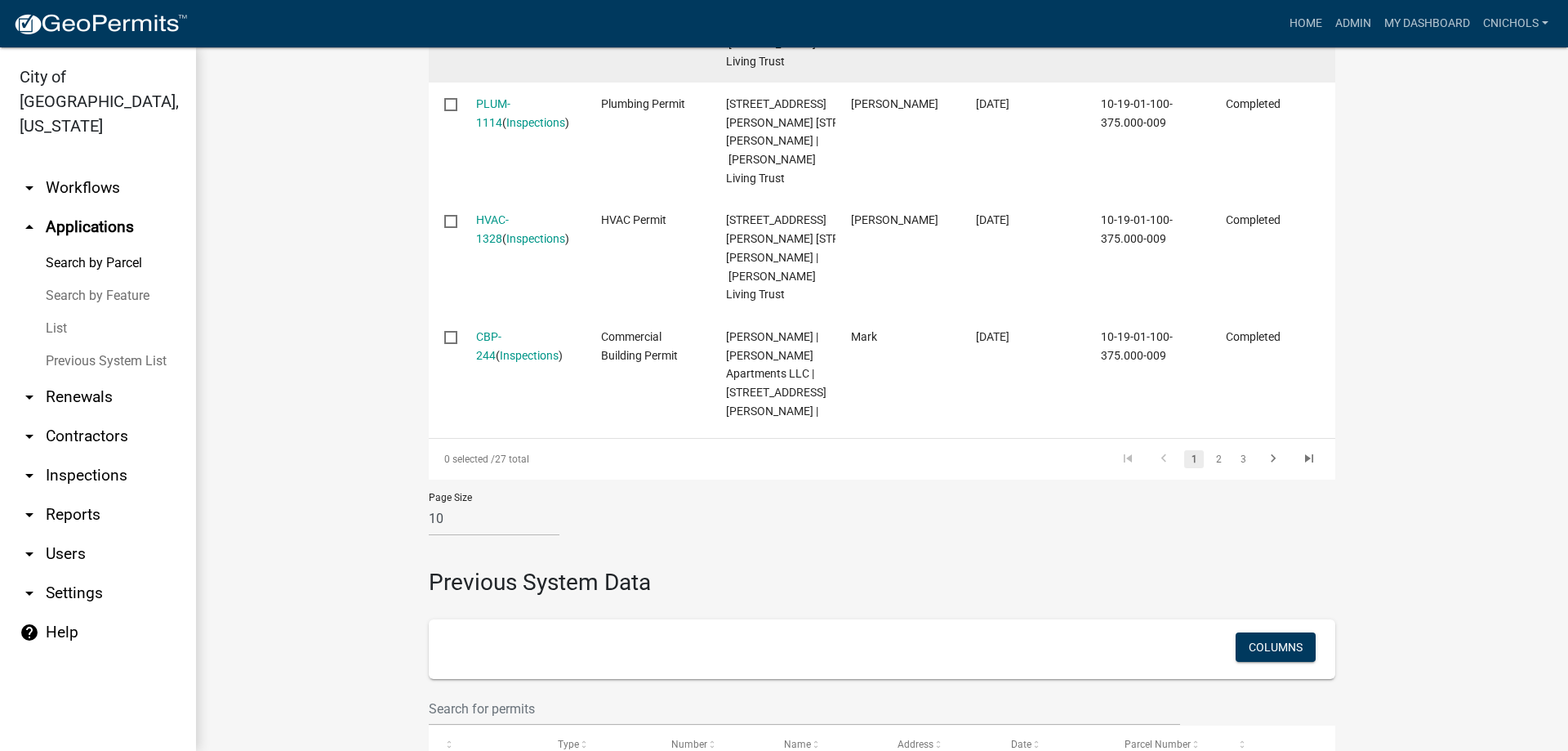
scroll to position [1470, 0]
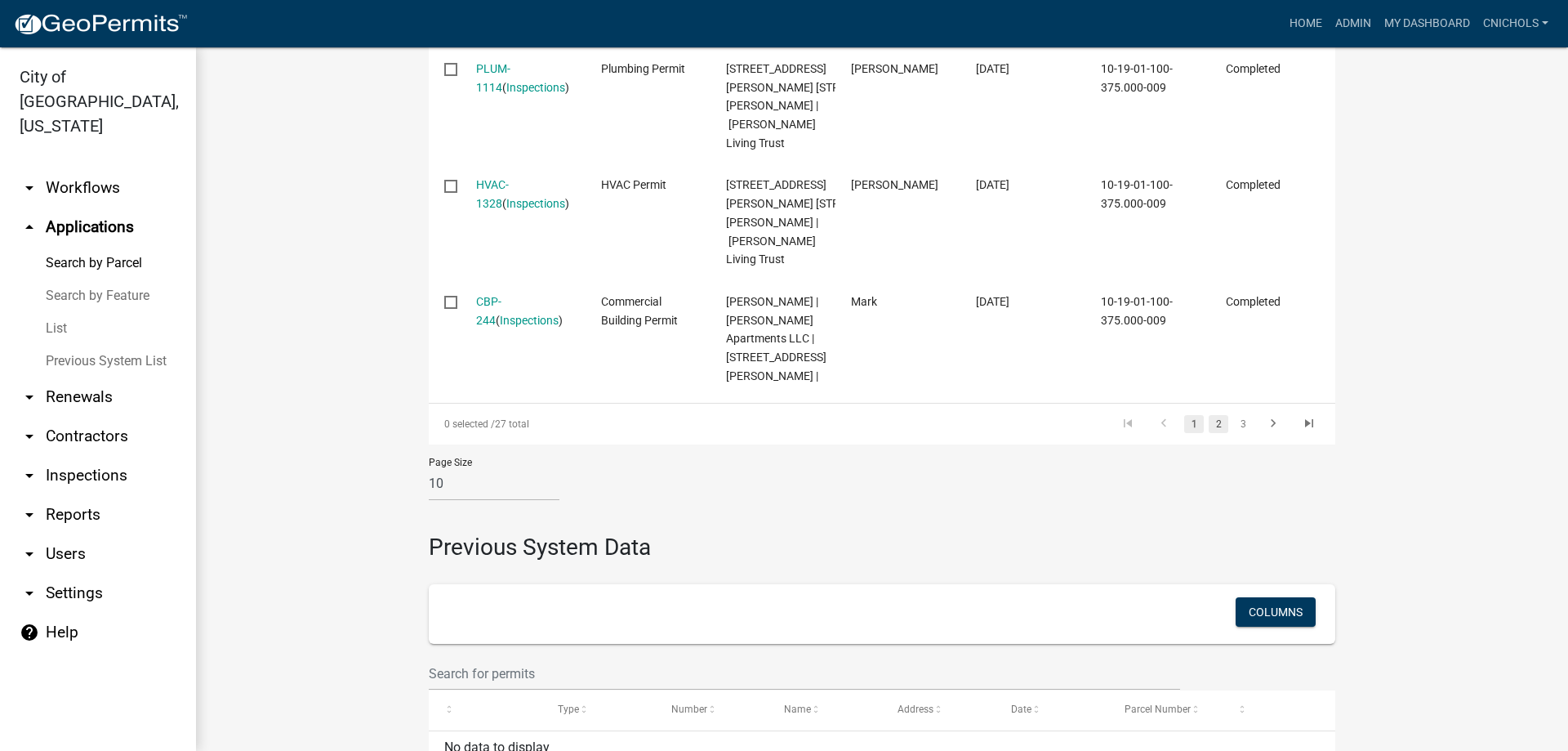
click at [1209, 433] on link "2" at bounding box center [1218, 424] width 20 height 18
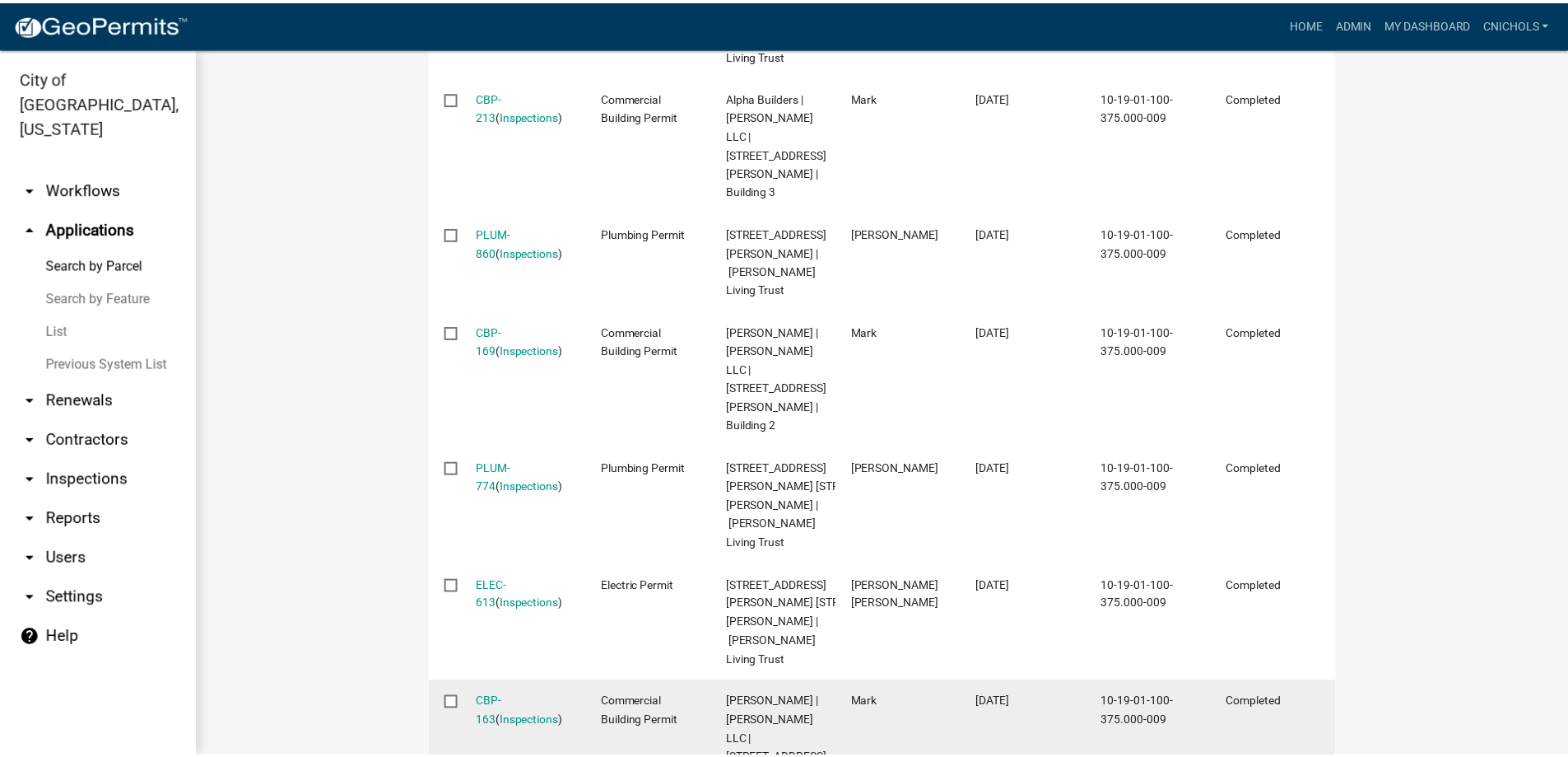
scroll to position [913, 0]
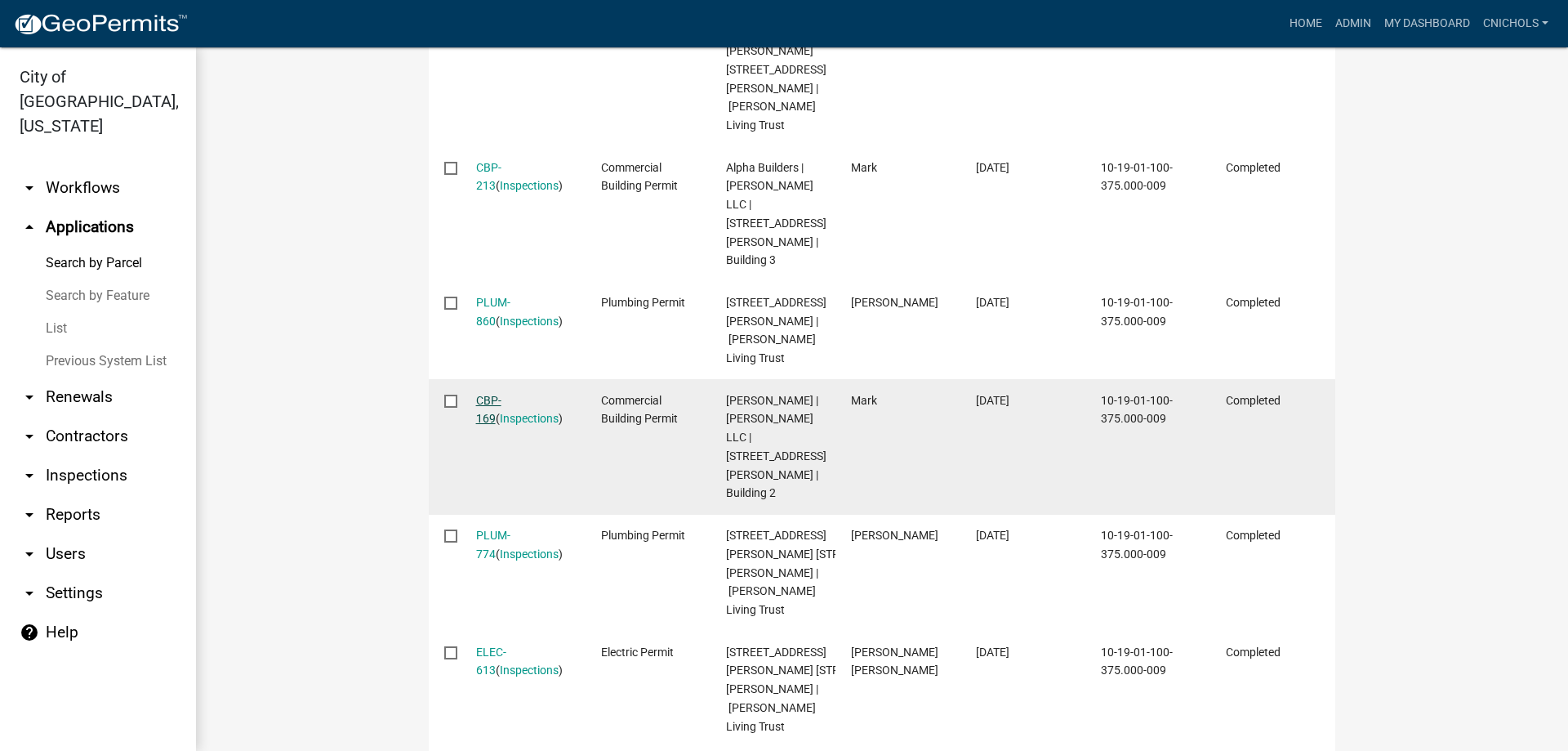
click at [487, 394] on link "CBP-169" at bounding box center [489, 410] width 26 height 32
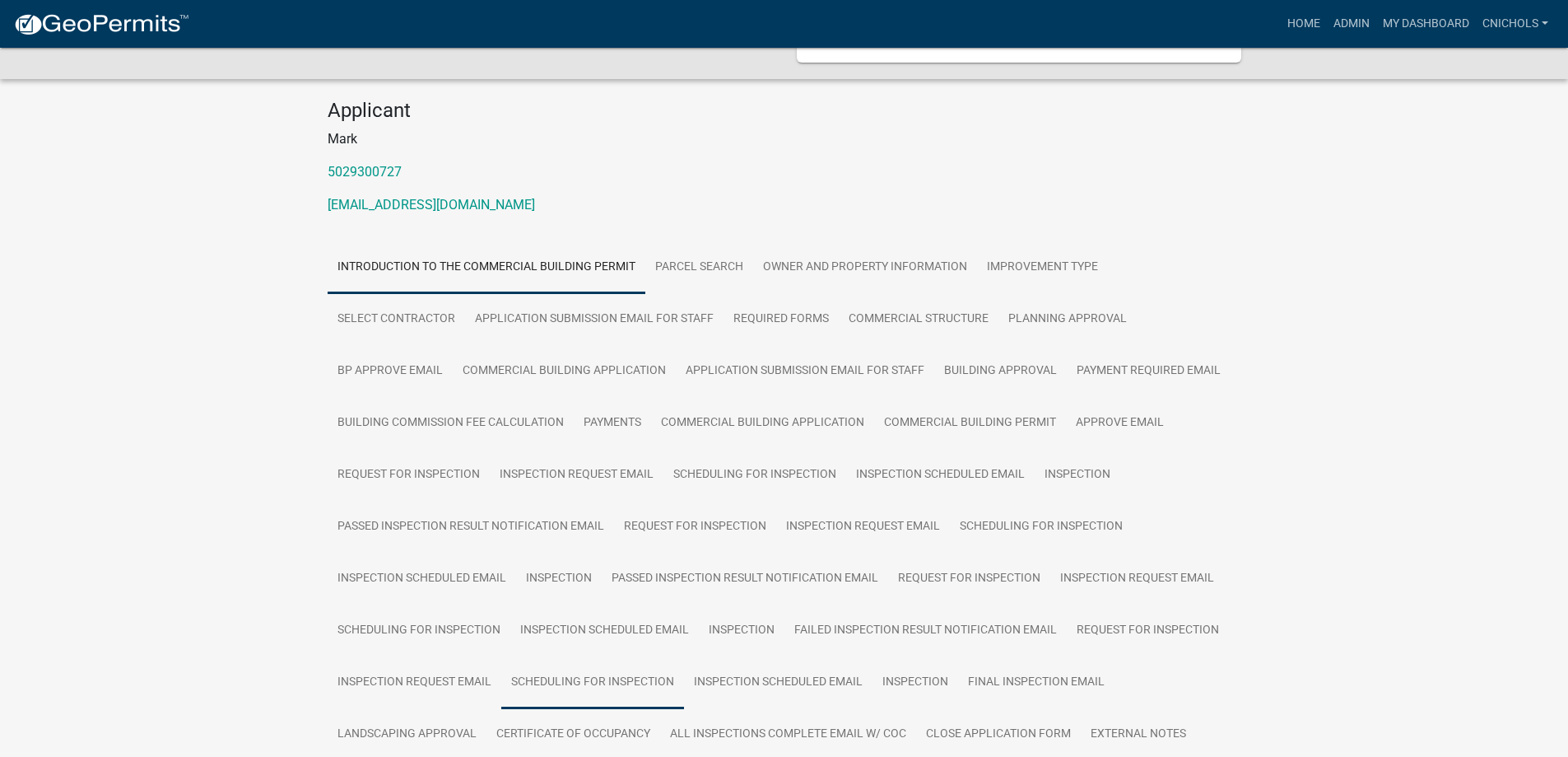
scroll to position [247, 0]
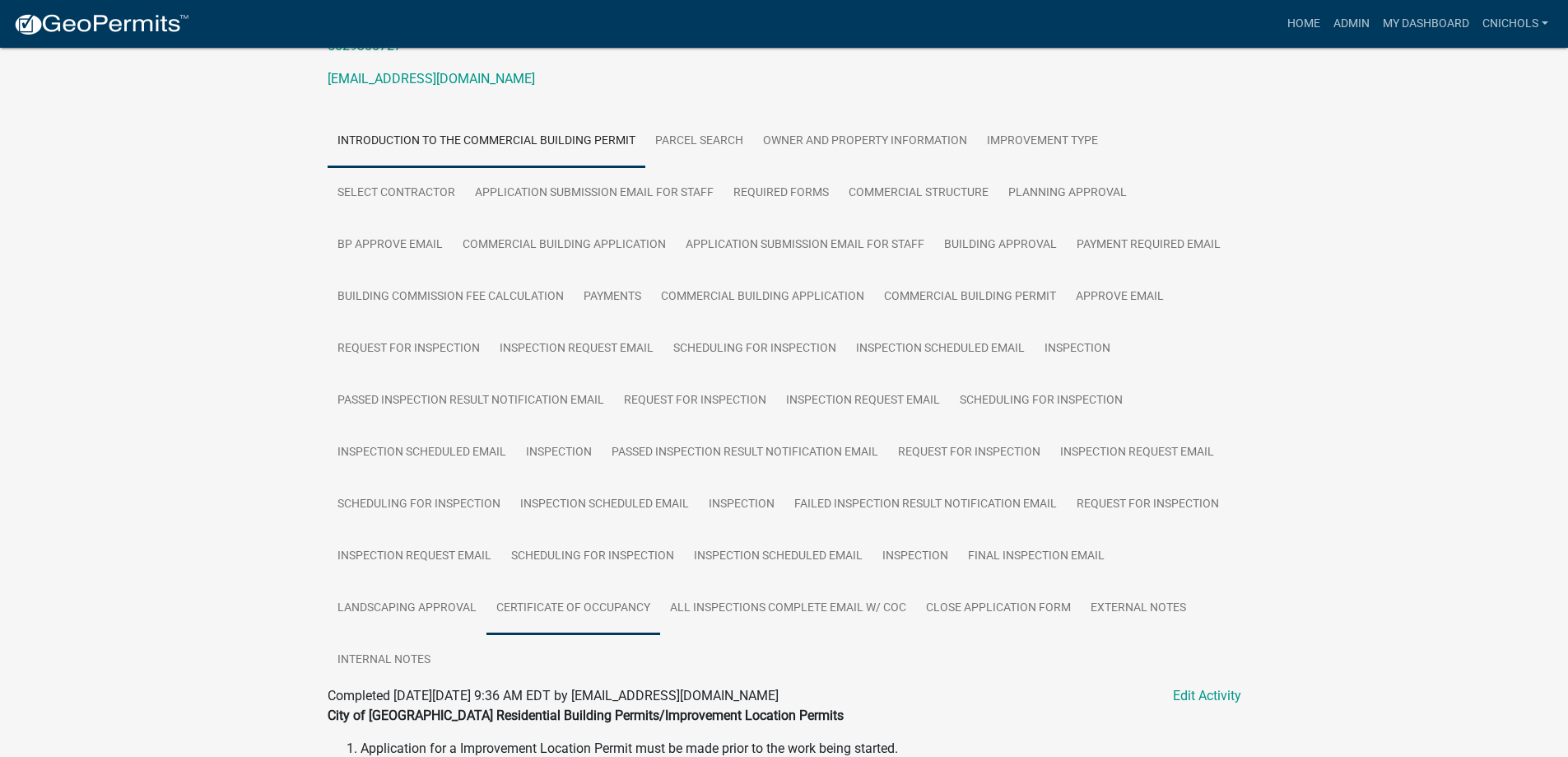
click at [551, 602] on link "Certificate of Occupancy" at bounding box center [573, 608] width 174 height 53
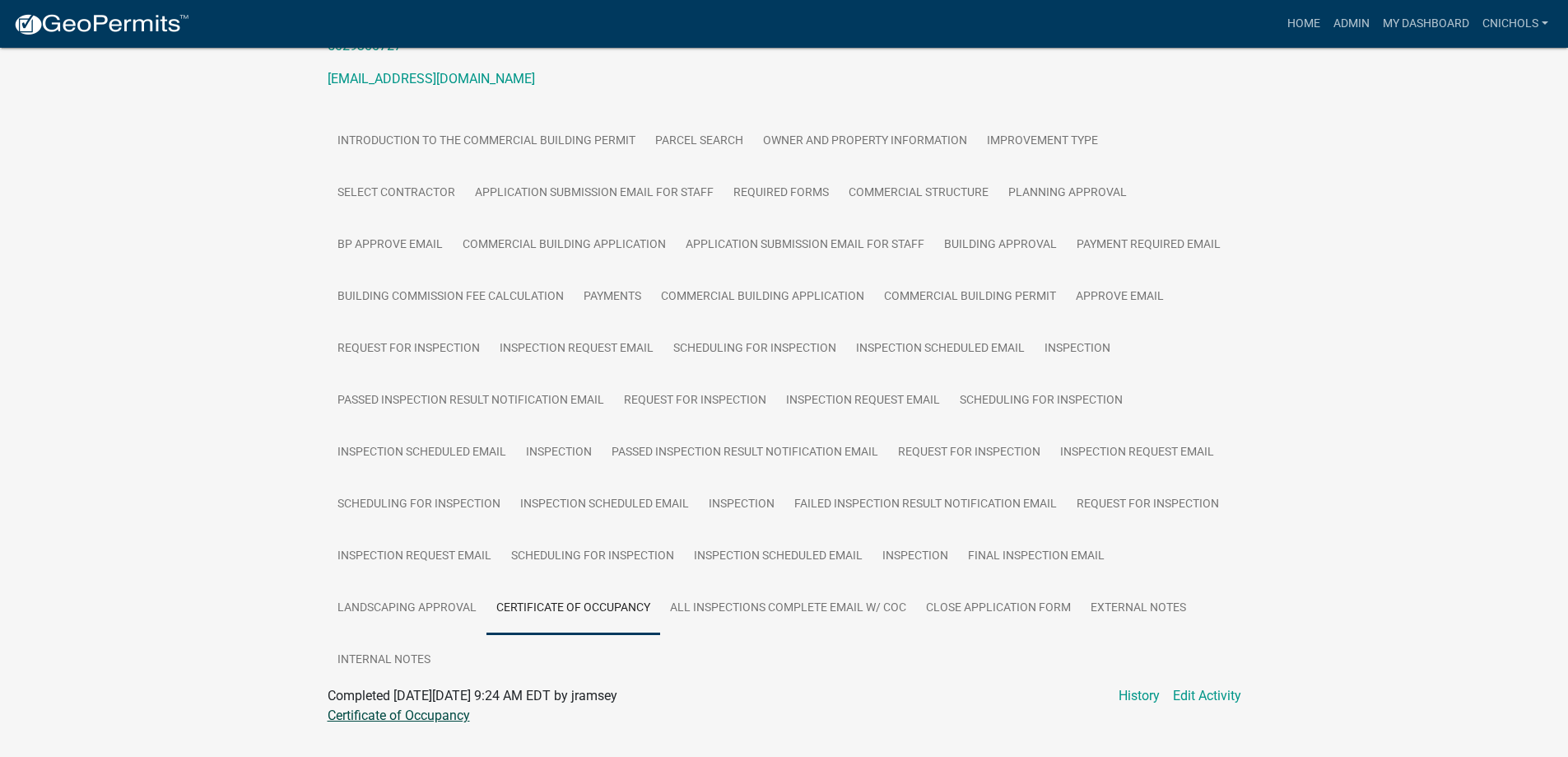
click at [426, 718] on link "Certificate of Occupancy" at bounding box center [398, 715] width 142 height 16
click at [1346, 23] on link "Admin" at bounding box center [1352, 24] width 50 height 32
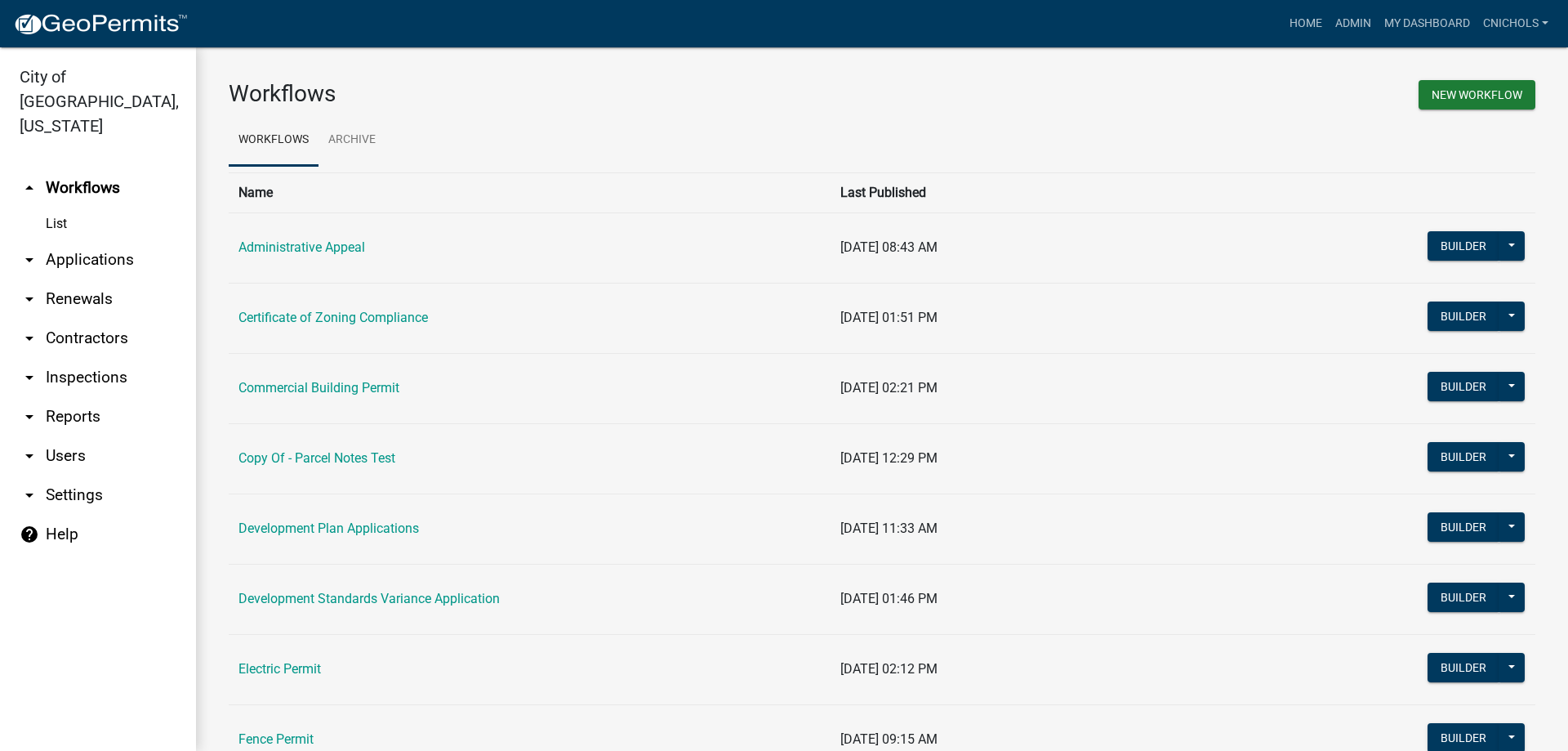
drag, startPoint x: 63, startPoint y: 227, endPoint x: 267, endPoint y: 255, distance: 205.9
click at [64, 240] on link "arrow_drop_down Applications" at bounding box center [98, 260] width 196 height 39
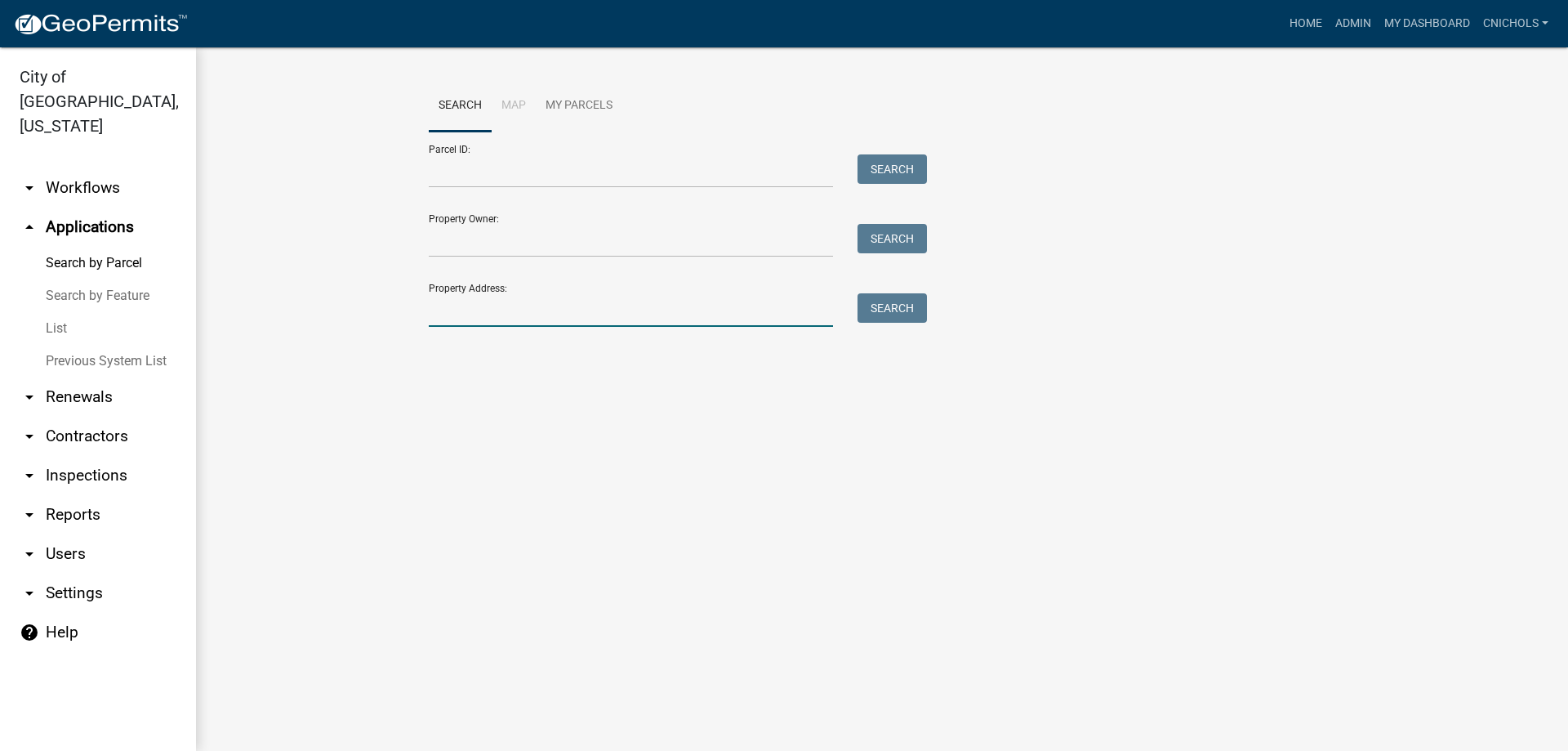
click at [493, 304] on input "Property Address:" at bounding box center [630, 310] width 404 height 34
type input "315 thomp"
click at [927, 311] on button "Search" at bounding box center [891, 308] width 69 height 30
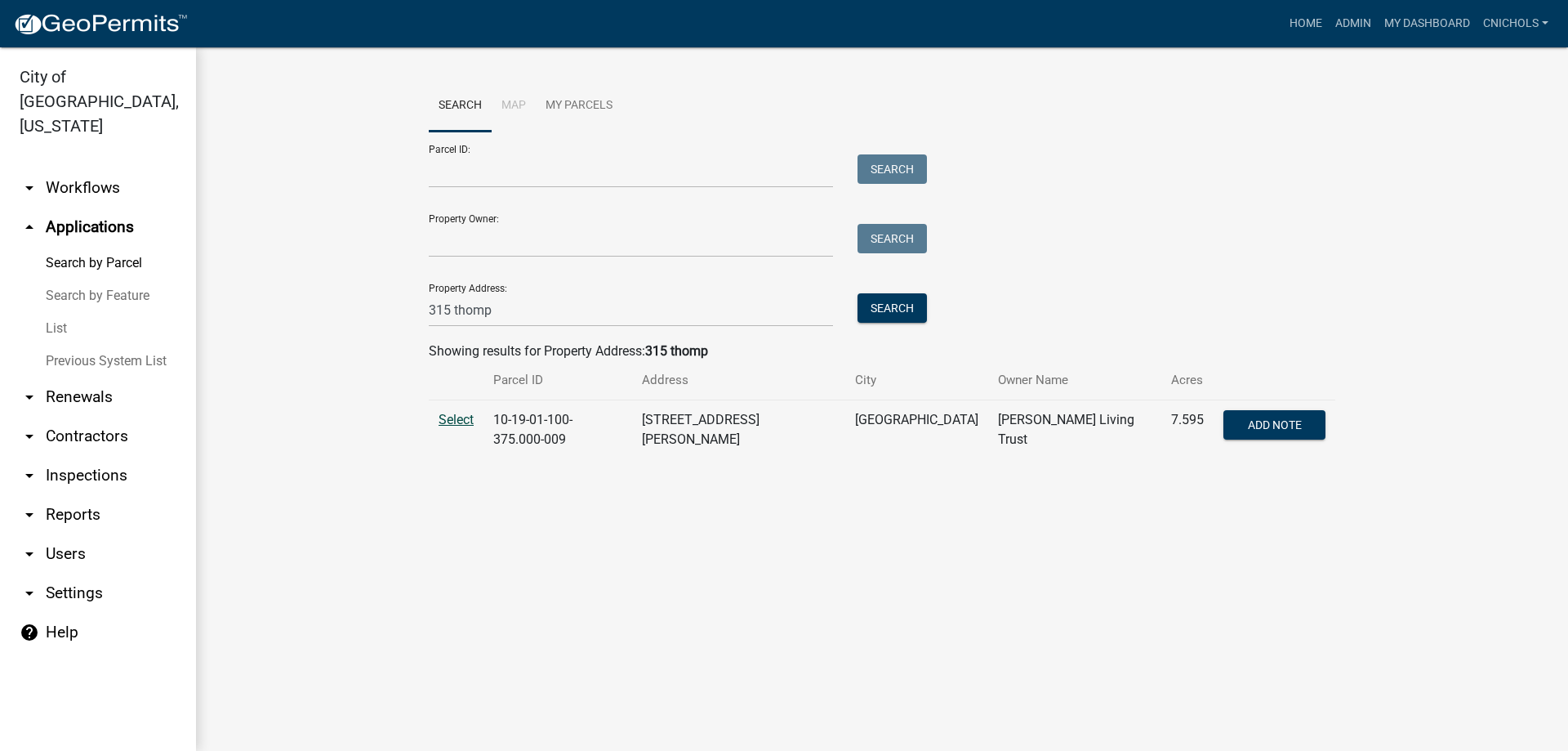
click at [449, 418] on span "Select" at bounding box center [456, 420] width 35 height 16
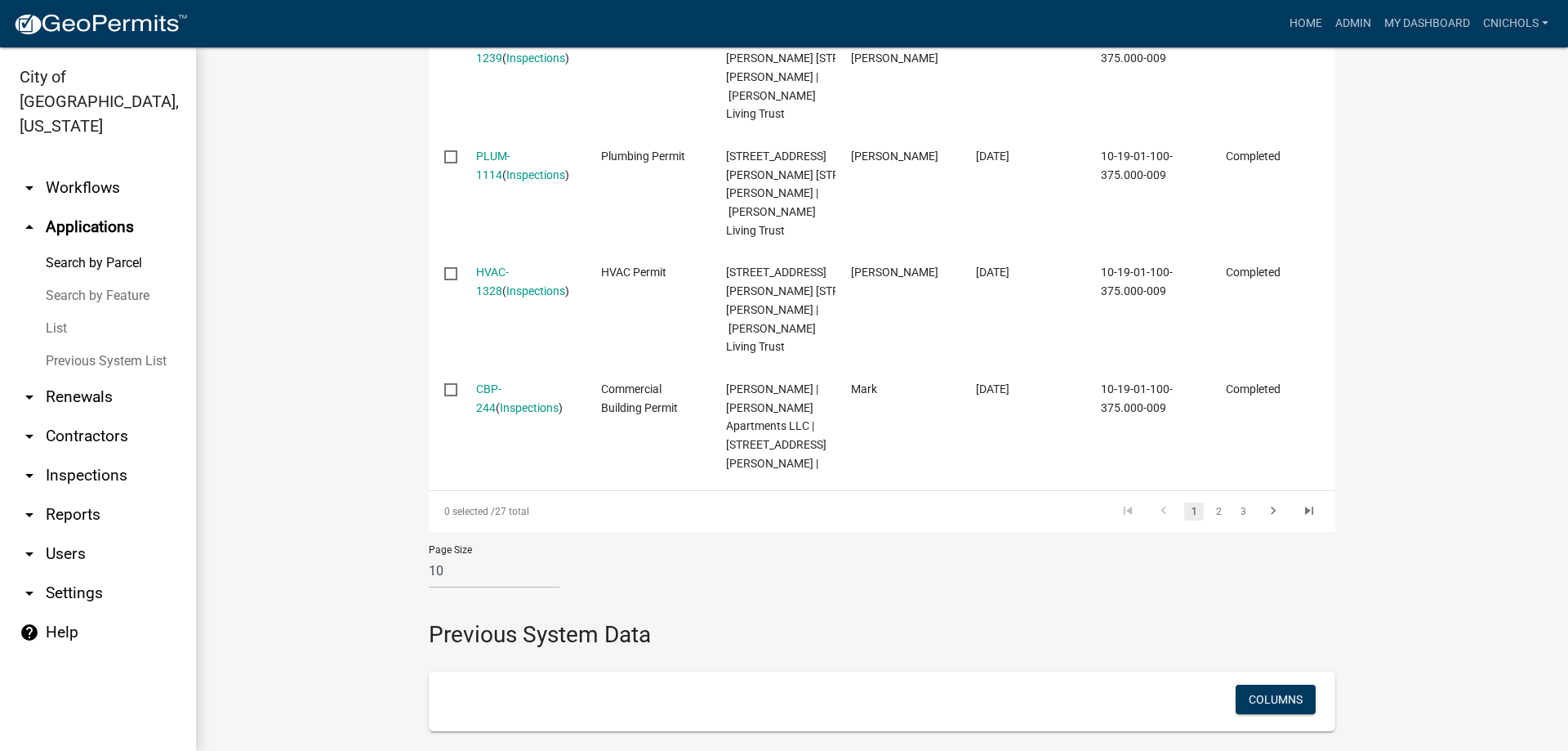
scroll to position [1389, 0]
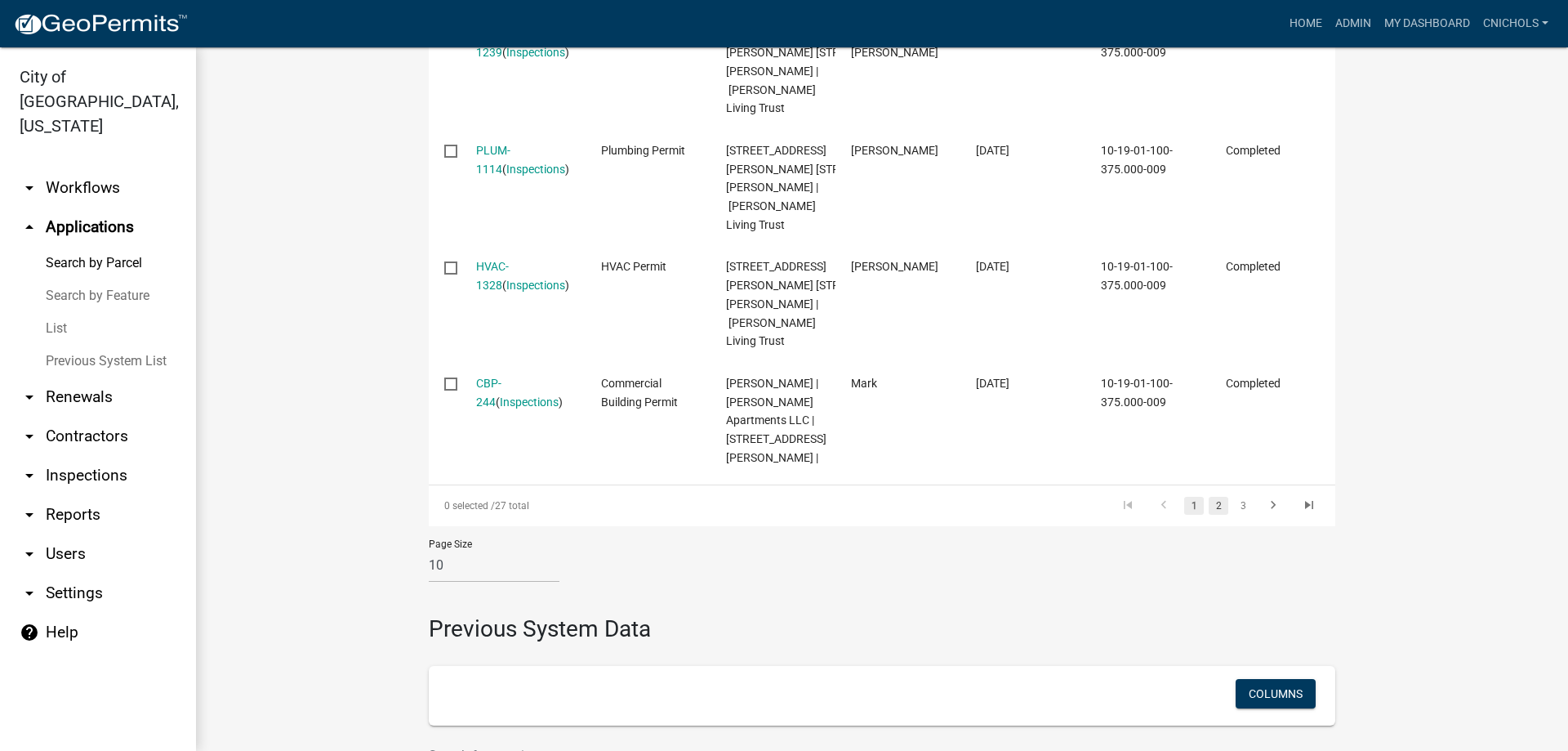
click at [1209, 514] on link "2" at bounding box center [1218, 506] width 20 height 18
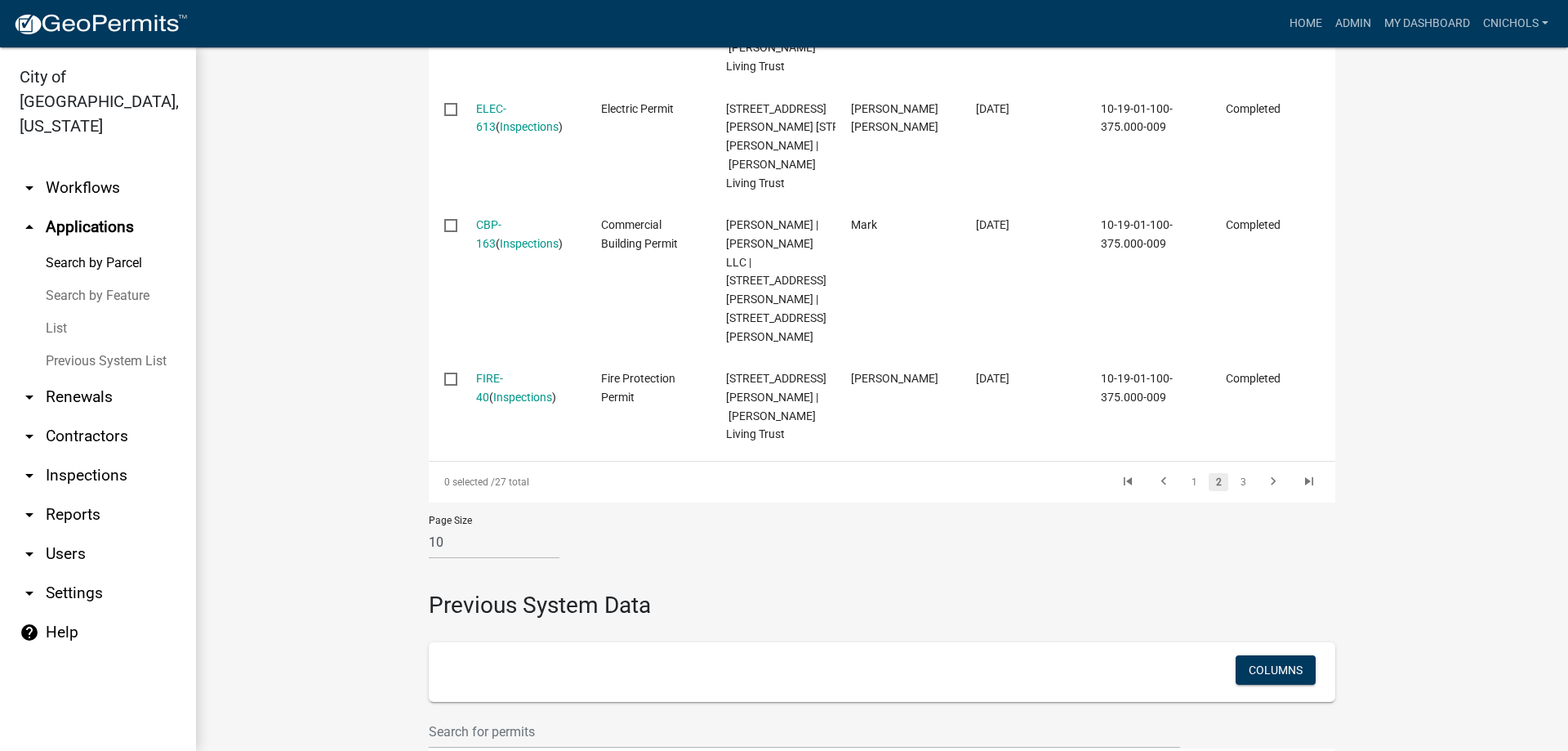
scroll to position [1497, 0]
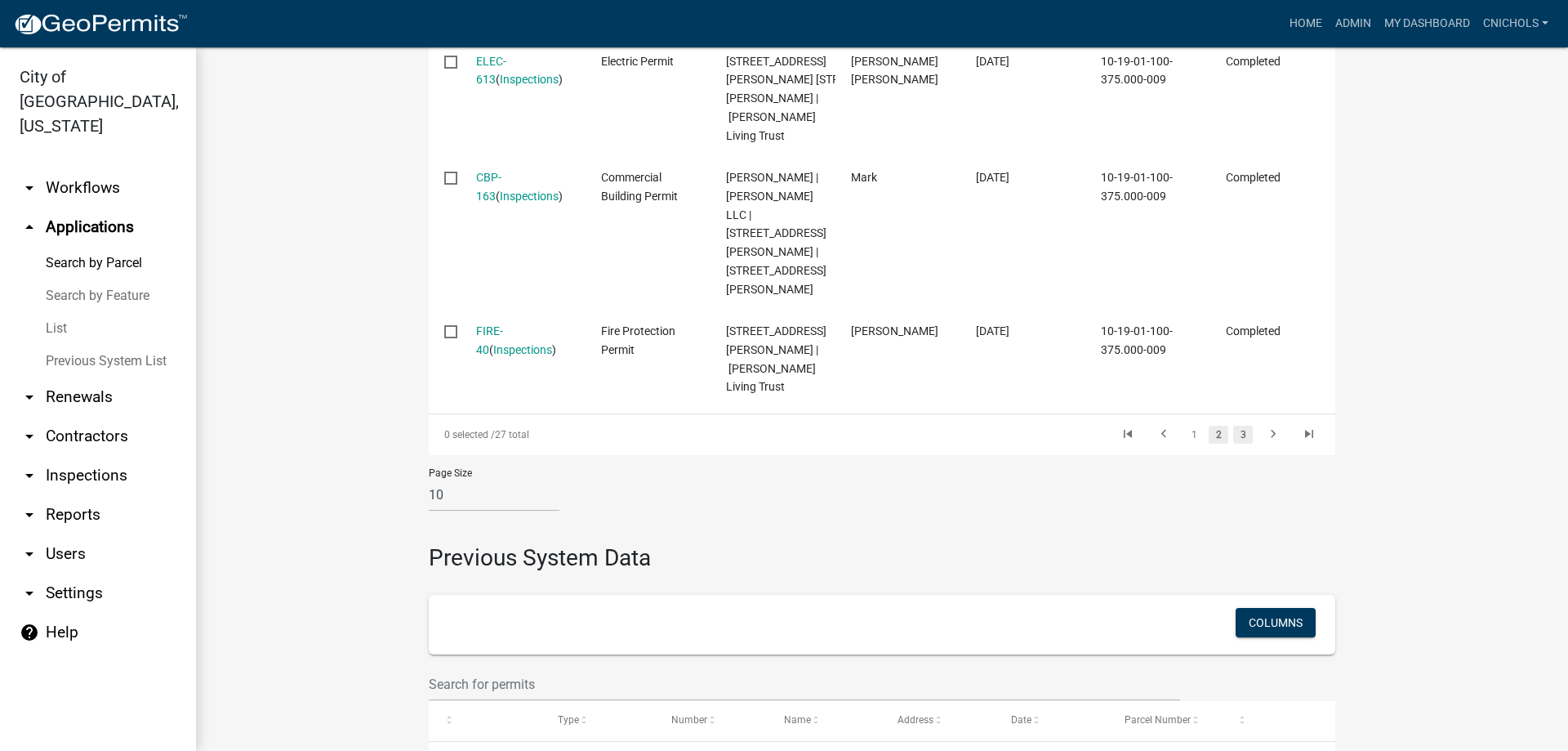
click at [1235, 444] on link "3" at bounding box center [1243, 435] width 20 height 18
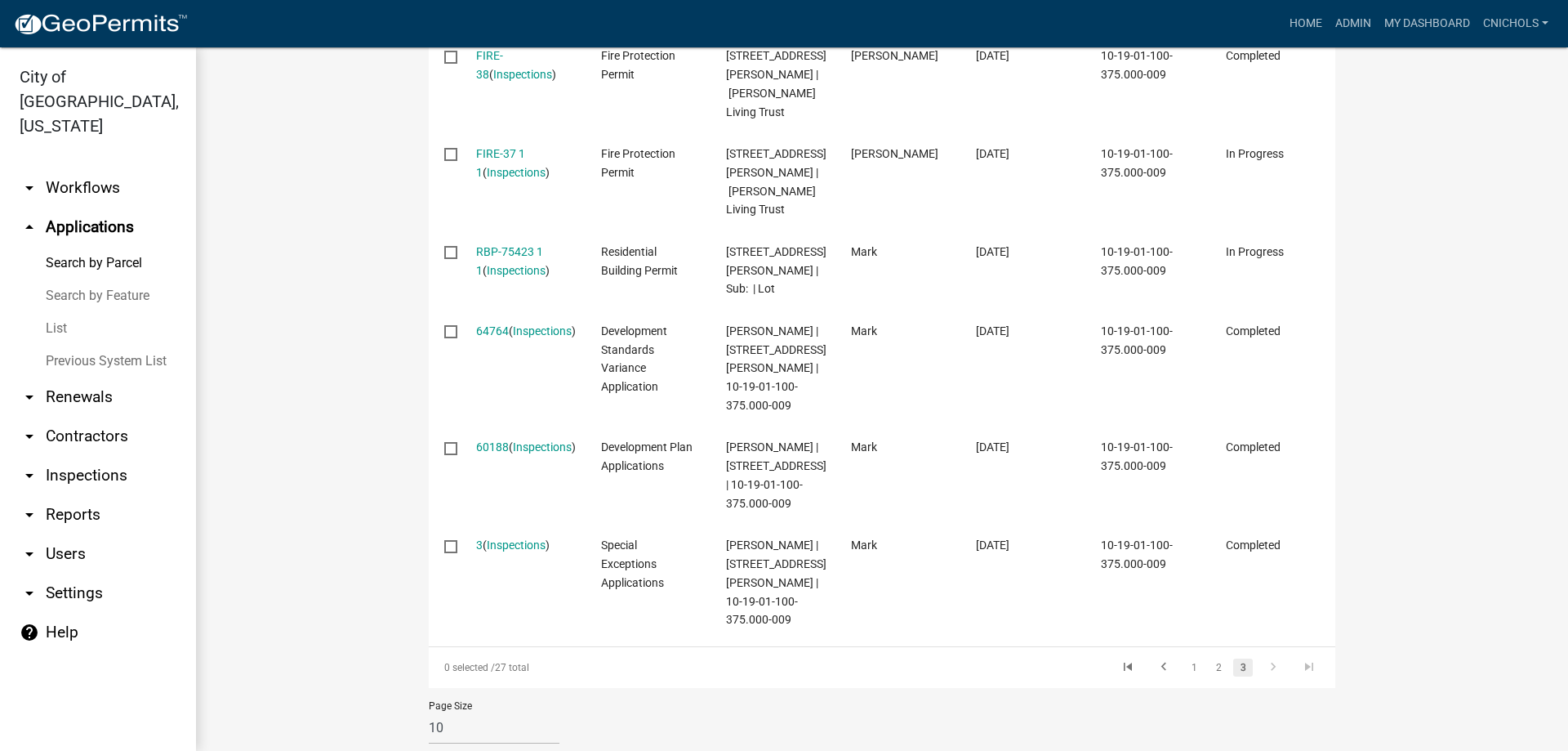
scroll to position [853, 0]
